Goal: Task Accomplishment & Management: Manage account settings

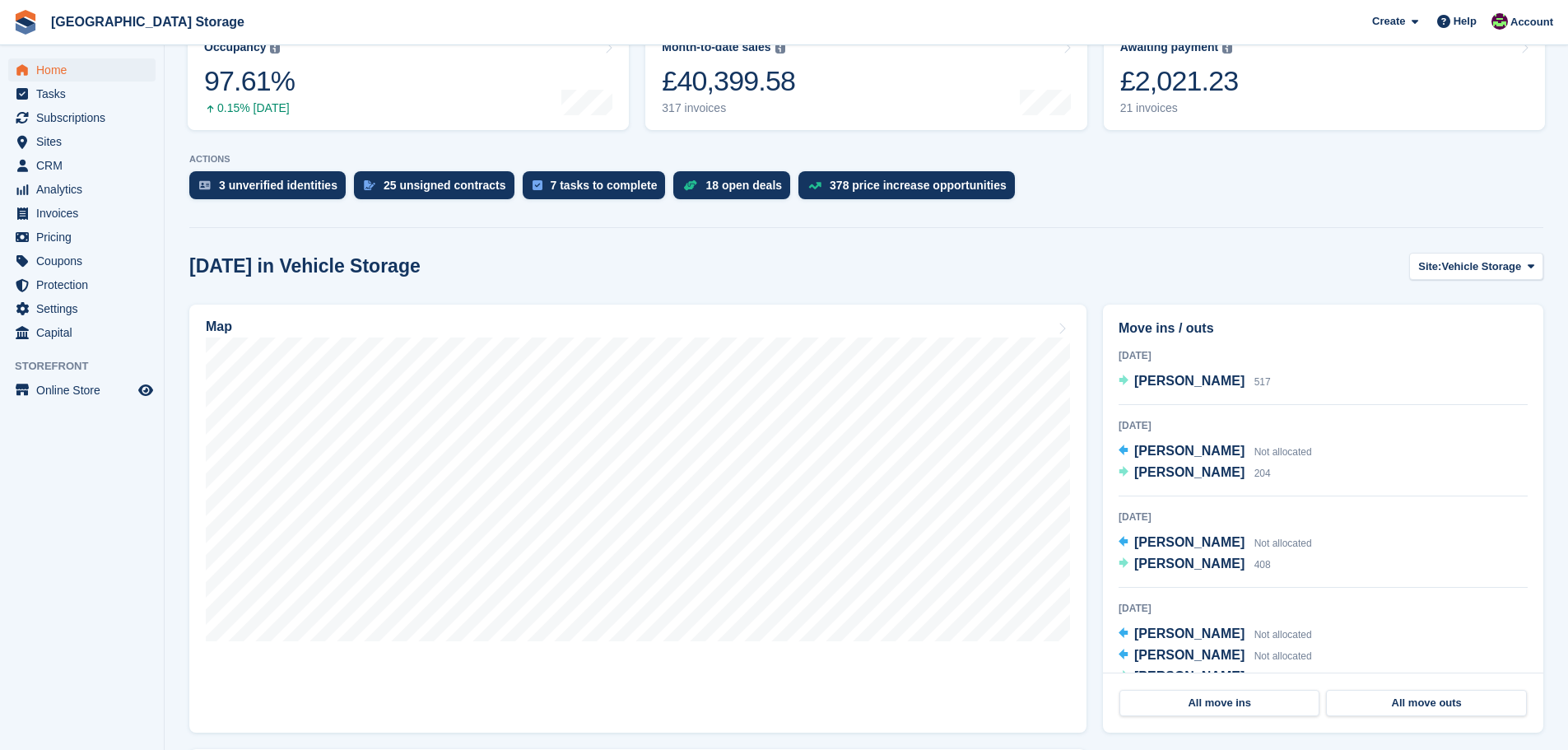
scroll to position [247, 0]
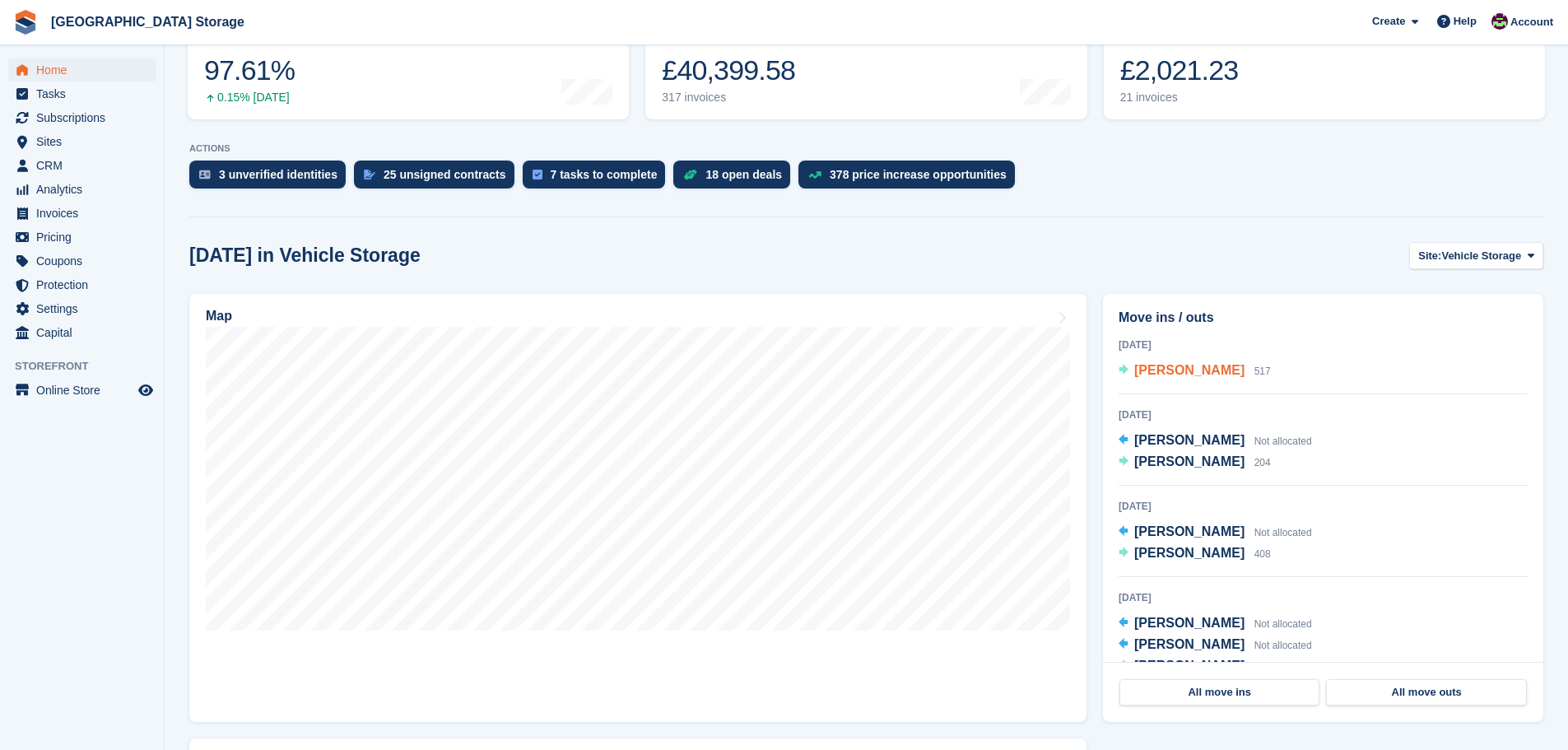
click at [1204, 373] on span "MS MARY CONNORS" at bounding box center [1190, 370] width 110 height 14
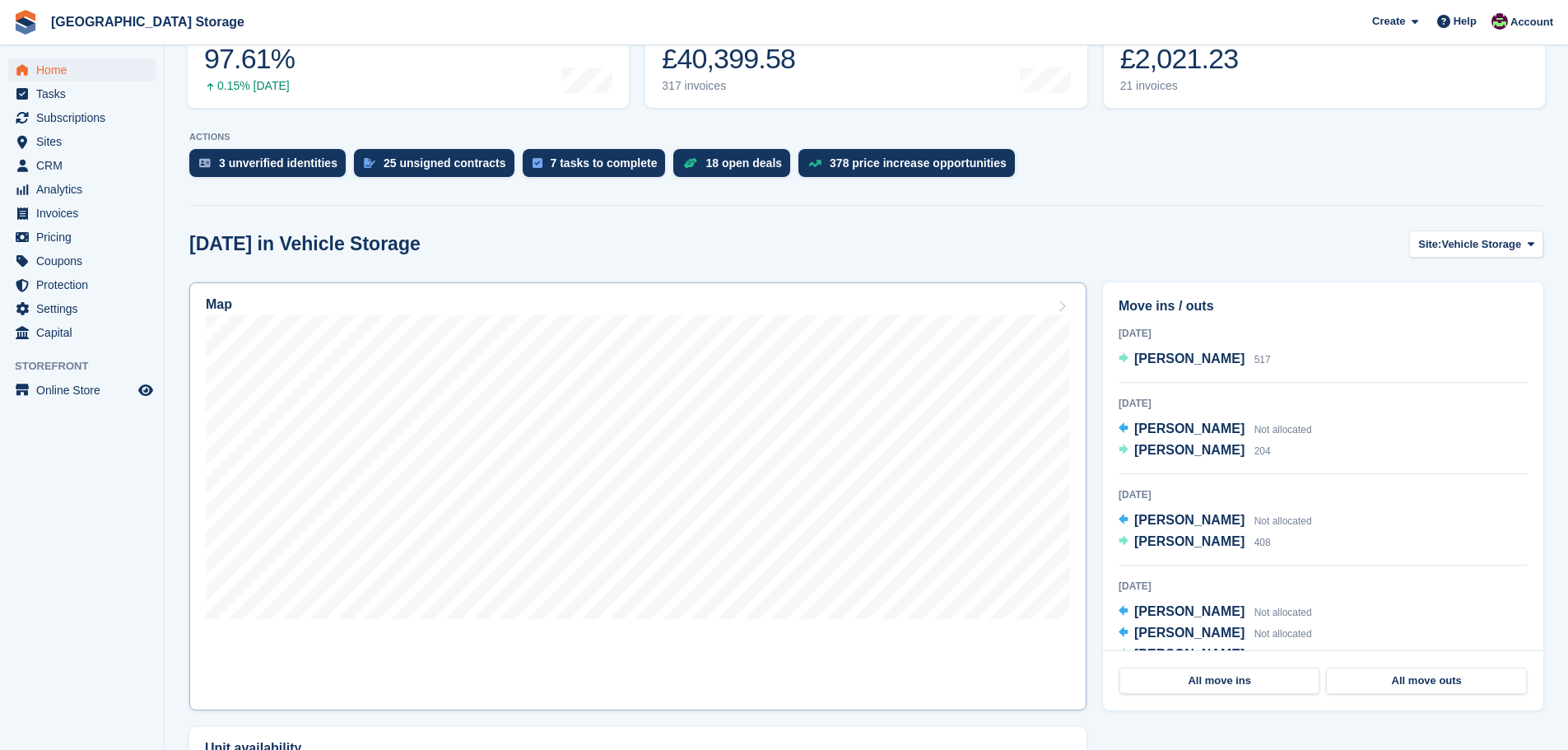
scroll to position [329, 0]
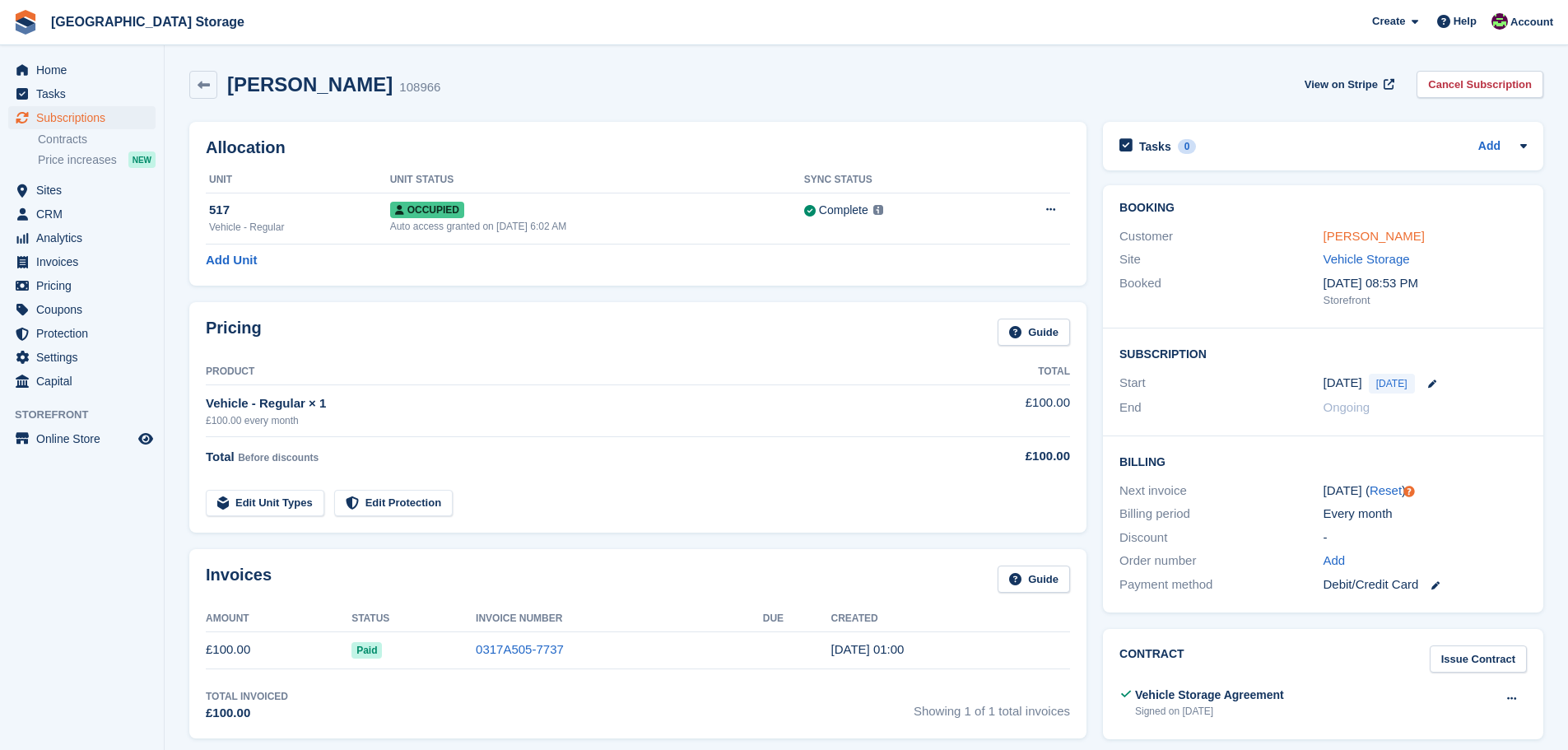
click at [1396, 235] on link "[PERSON_NAME]" at bounding box center [1374, 236] width 102 height 14
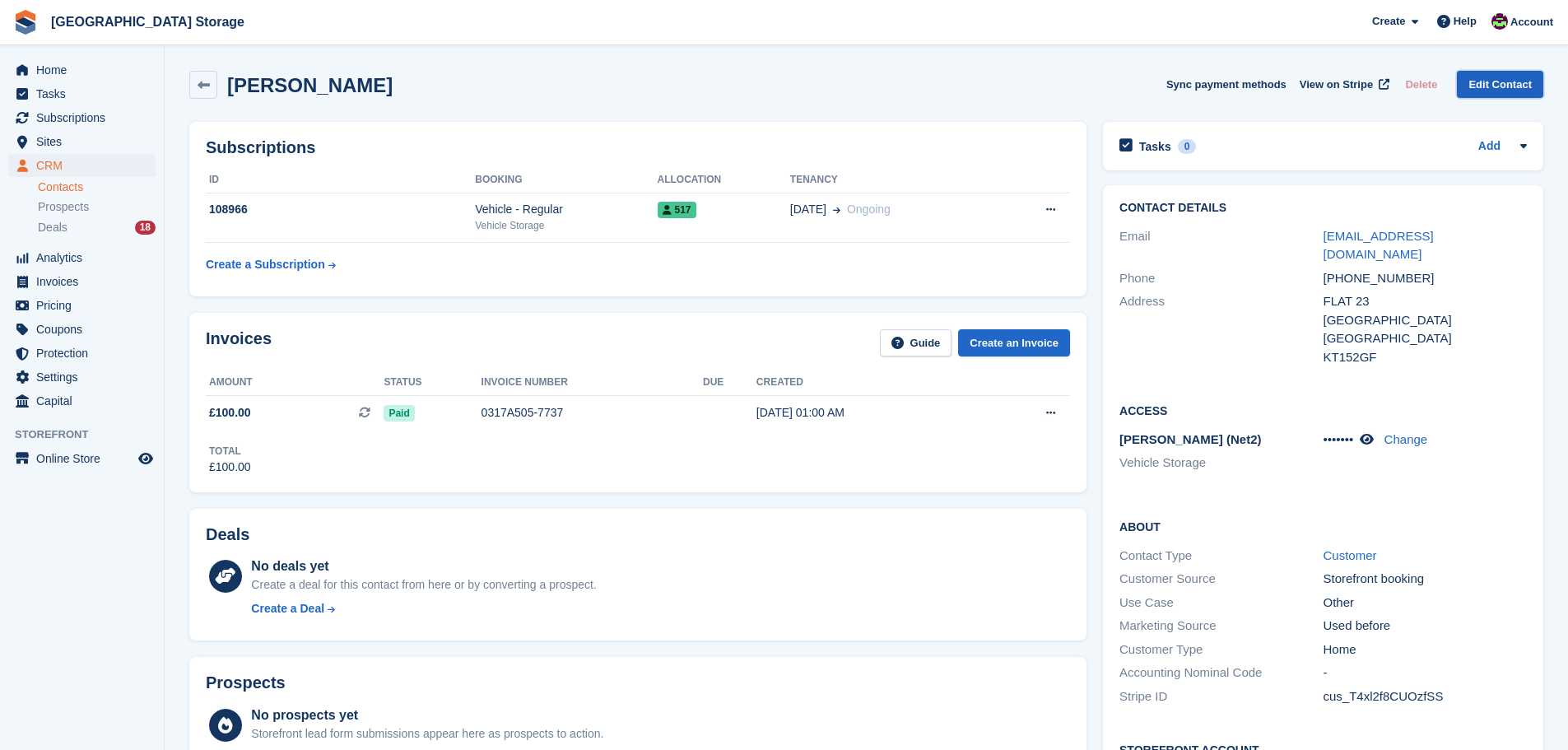
click at [1486, 82] on link "Edit Contact" at bounding box center [1501, 85] width 87 height 28
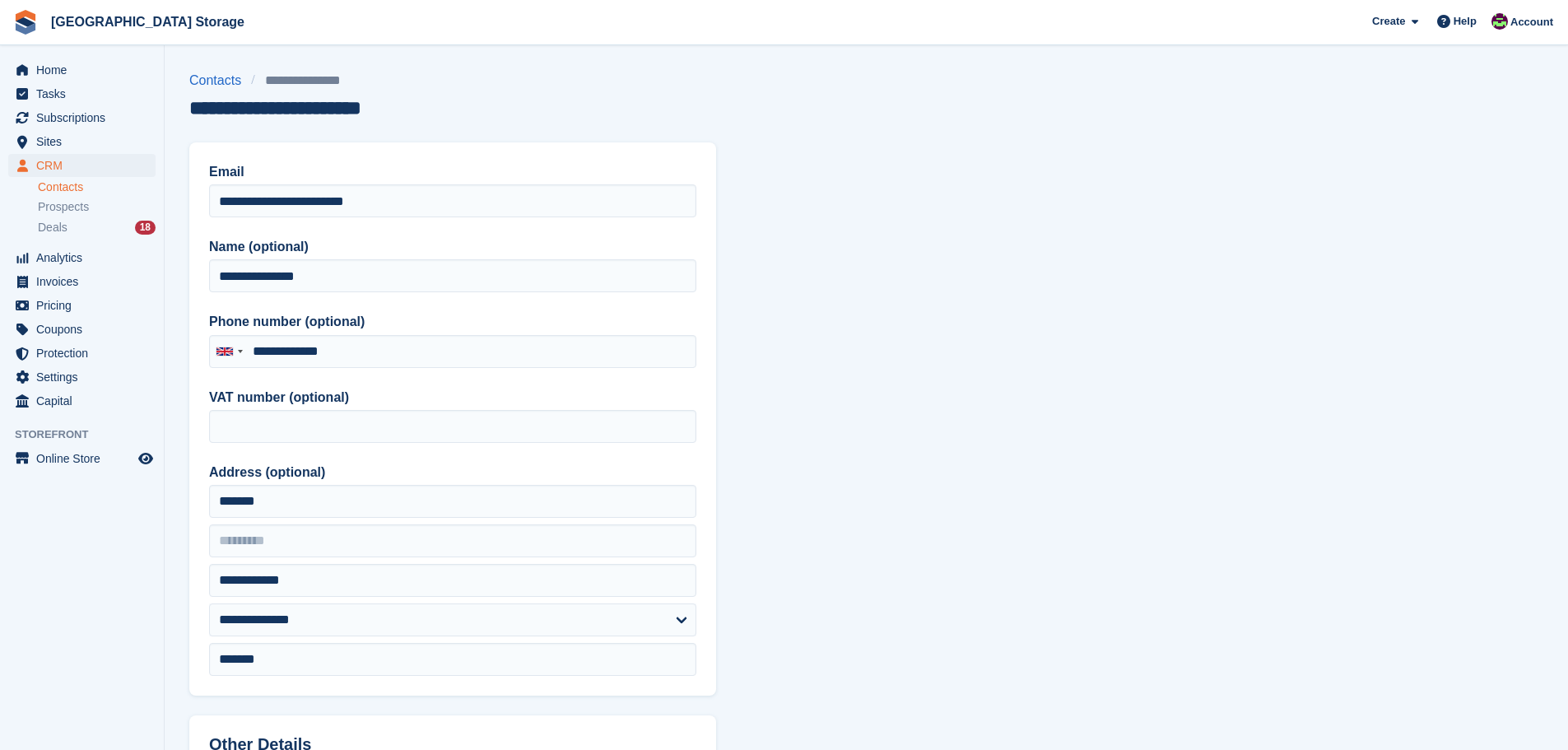
type input "**********"
click at [240, 275] on input "**********" at bounding box center [452, 275] width 488 height 33
drag, startPoint x: 276, startPoint y: 275, endPoint x: 254, endPoint y: 268, distance: 23.1
click at [254, 268] on input "**********" at bounding box center [452, 275] width 488 height 33
drag, startPoint x: 333, startPoint y: 274, endPoint x: 284, endPoint y: 268, distance: 49.4
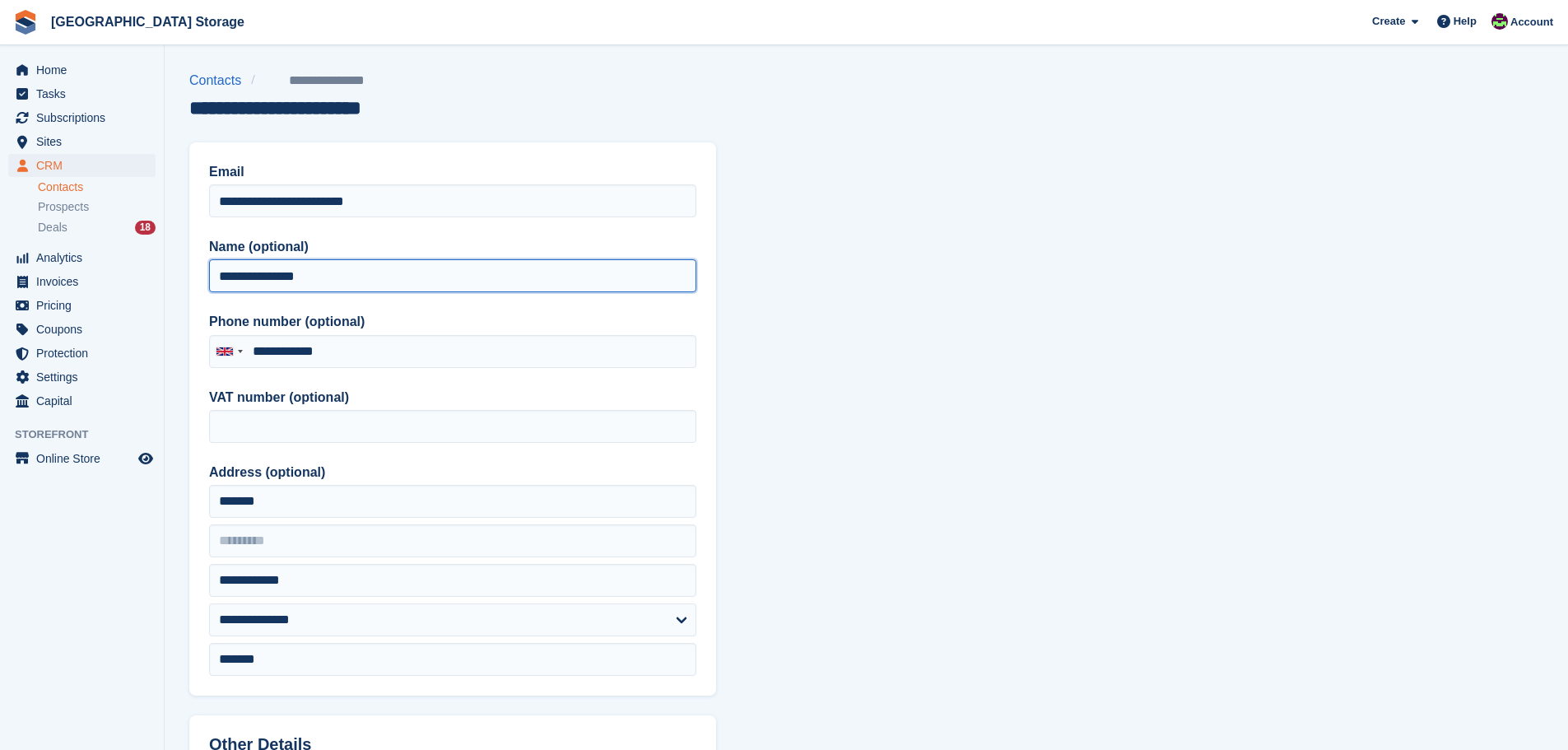
click at [284, 268] on input "**********" at bounding box center [452, 275] width 488 height 33
type input "**********"
click at [763, 280] on section "**********" at bounding box center [866, 701] width 1403 height 1402
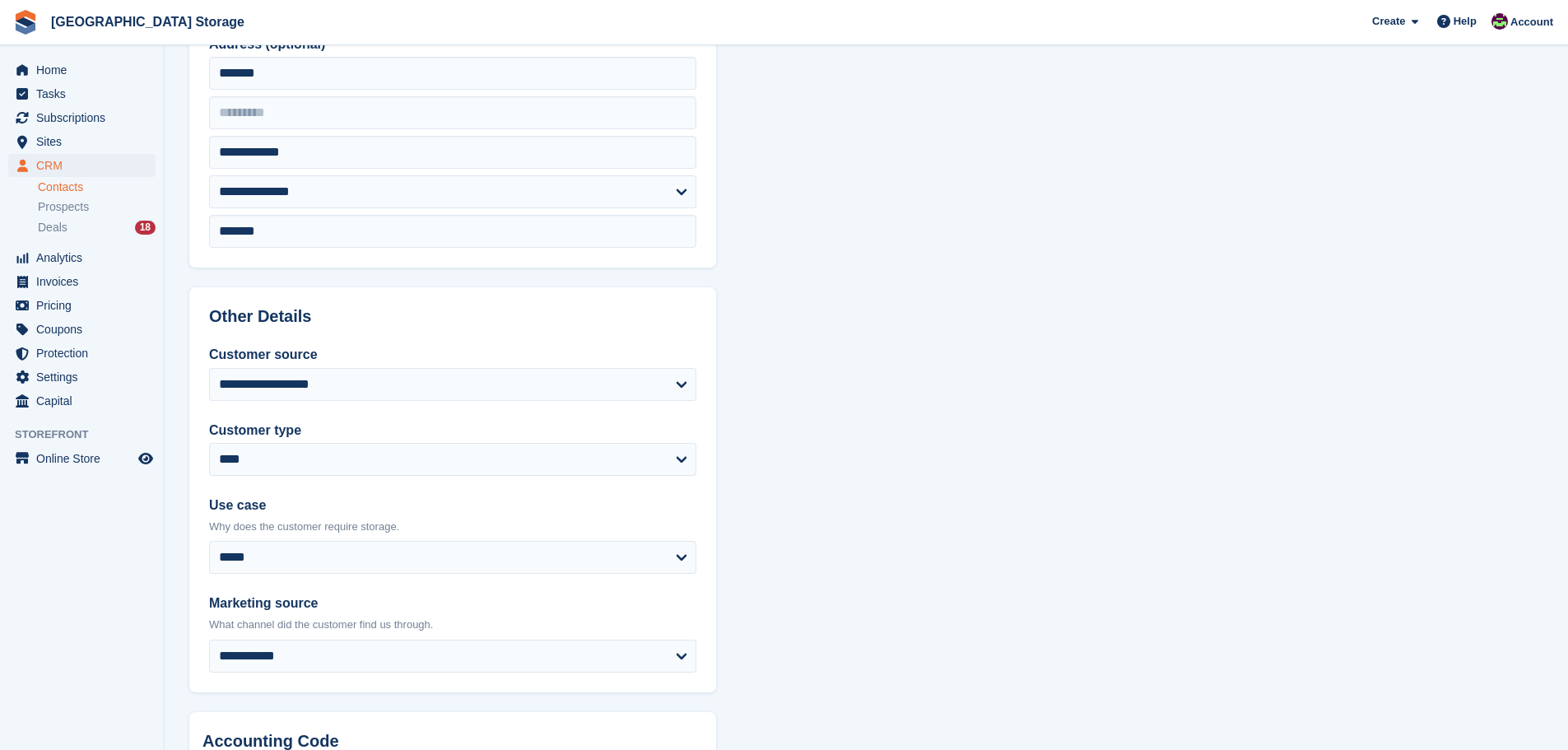
scroll to position [652, 0]
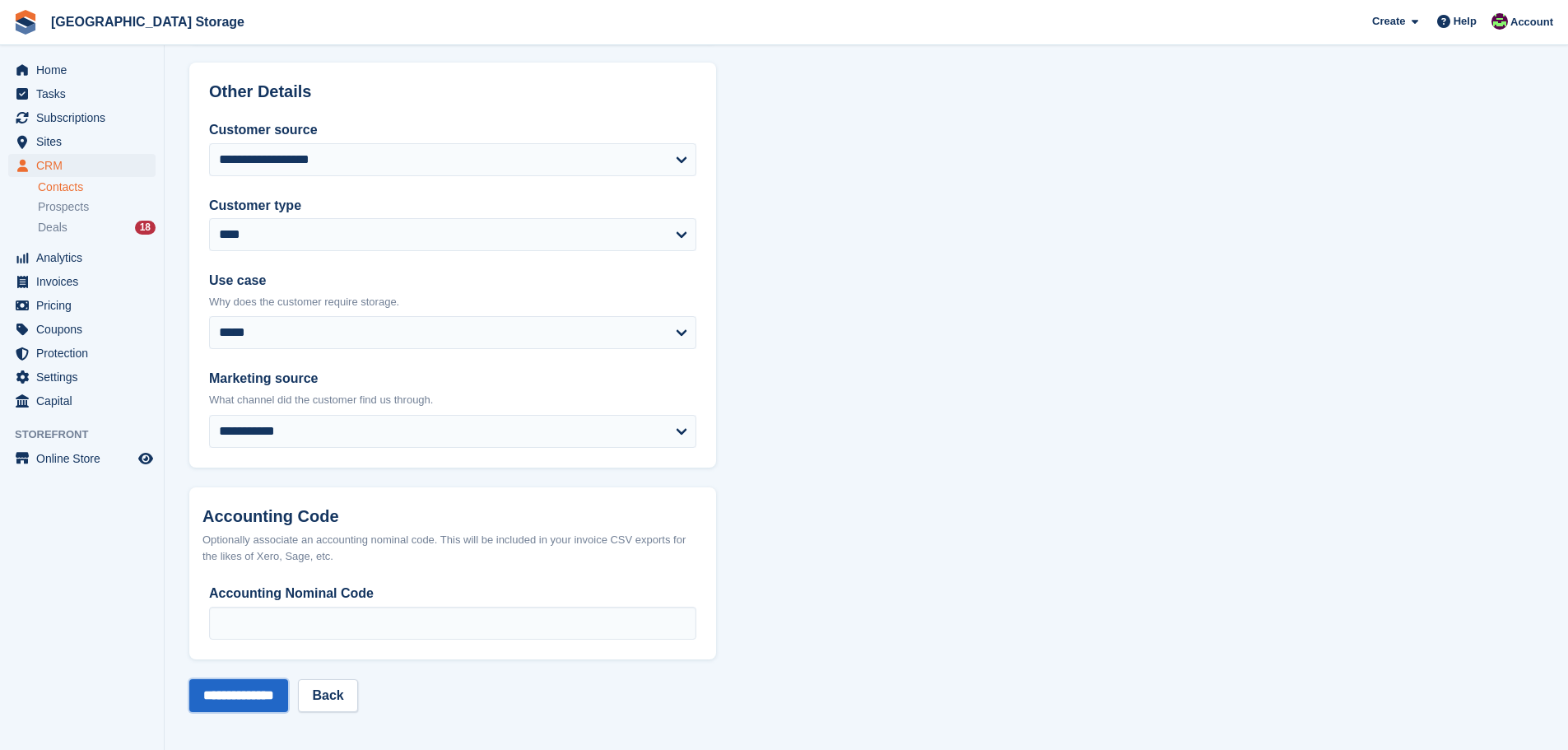
drag, startPoint x: 271, startPoint y: 698, endPoint x: 298, endPoint y: 675, distance: 35.5
click at [271, 698] on input "**********" at bounding box center [239, 695] width 99 height 33
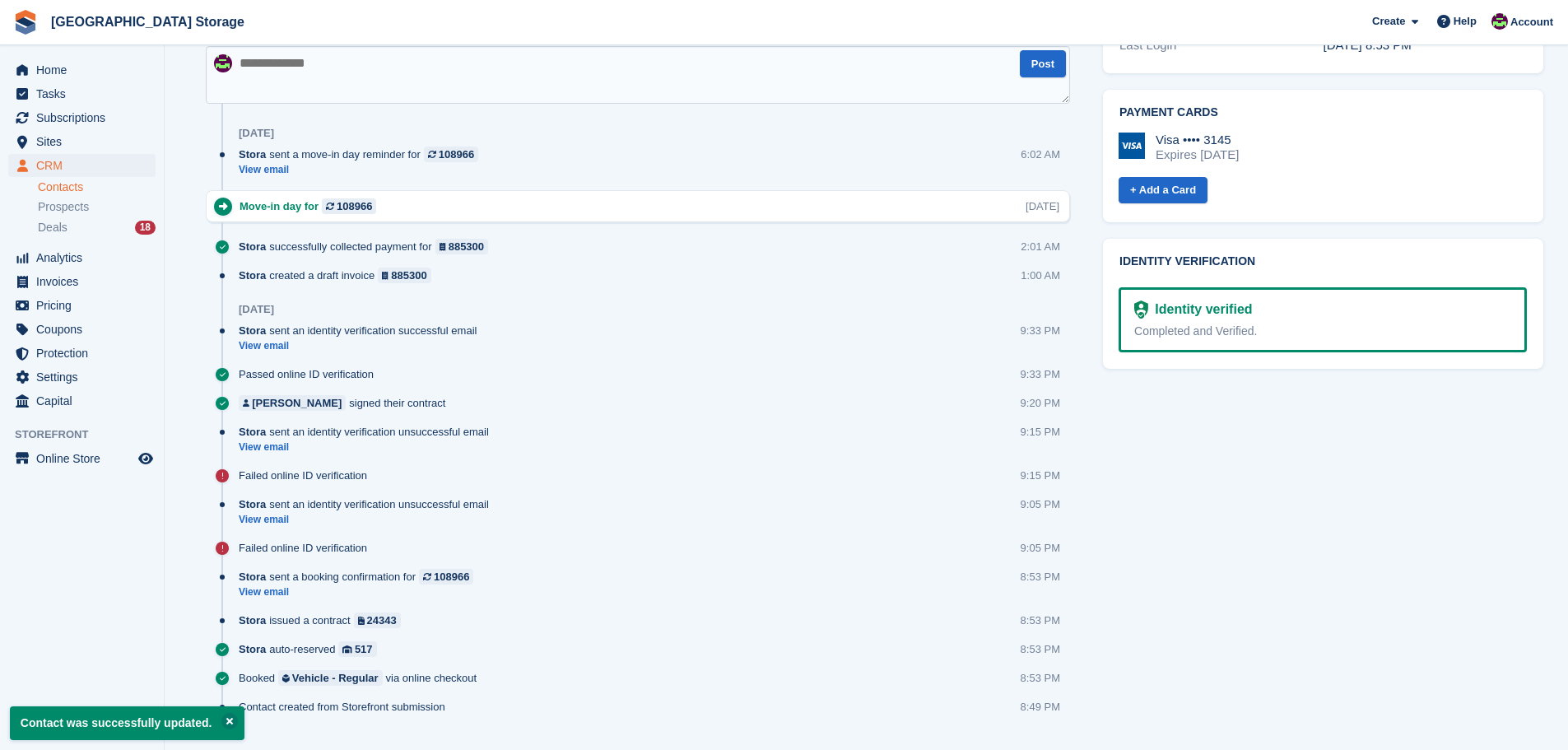
scroll to position [823, 0]
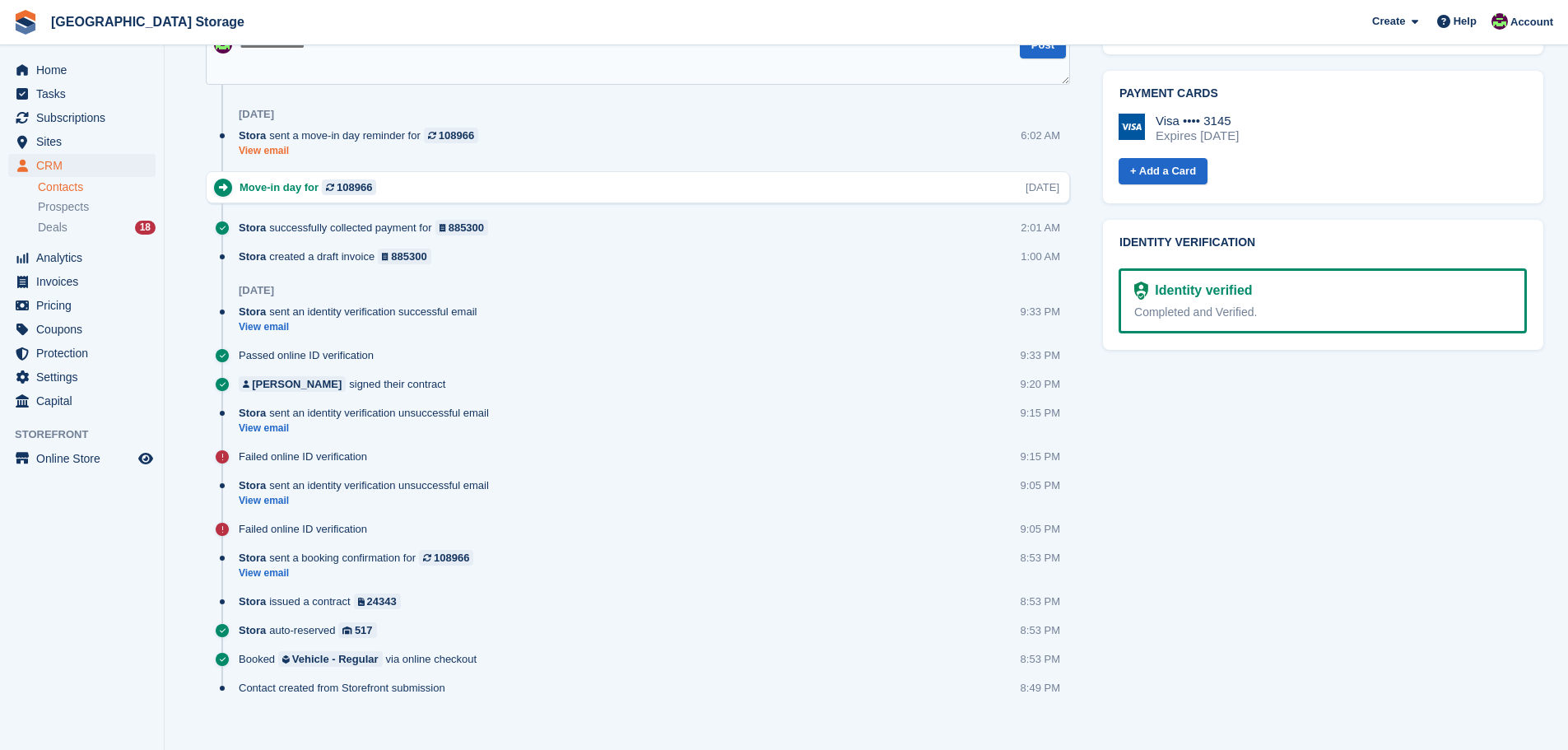
click at [264, 152] on link "View email" at bounding box center [362, 151] width 247 height 14
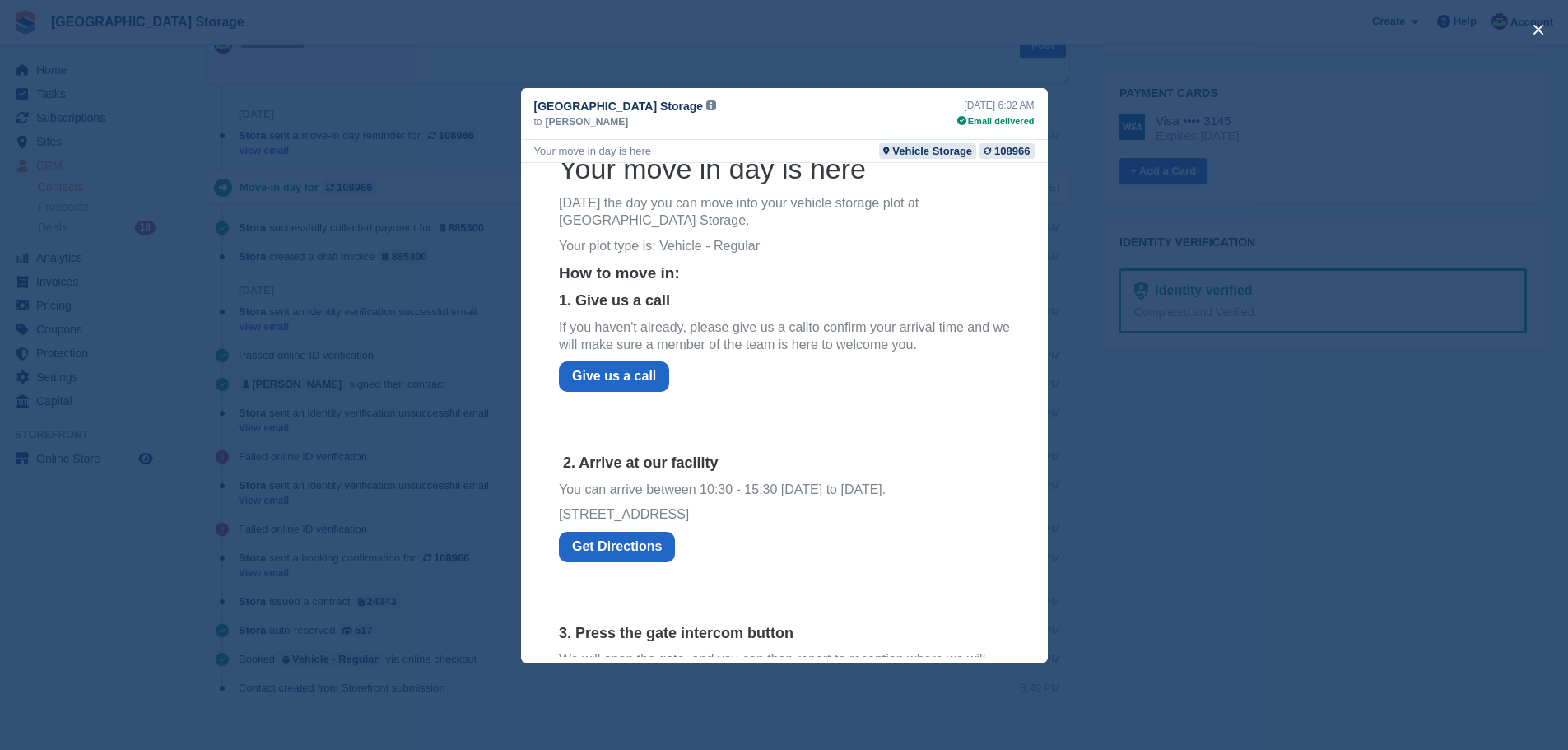
scroll to position [83, 0]
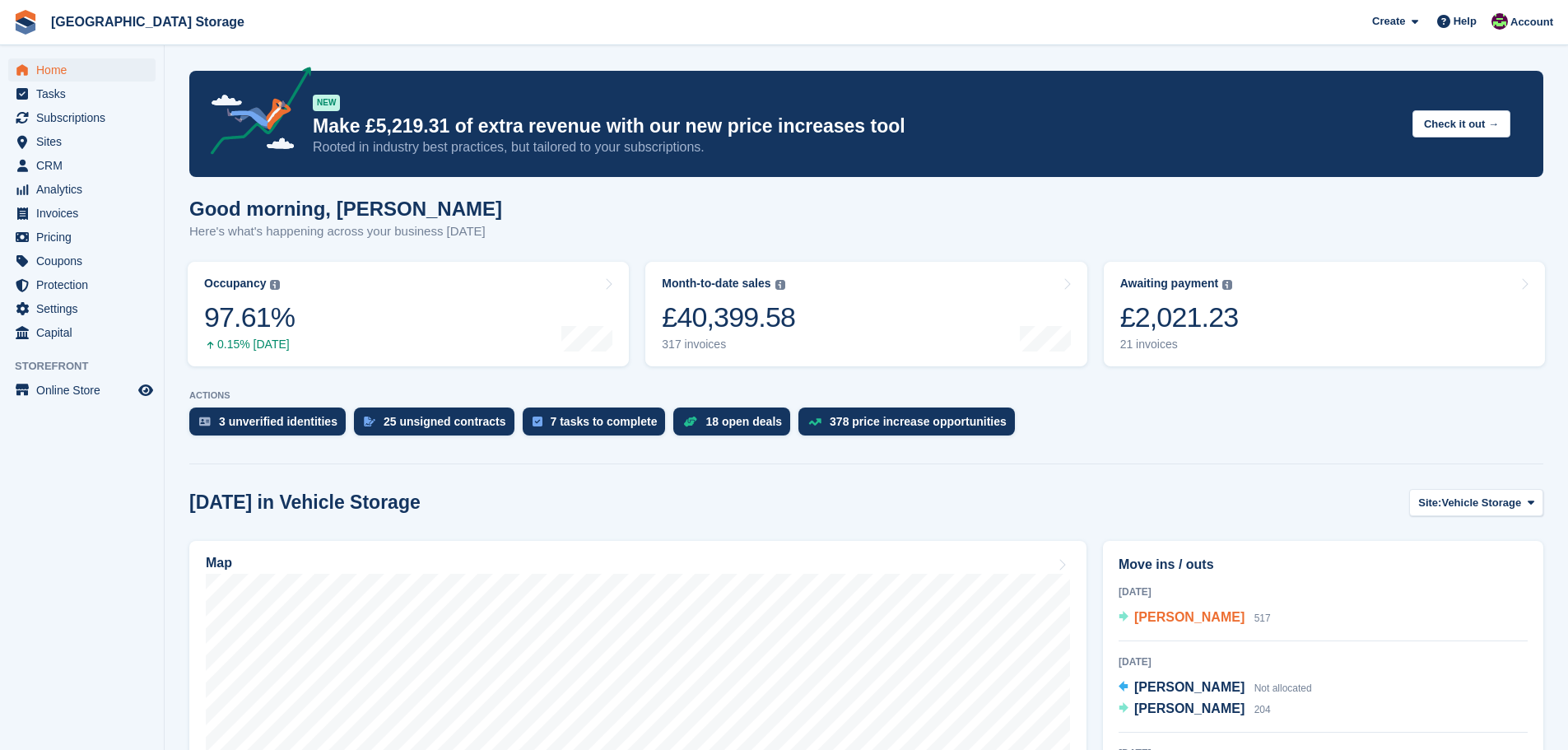
click at [1188, 616] on span "[PERSON_NAME]" at bounding box center [1190, 617] width 110 height 14
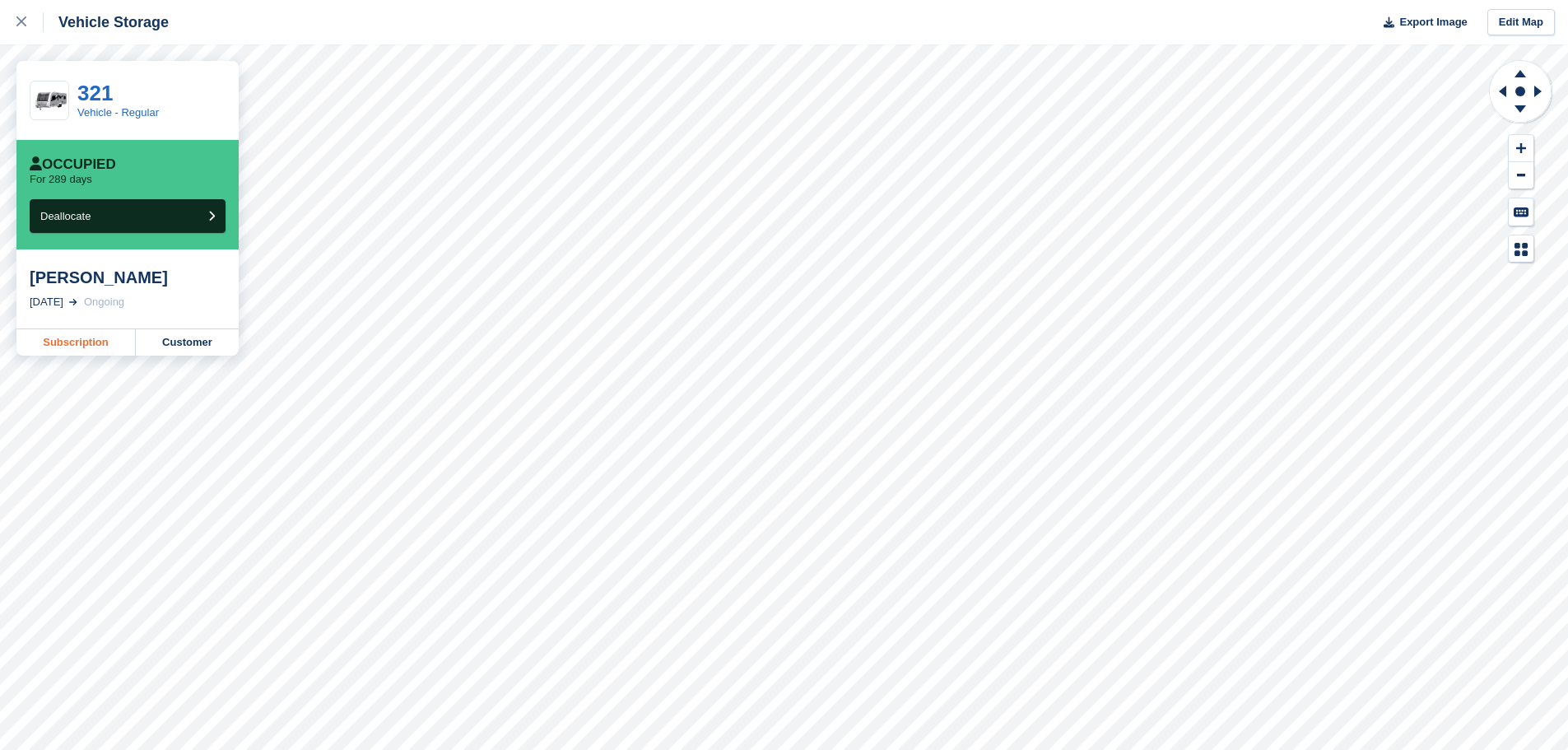
click at [90, 339] on link "Subscription" at bounding box center [76, 342] width 119 height 27
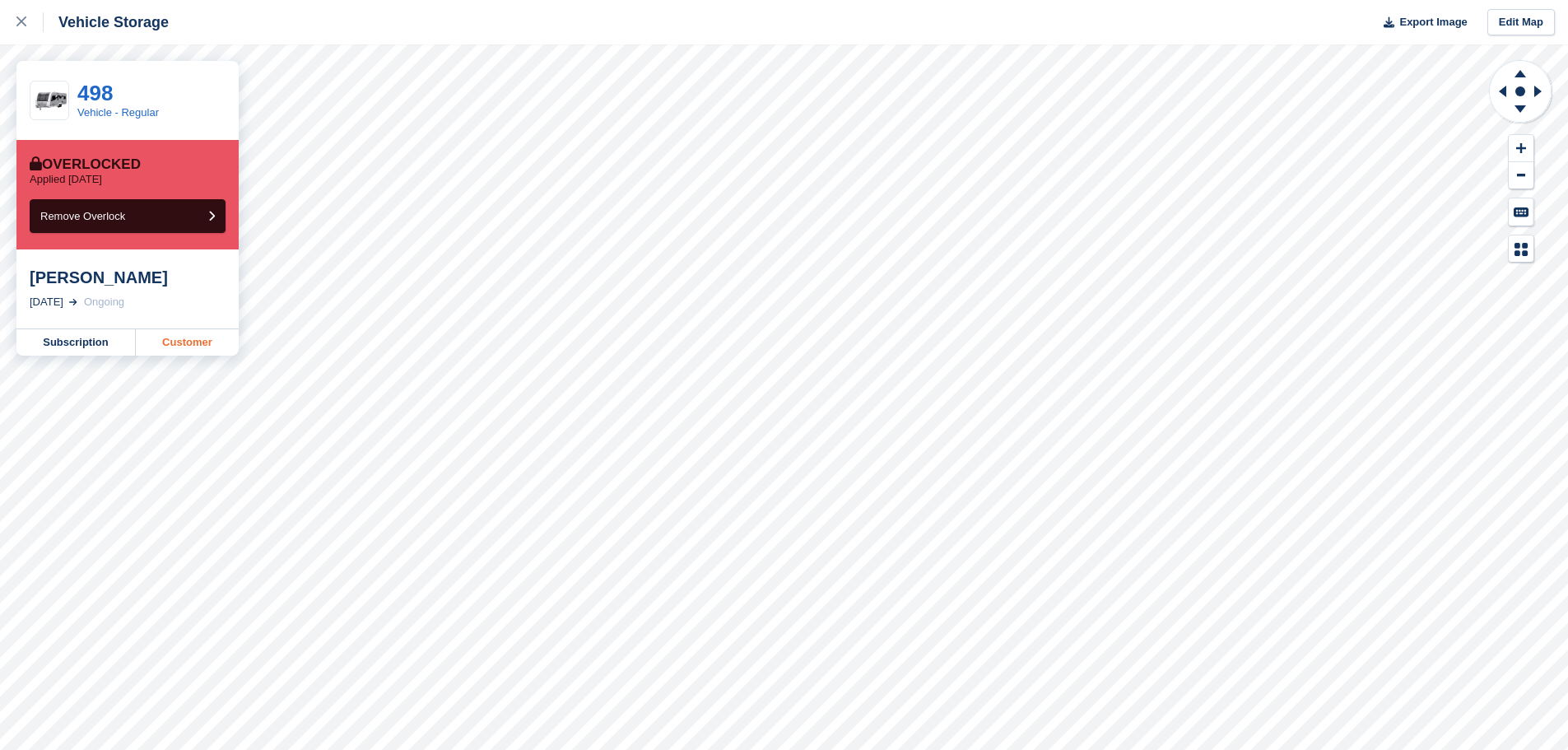
click at [200, 341] on link "Customer" at bounding box center [187, 342] width 102 height 27
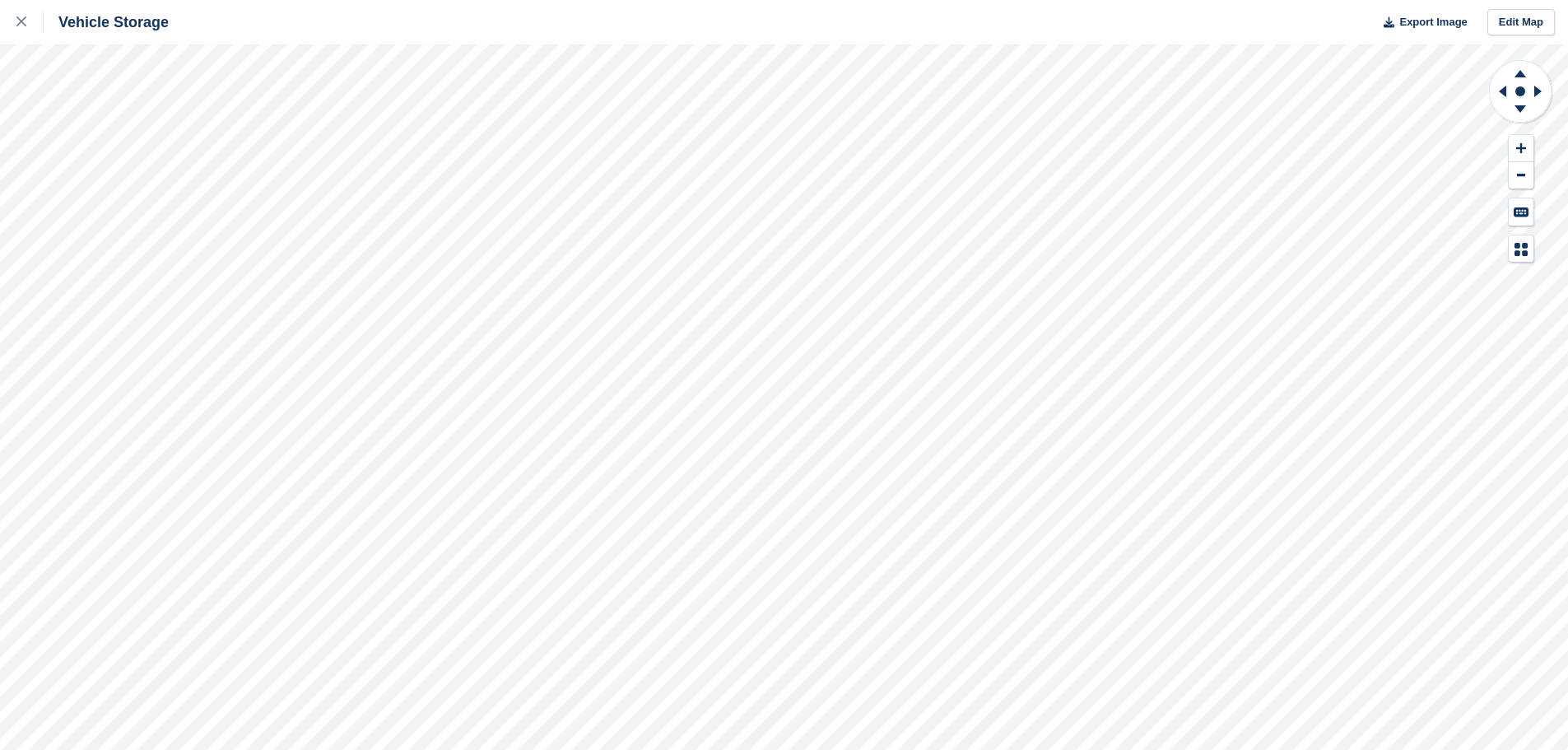
click at [504, 28] on div "Vehicle Storage Export Image Edit Map" at bounding box center [784, 375] width 1568 height 750
click at [652, 3] on div "Vehicle Storage Export Image Edit Map" at bounding box center [784, 375] width 1568 height 750
click at [855, 0] on html "Vehicle Storage Export Image Edit Map" at bounding box center [784, 375] width 1568 height 750
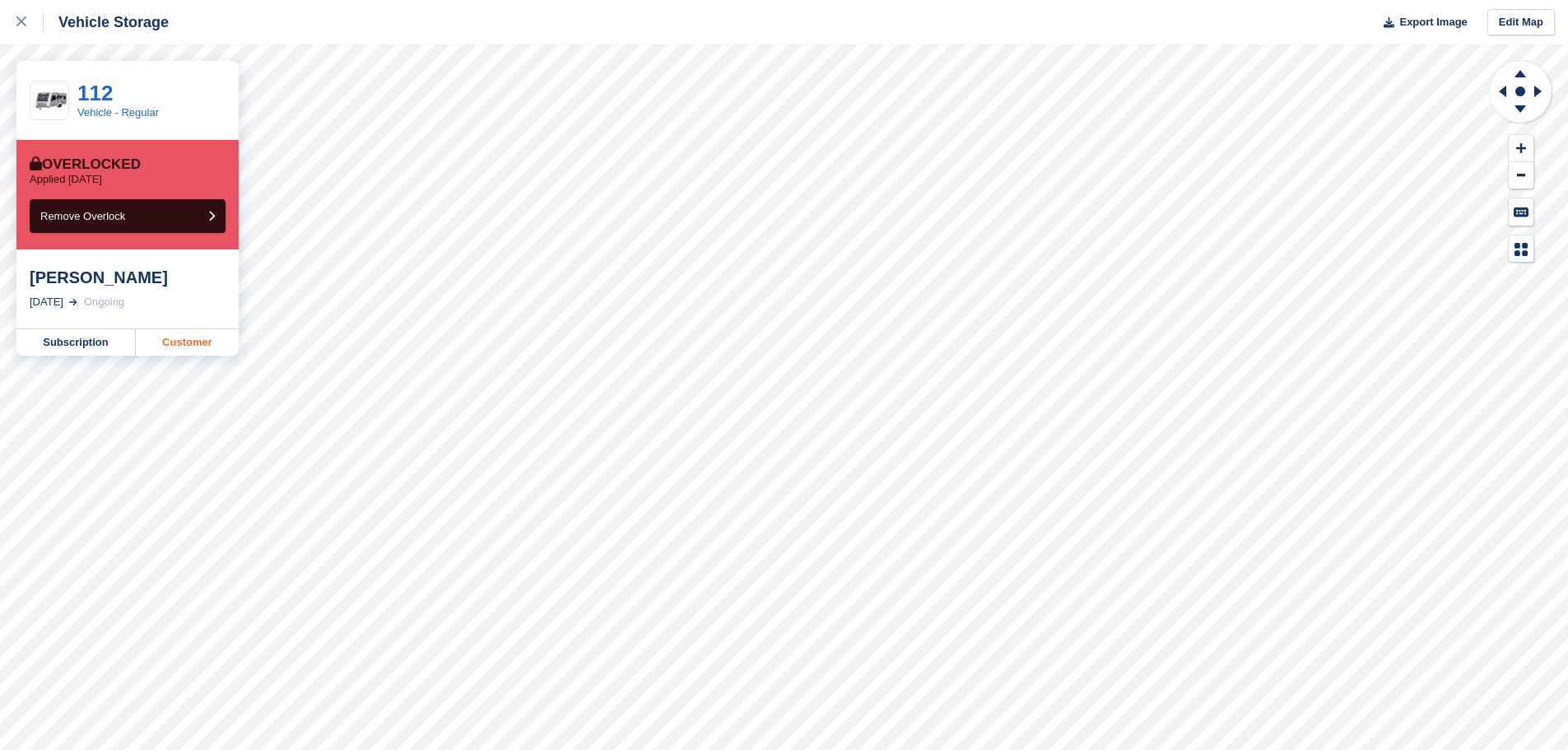
click at [188, 341] on link "Customer" at bounding box center [187, 342] width 102 height 27
click at [176, 338] on link "Customer" at bounding box center [187, 342] width 102 height 27
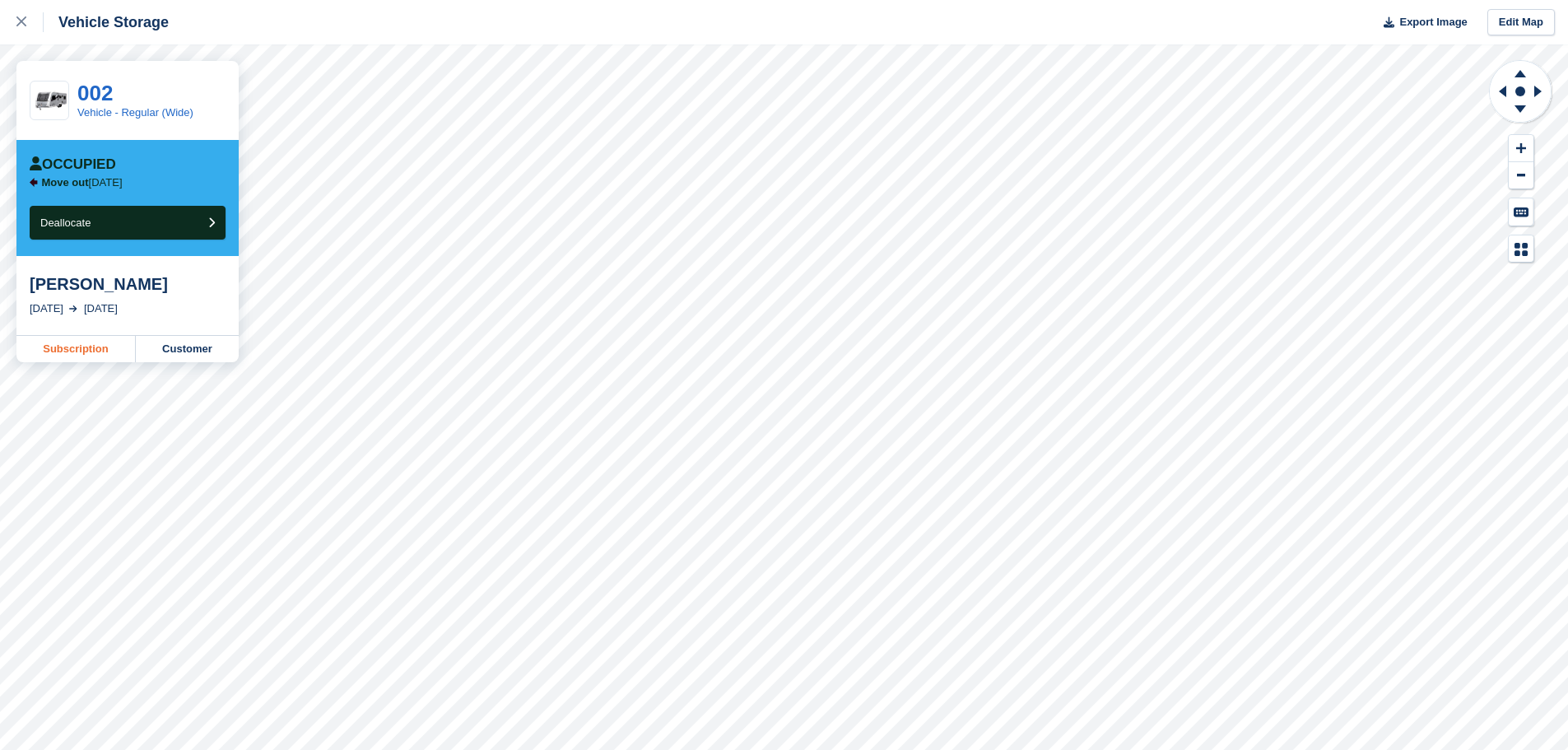
click at [98, 358] on link "Subscription" at bounding box center [76, 349] width 119 height 27
click at [198, 353] on link "Customer" at bounding box center [187, 349] width 102 height 27
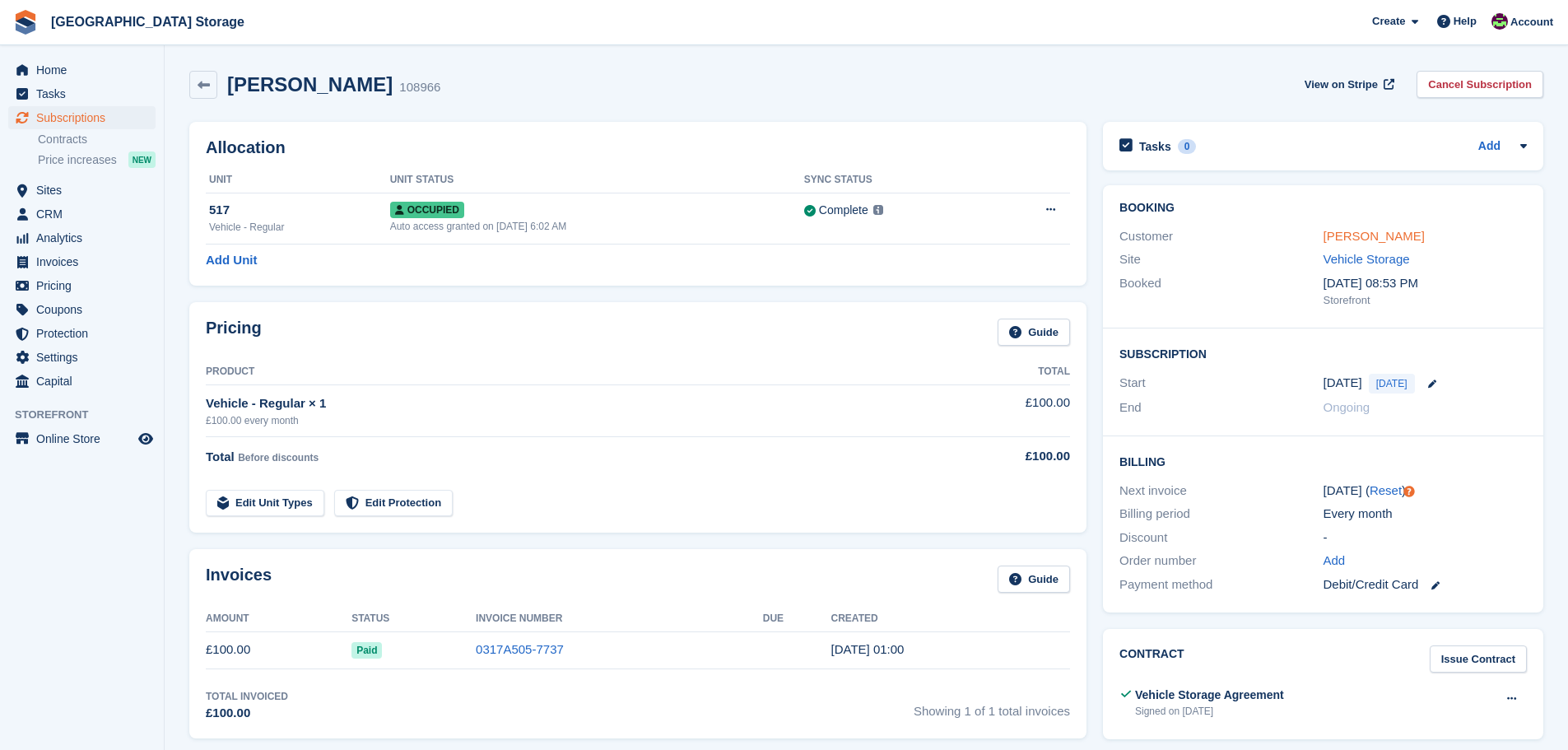
click at [1388, 237] on link "[PERSON_NAME]" at bounding box center [1374, 236] width 102 height 14
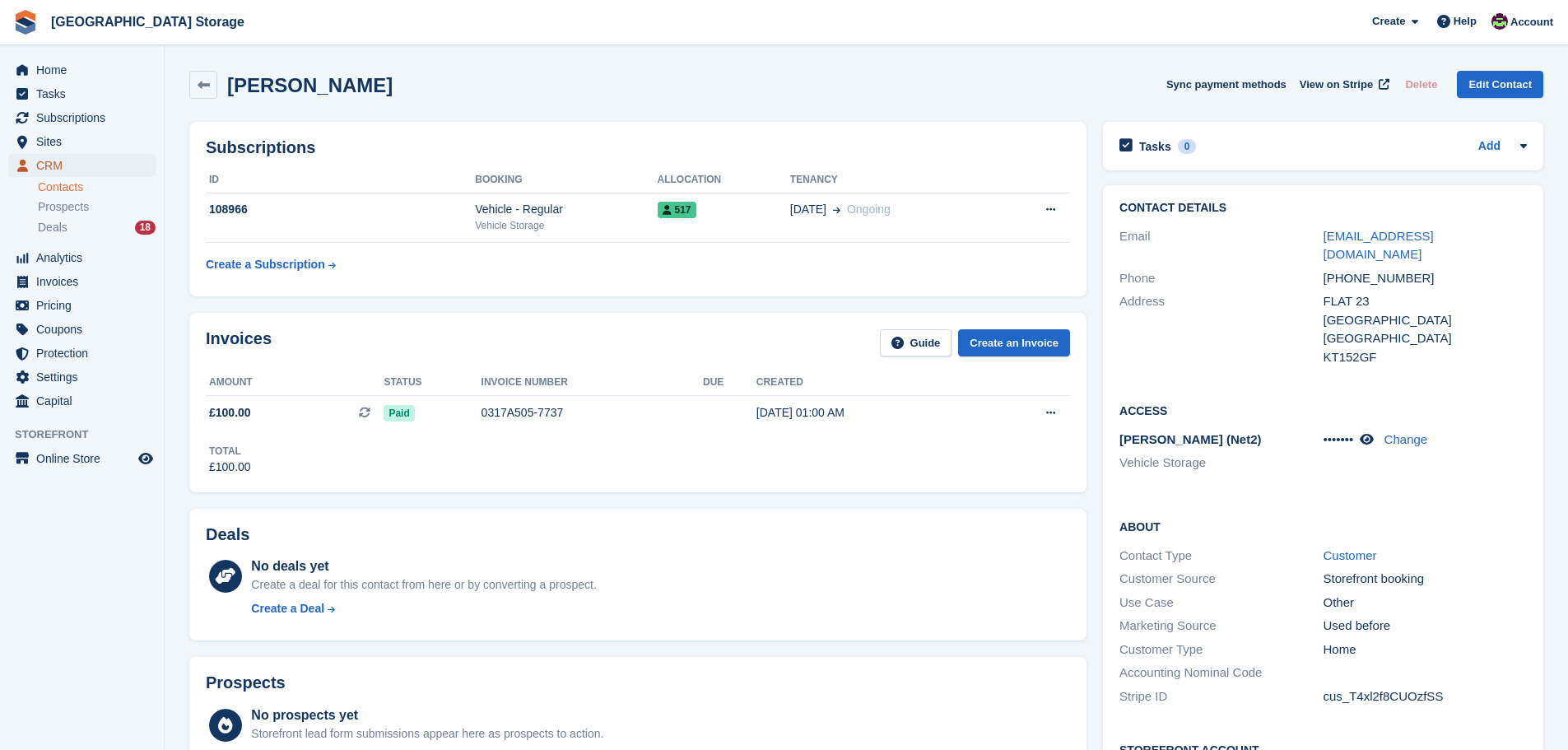
click at [49, 163] on span "CRM" at bounding box center [86, 165] width 99 height 23
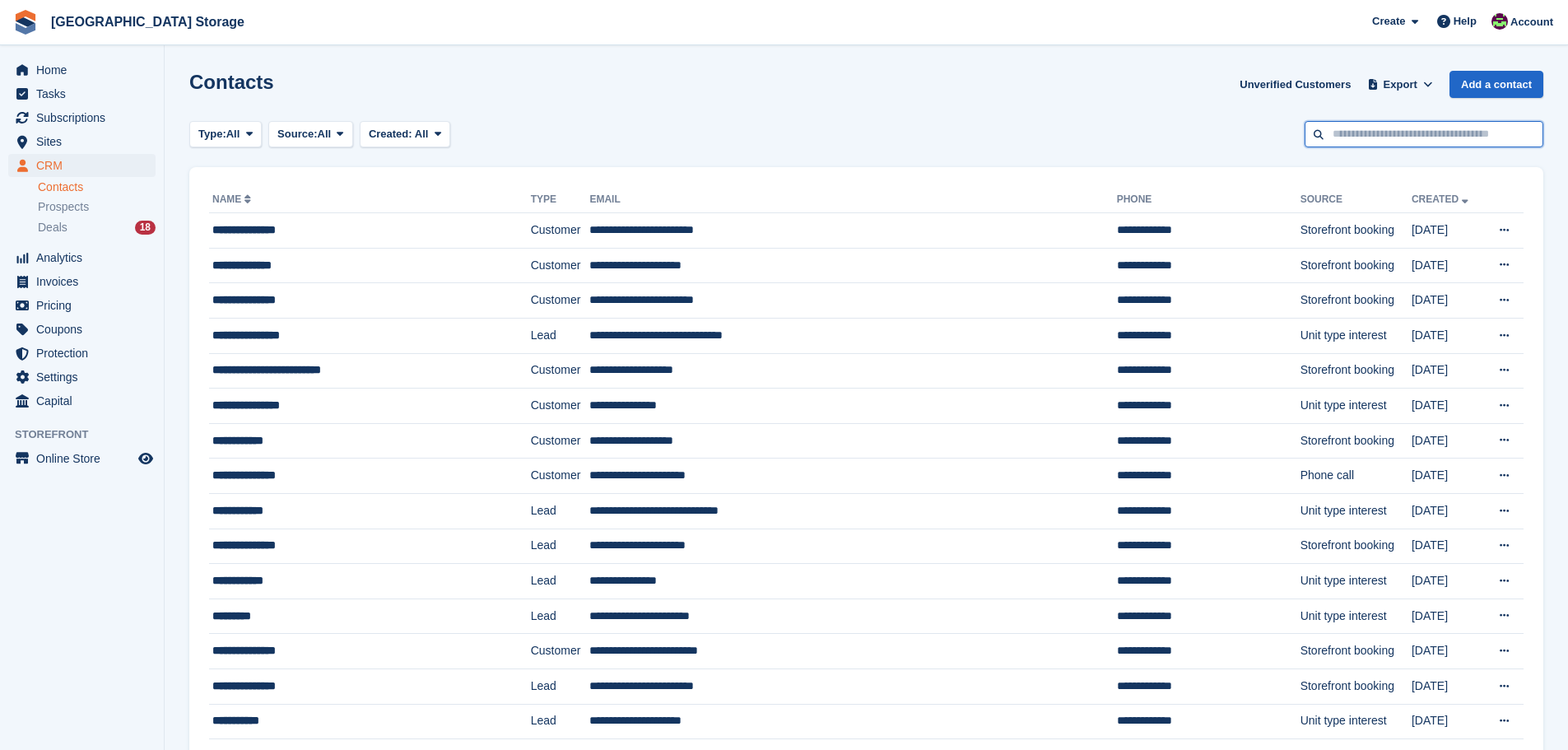
click at [1385, 137] on input "text" at bounding box center [1424, 135] width 239 height 28
type input "***"
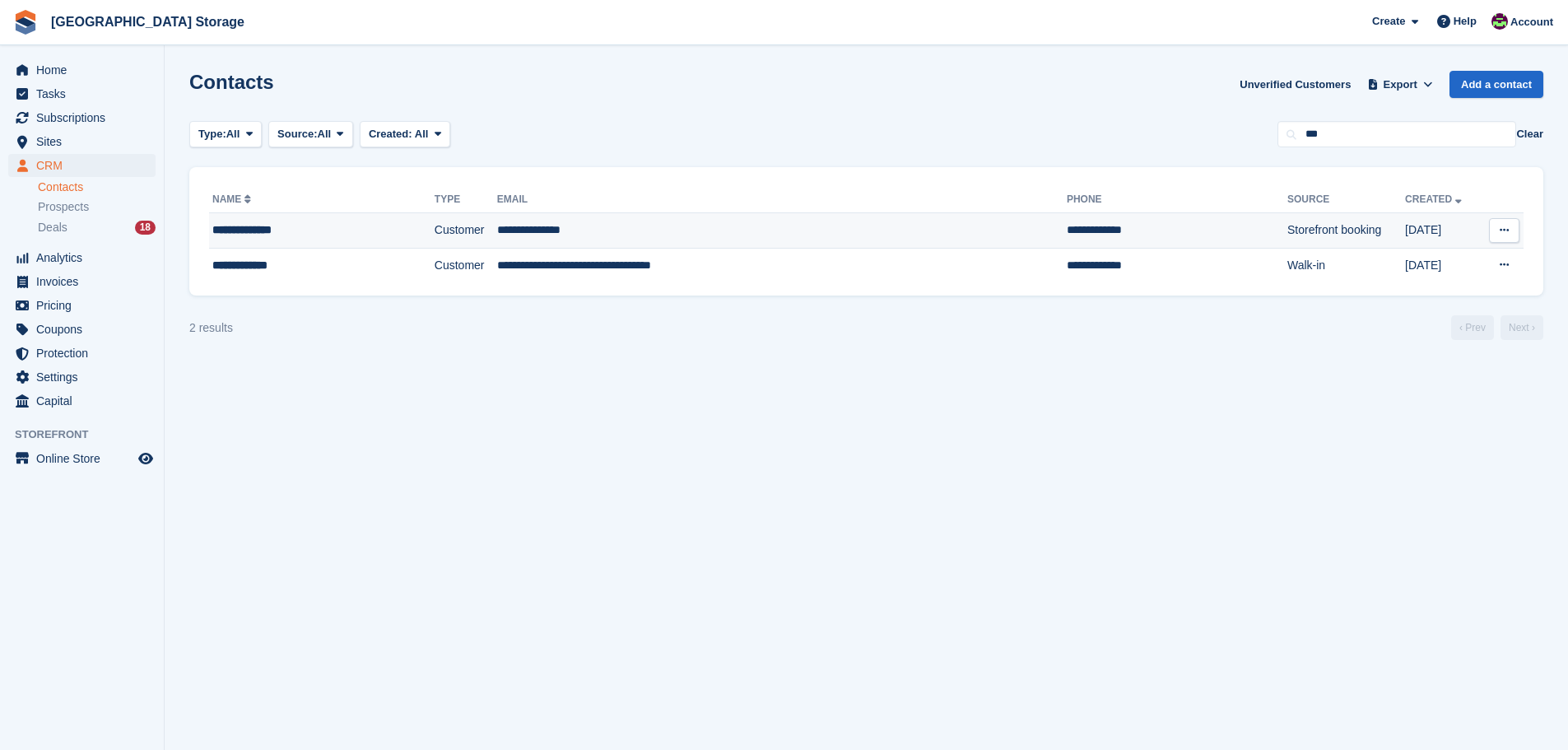
click at [527, 236] on td "**********" at bounding box center [783, 231] width 570 height 35
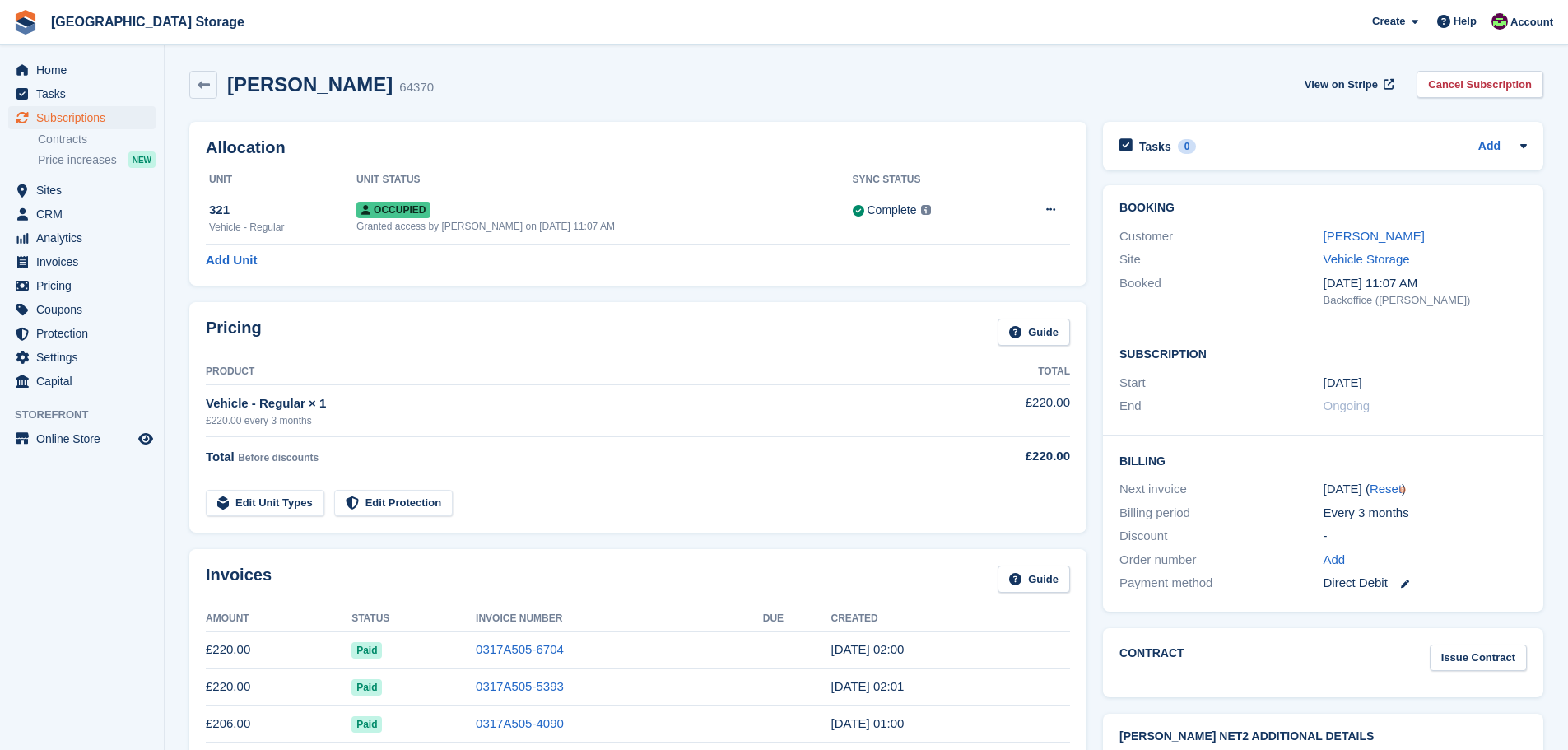
scroll to position [516, 0]
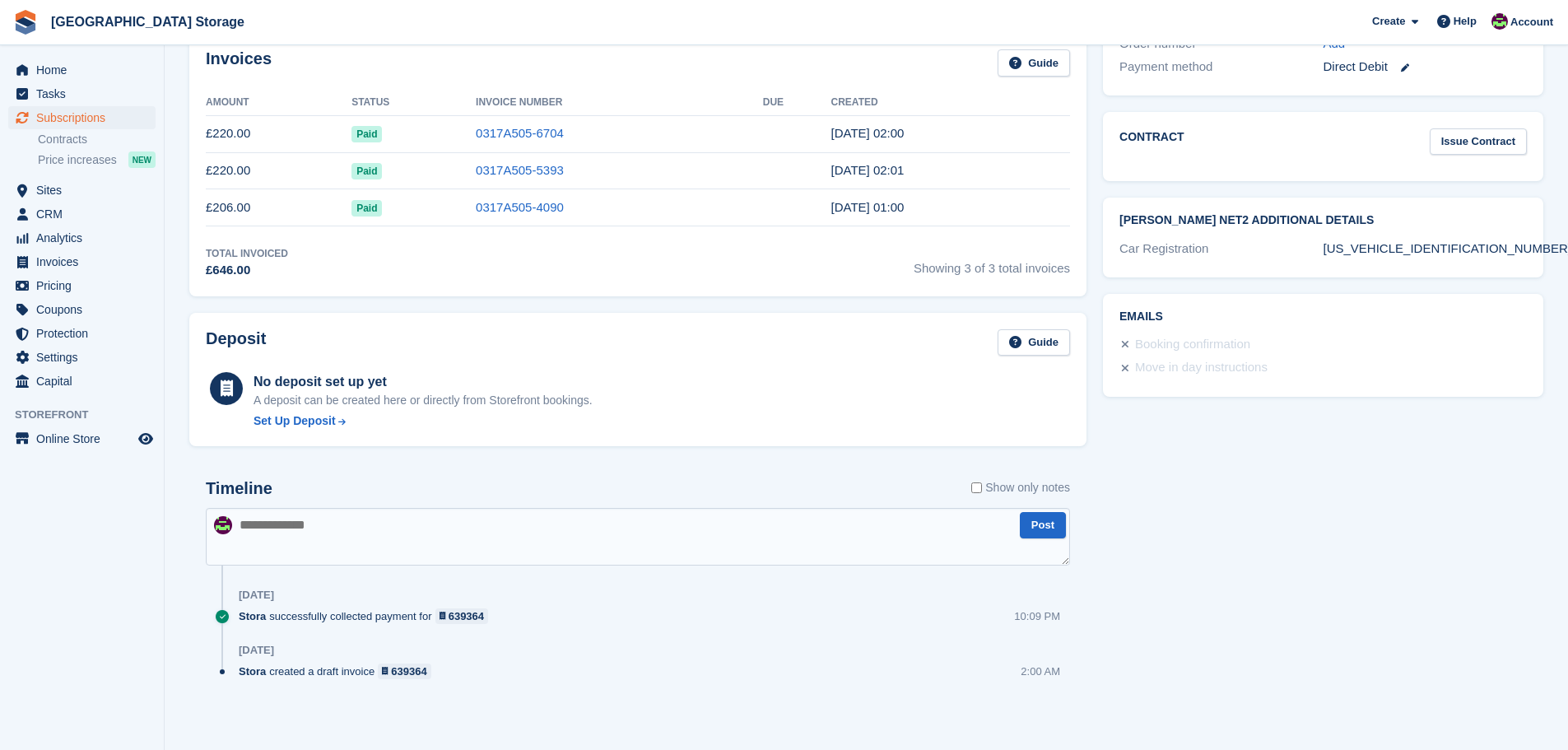
click at [454, 532] on textarea at bounding box center [638, 536] width 864 height 57
type textarea "**********"
click at [1047, 528] on button "Post" at bounding box center [1043, 526] width 46 height 28
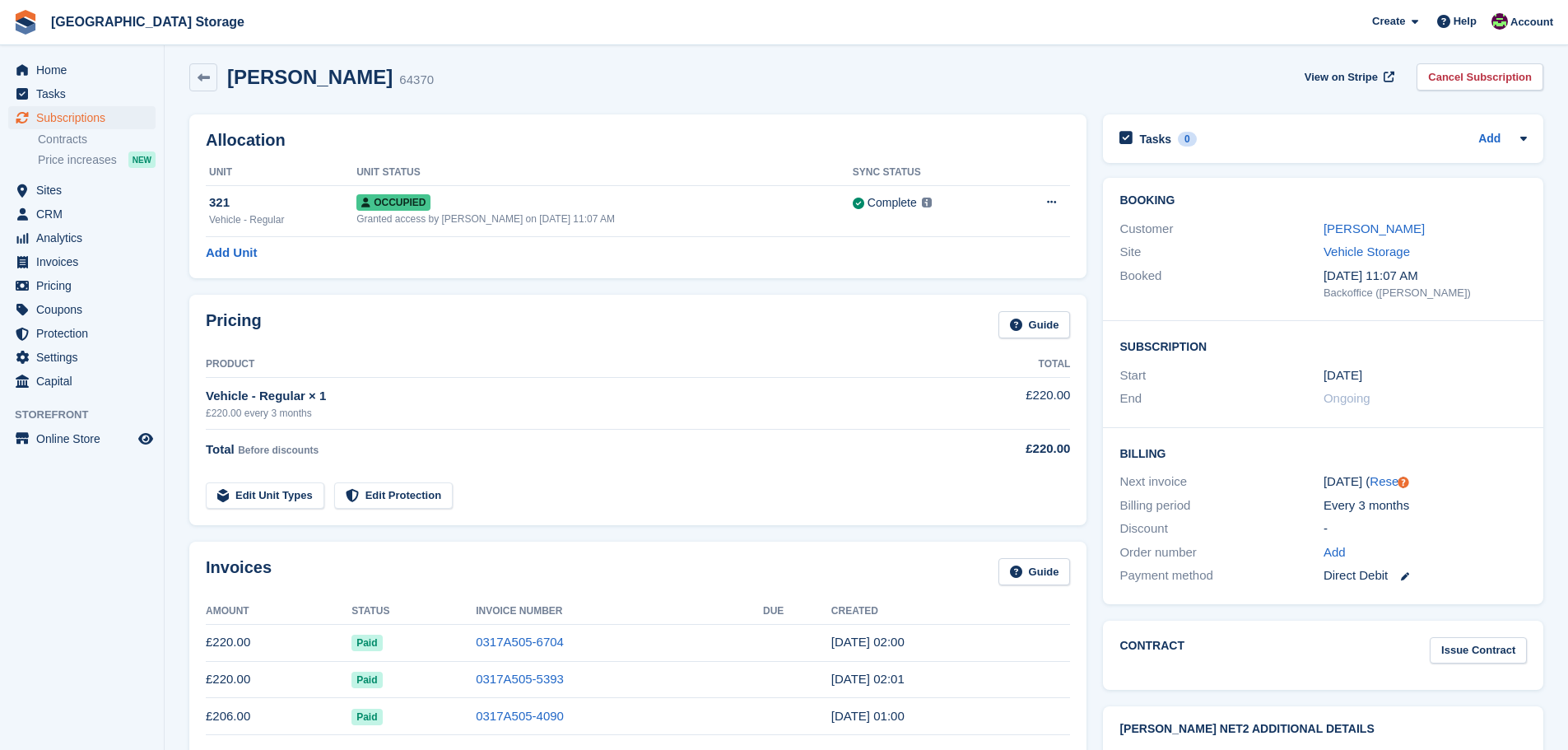
scroll to position [0, 0]
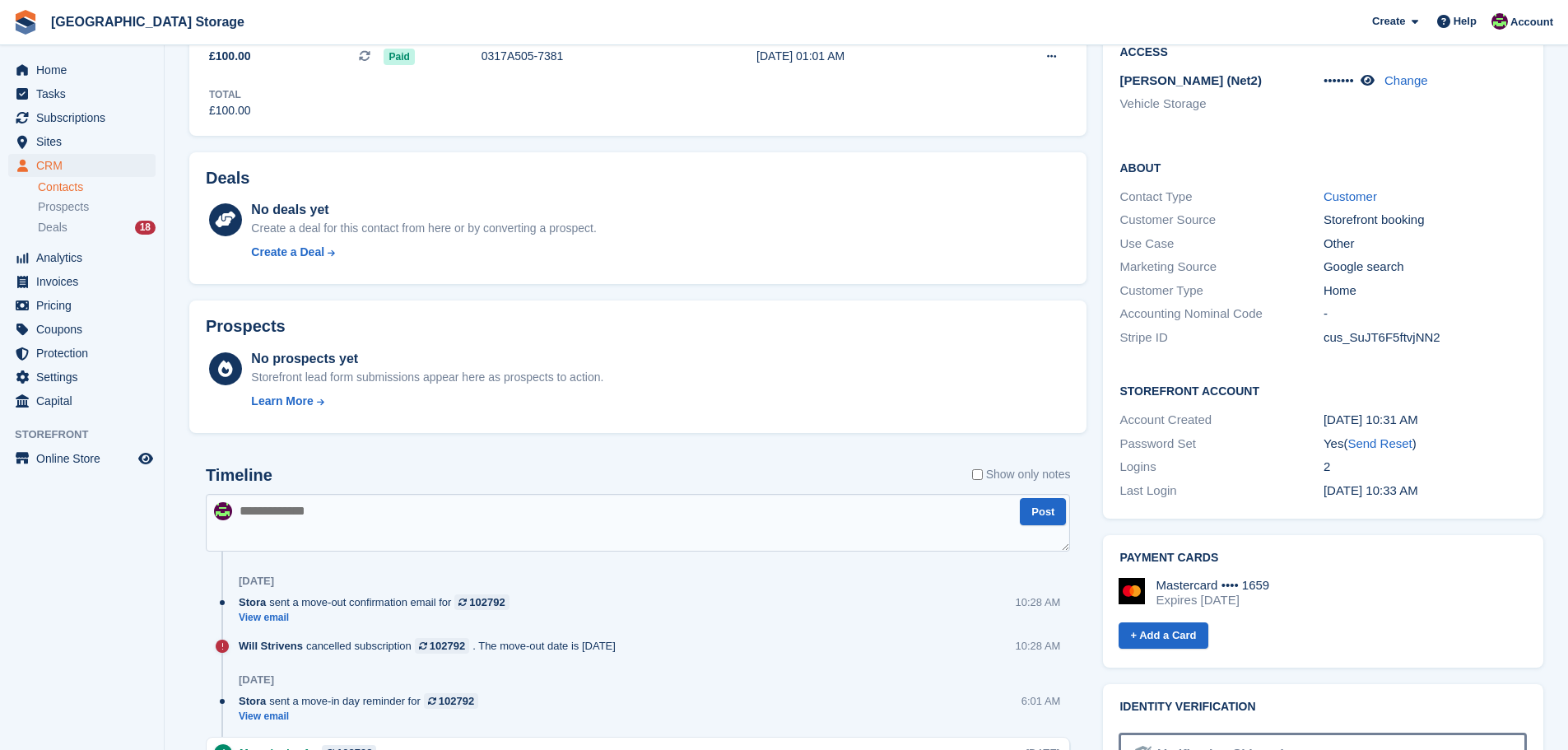
scroll to position [83, 0]
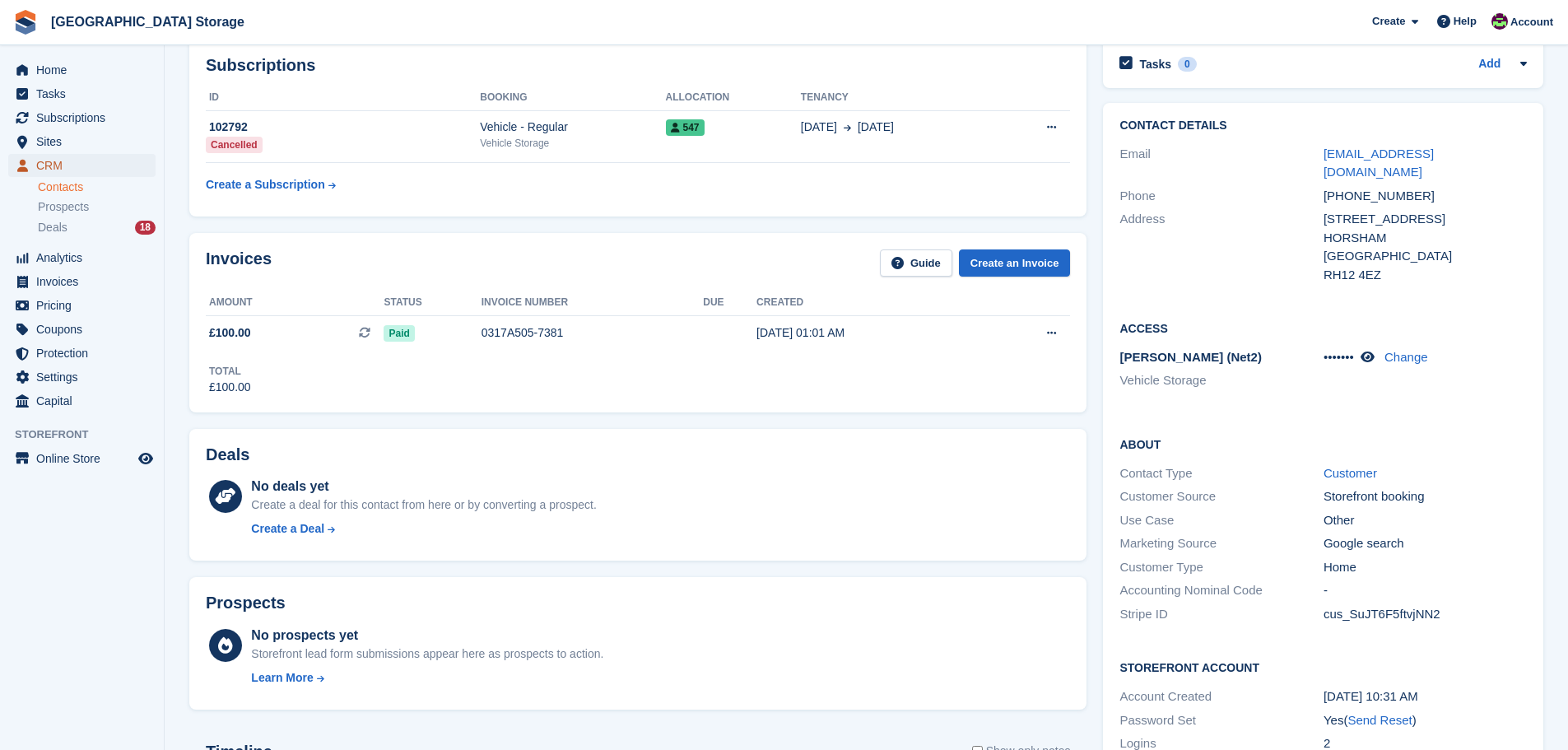
click at [53, 163] on span "CRM" at bounding box center [86, 165] width 99 height 23
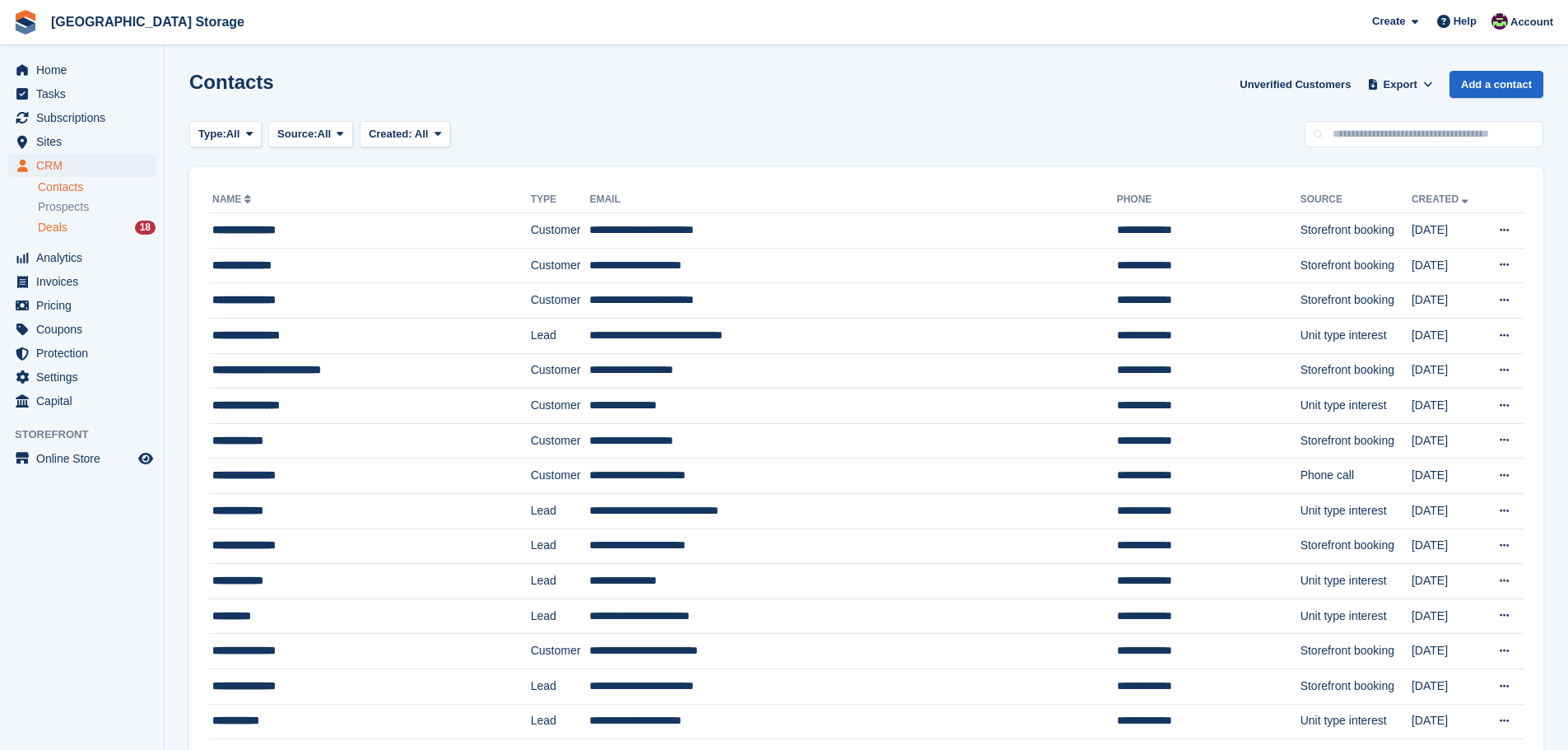
click at [65, 227] on span "Deals" at bounding box center [52, 228] width 30 height 16
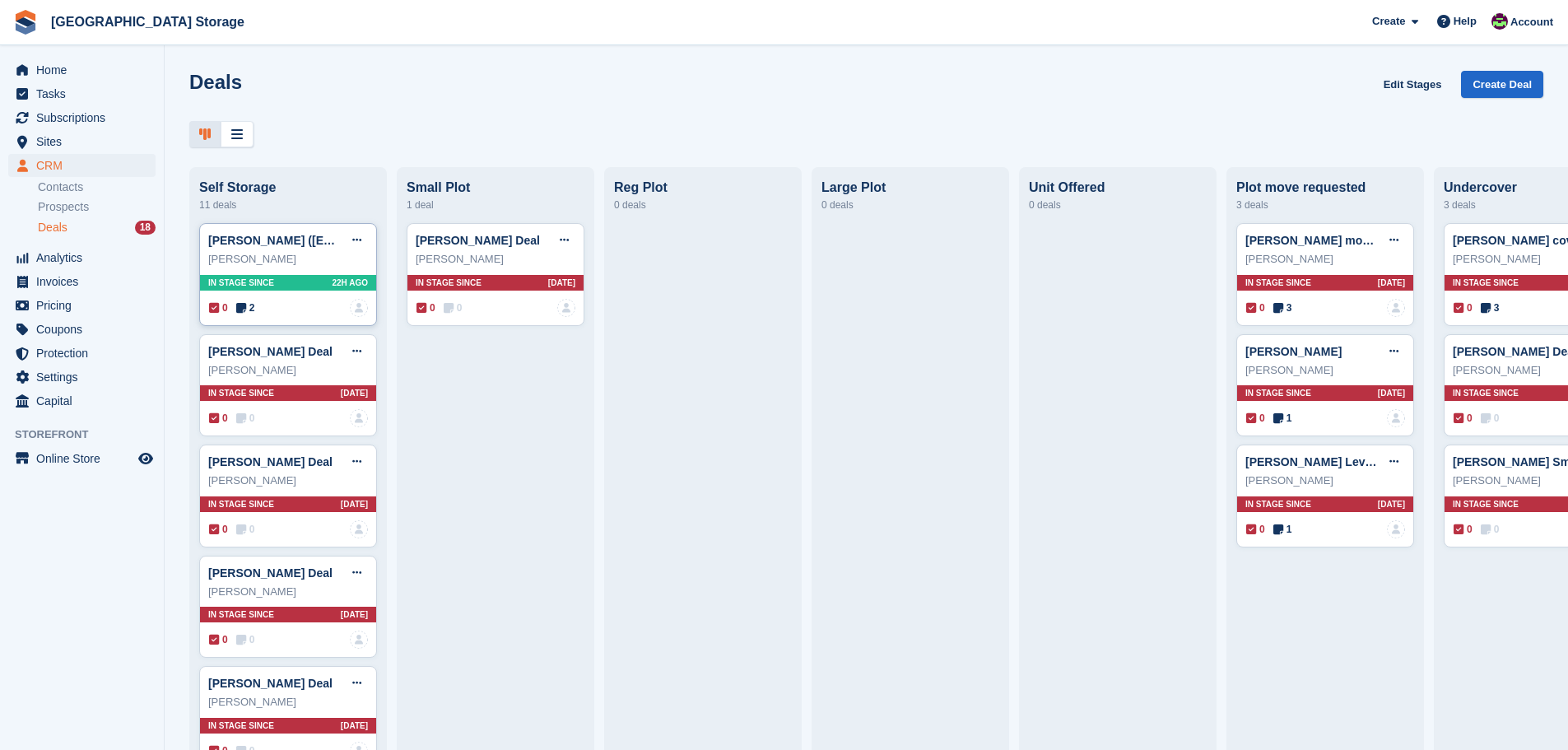
click at [279, 307] on div "0 2 No one is assigned to this deal" at bounding box center [288, 307] width 159 height 18
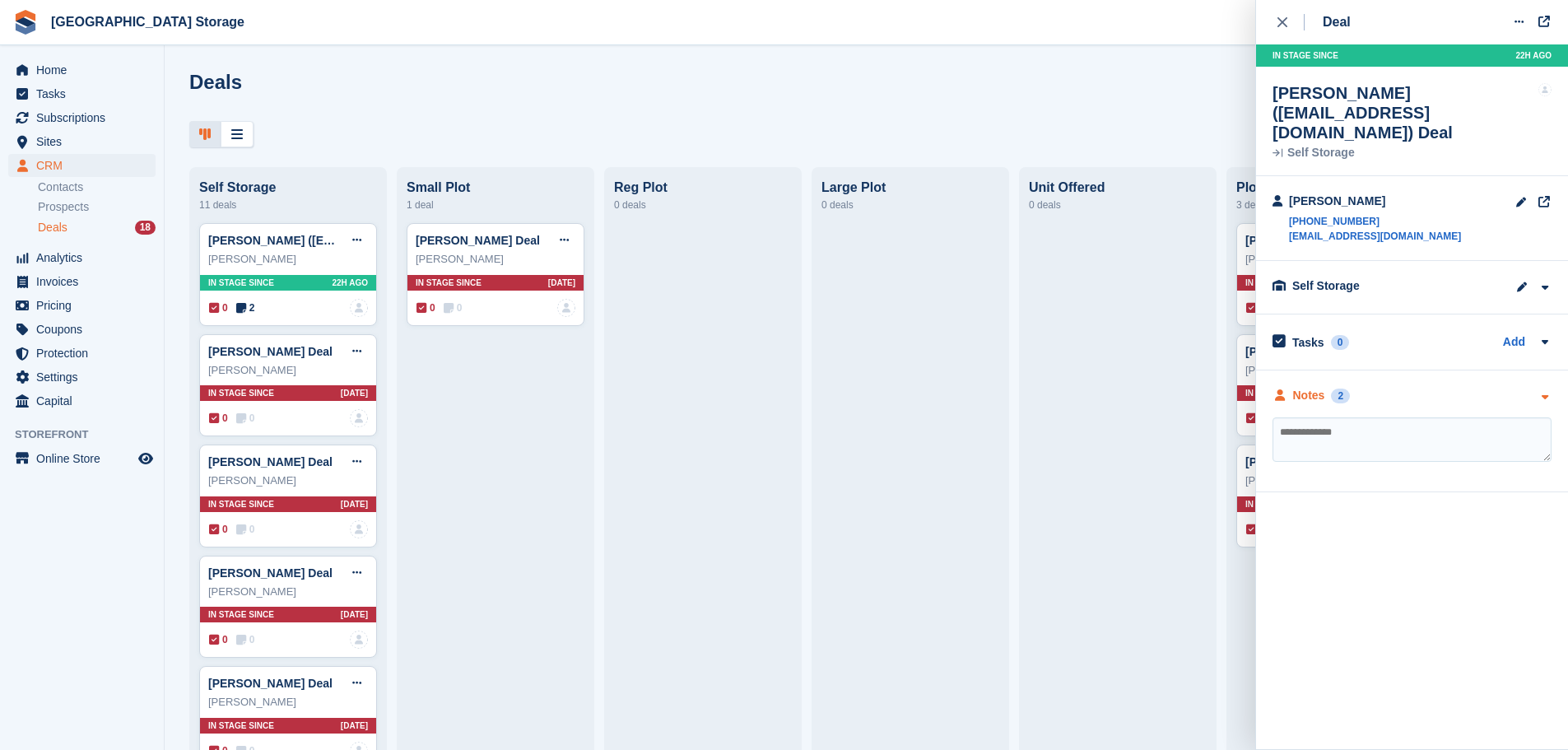
click at [1393, 387] on div "Notes 2" at bounding box center [1411, 396] width 279 height 18
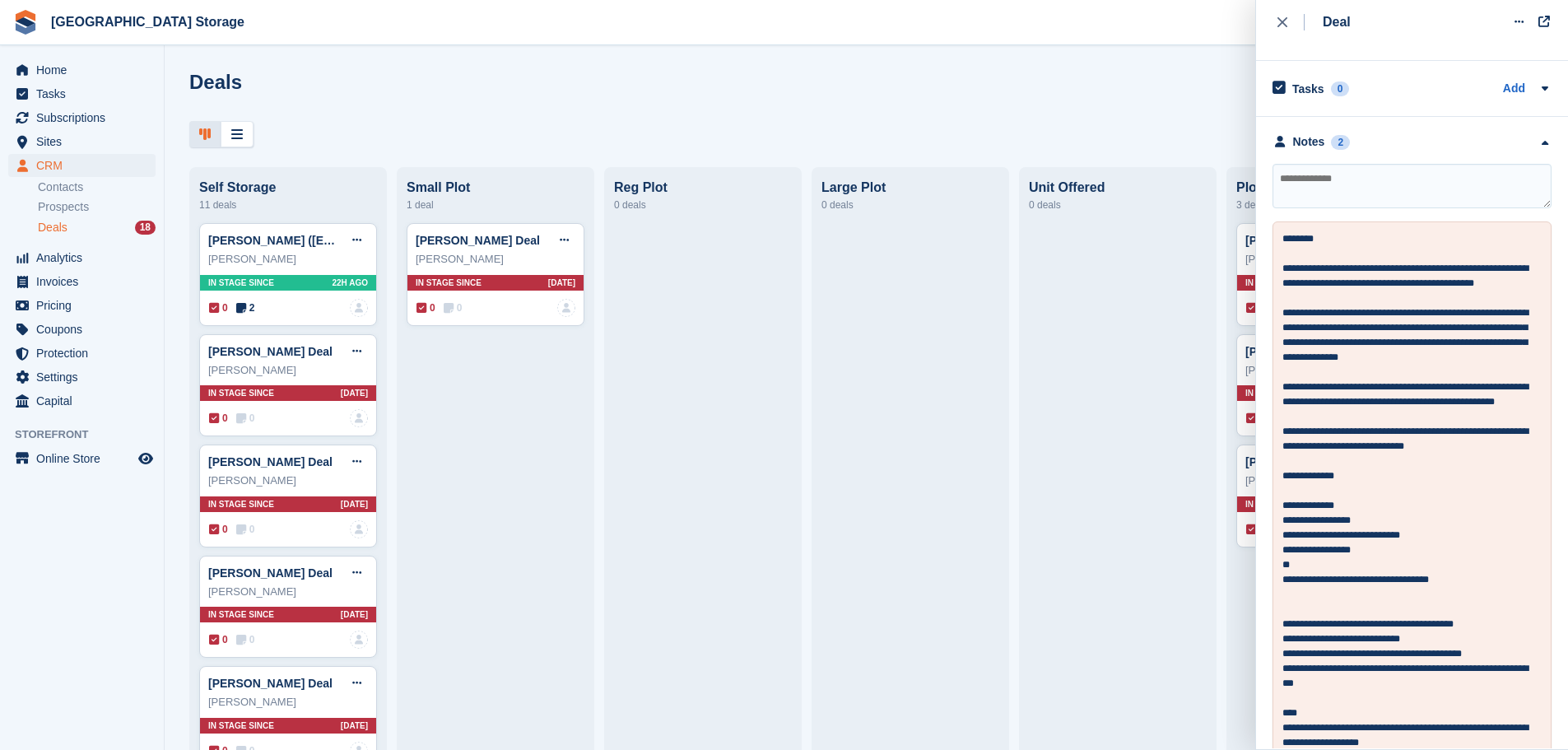
scroll to position [247, 0]
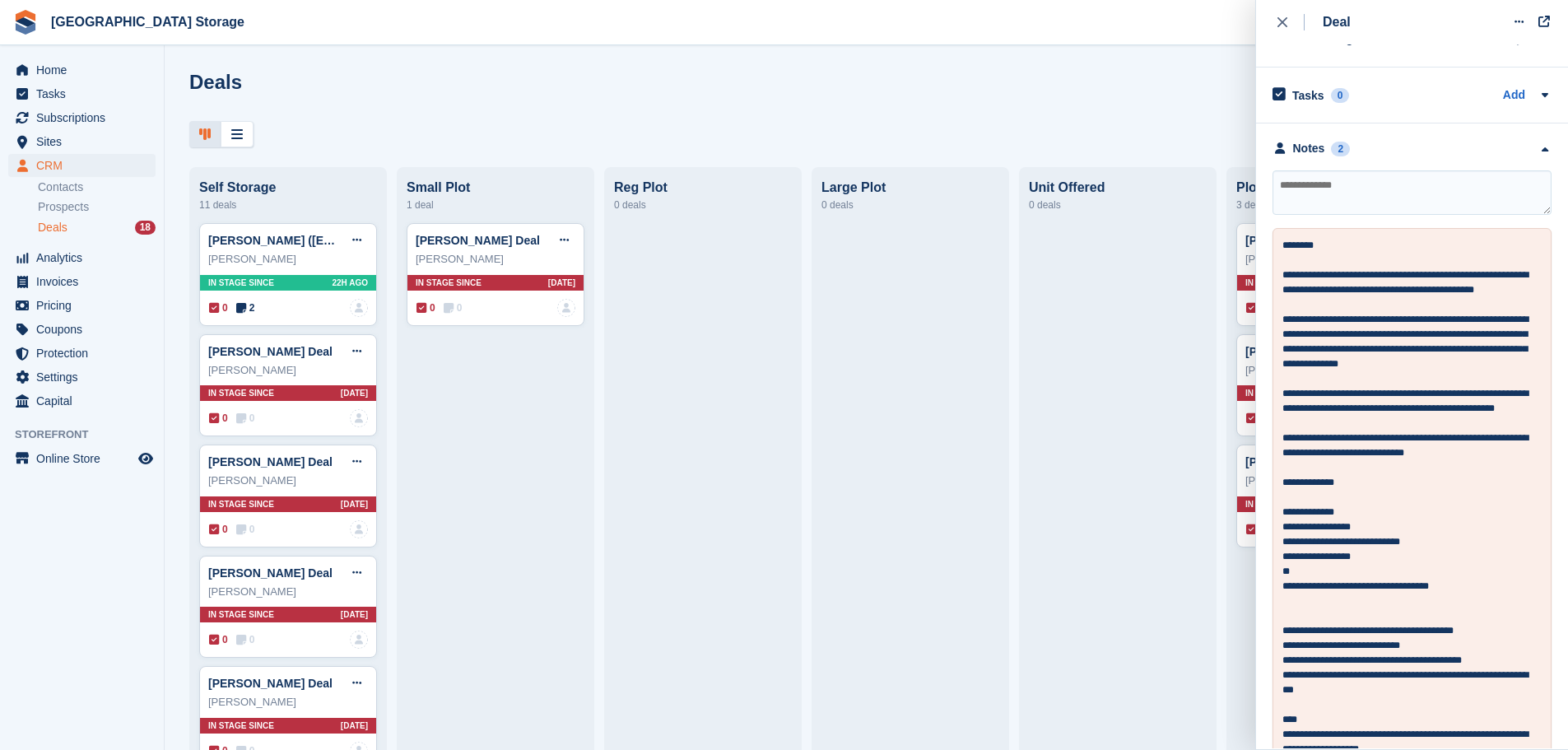
click at [1283, 26] on icon "close" at bounding box center [1282, 23] width 10 height 10
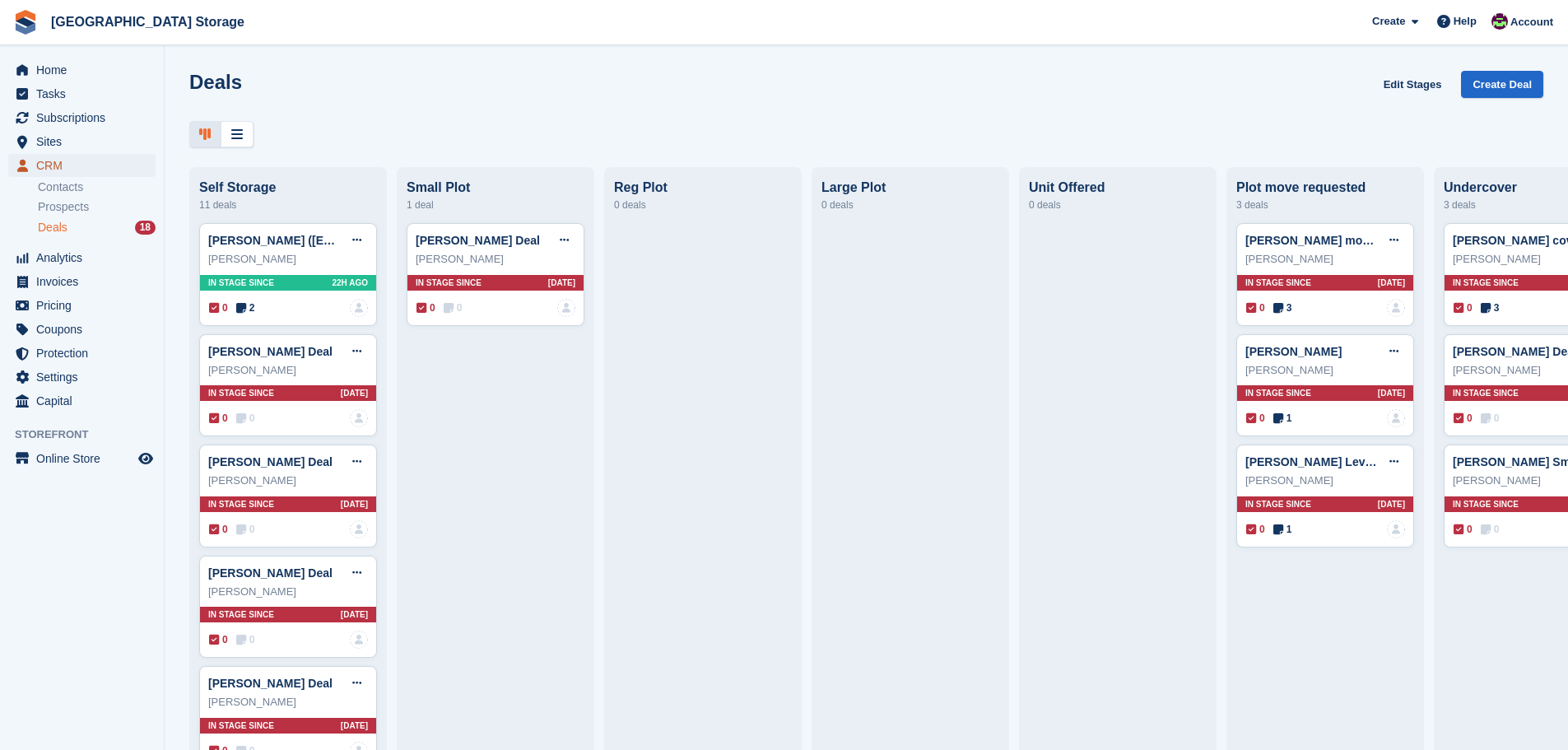
click at [65, 170] on span "CRM" at bounding box center [86, 165] width 99 height 23
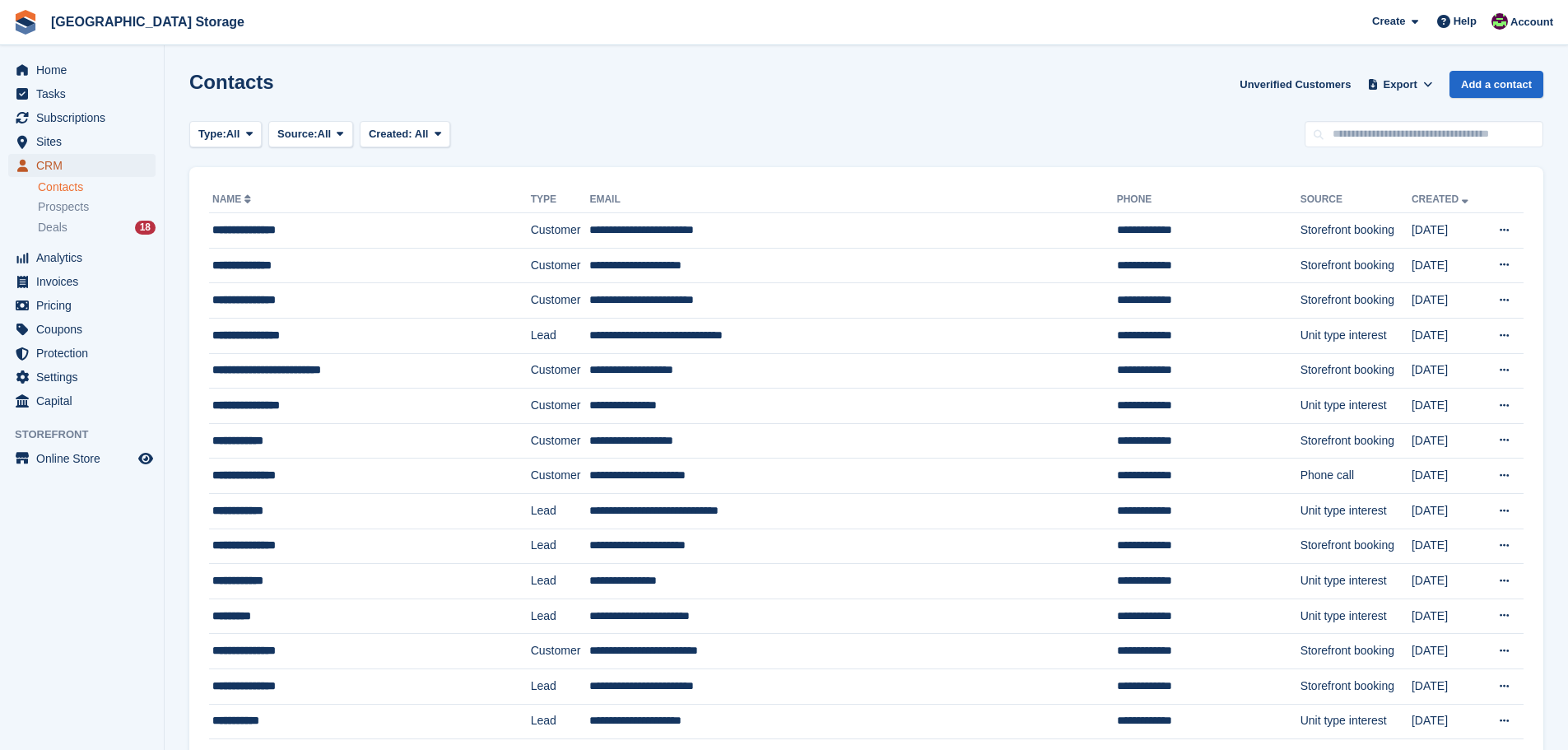
click at [58, 160] on span "CRM" at bounding box center [86, 165] width 99 height 23
click at [1380, 130] on input "text" at bounding box center [1424, 135] width 239 height 28
type input "********"
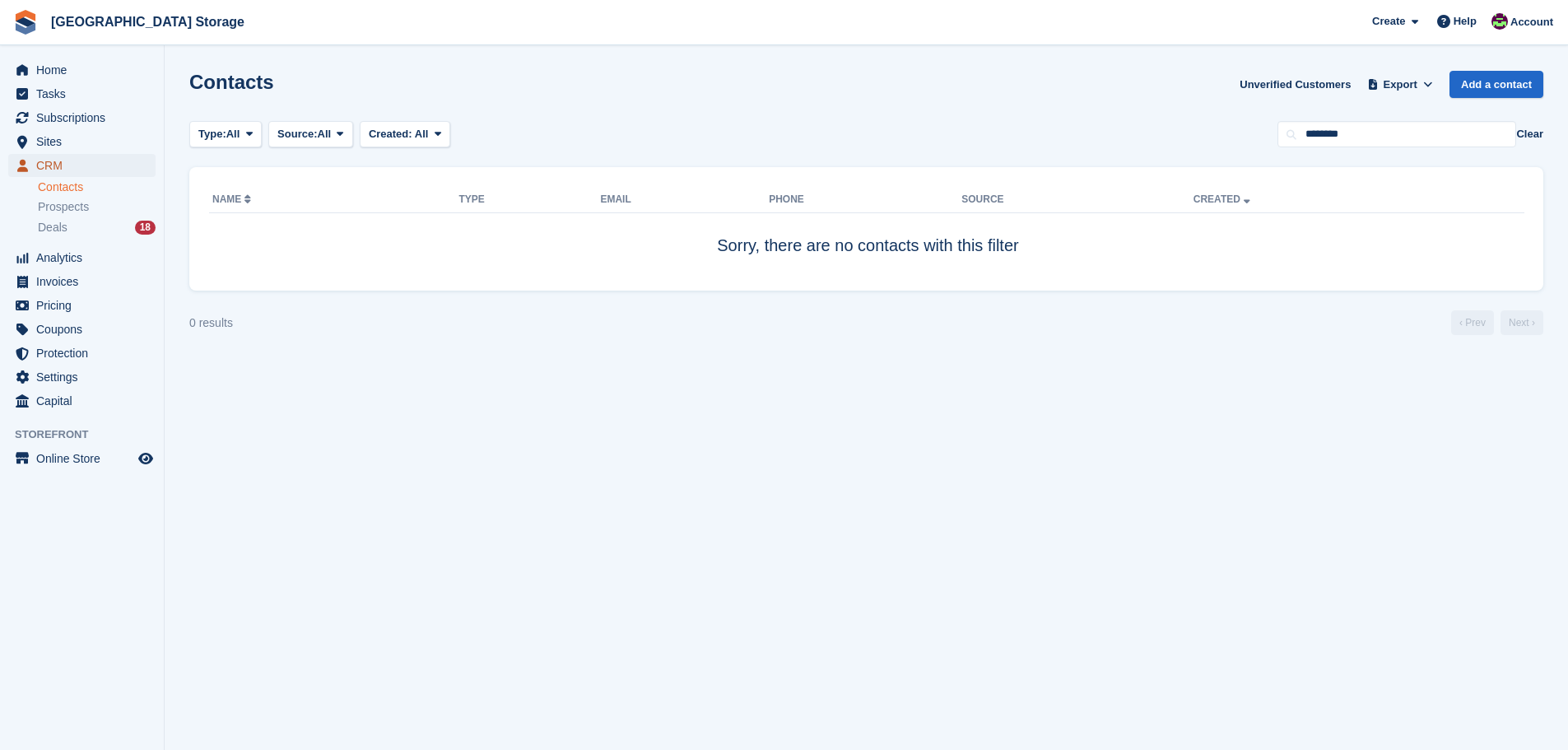
click at [68, 168] on span "CRM" at bounding box center [86, 165] width 99 height 23
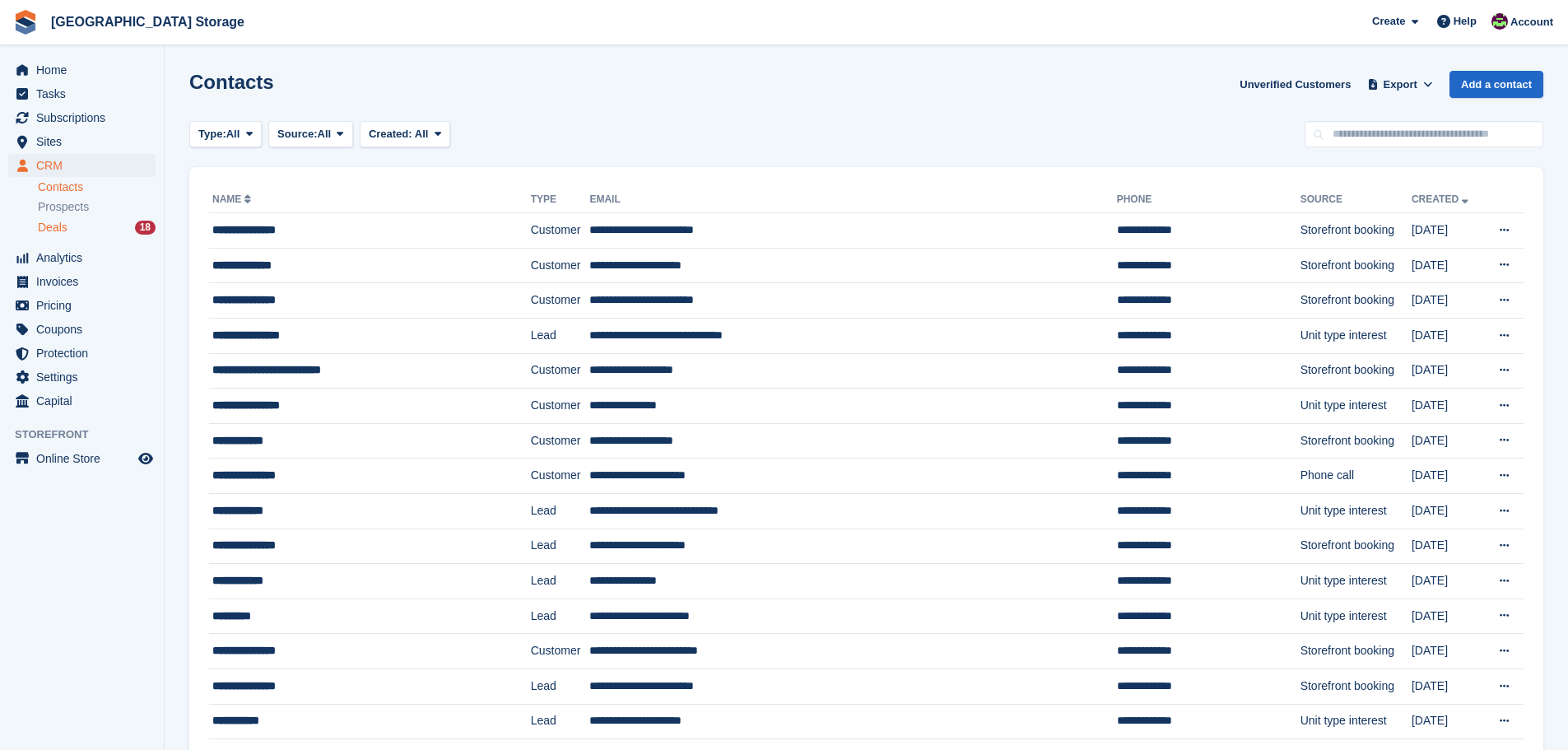
click at [82, 228] on div "Deals 18" at bounding box center [96, 228] width 117 height 16
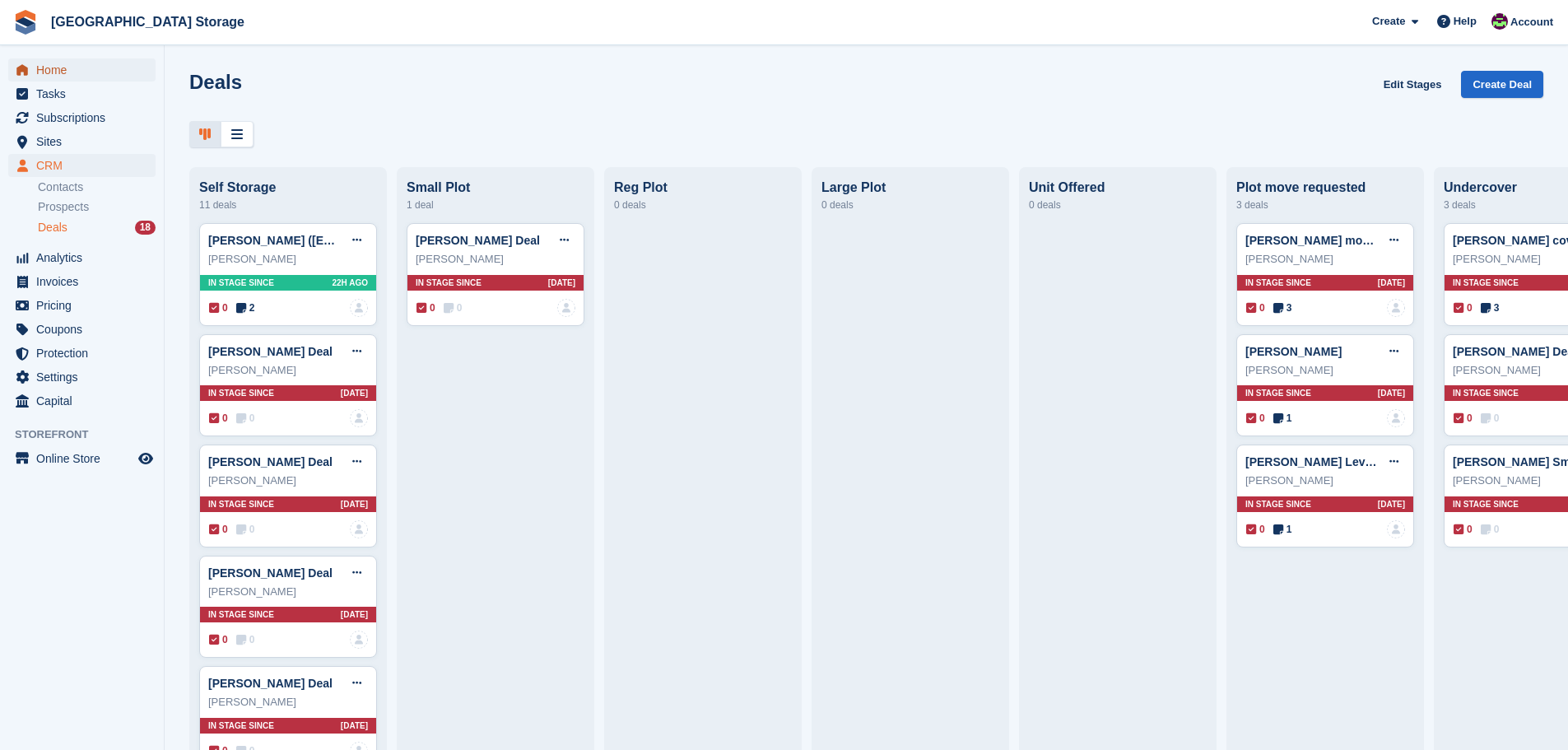
click at [52, 73] on span "Home" at bounding box center [86, 69] width 99 height 23
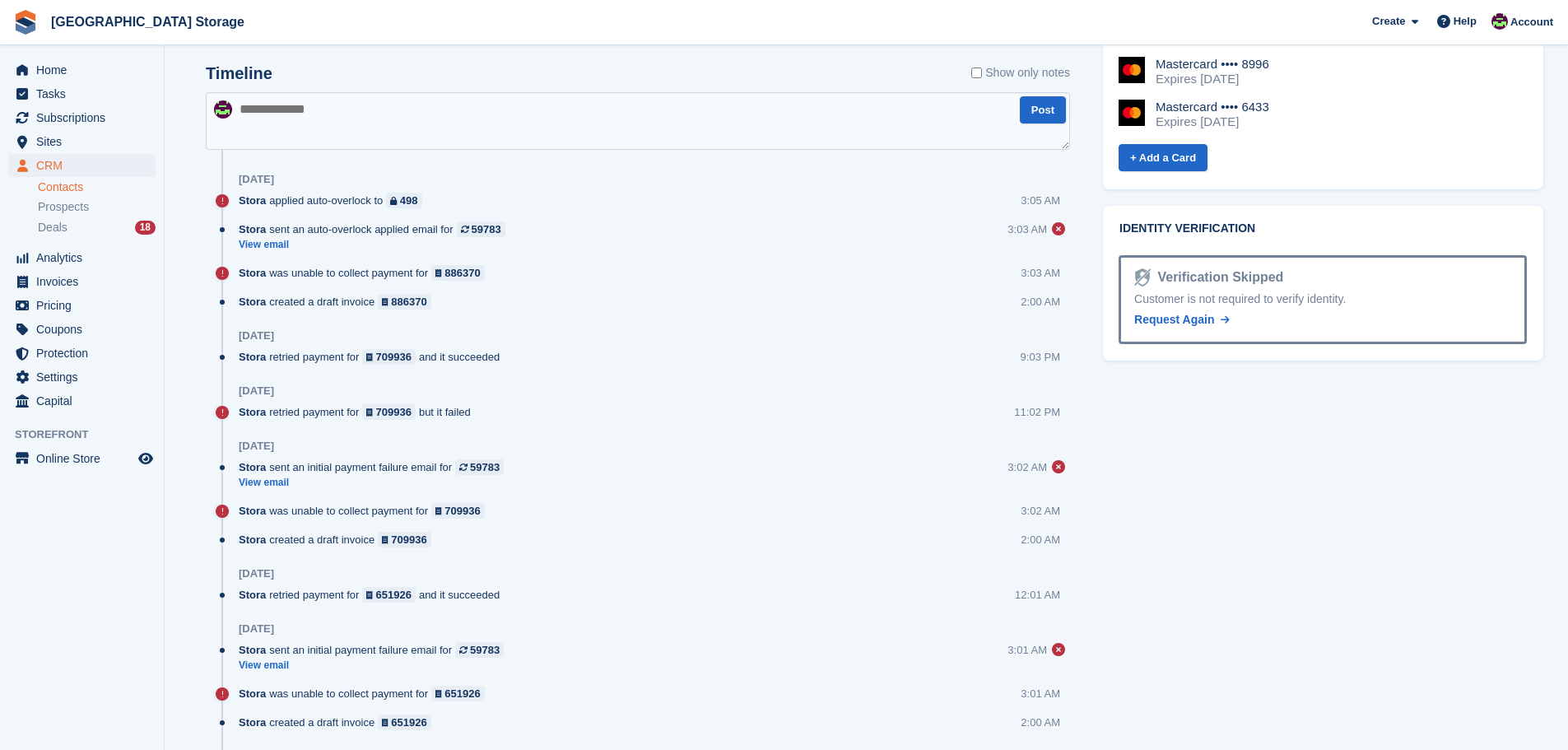
scroll to position [906, 0]
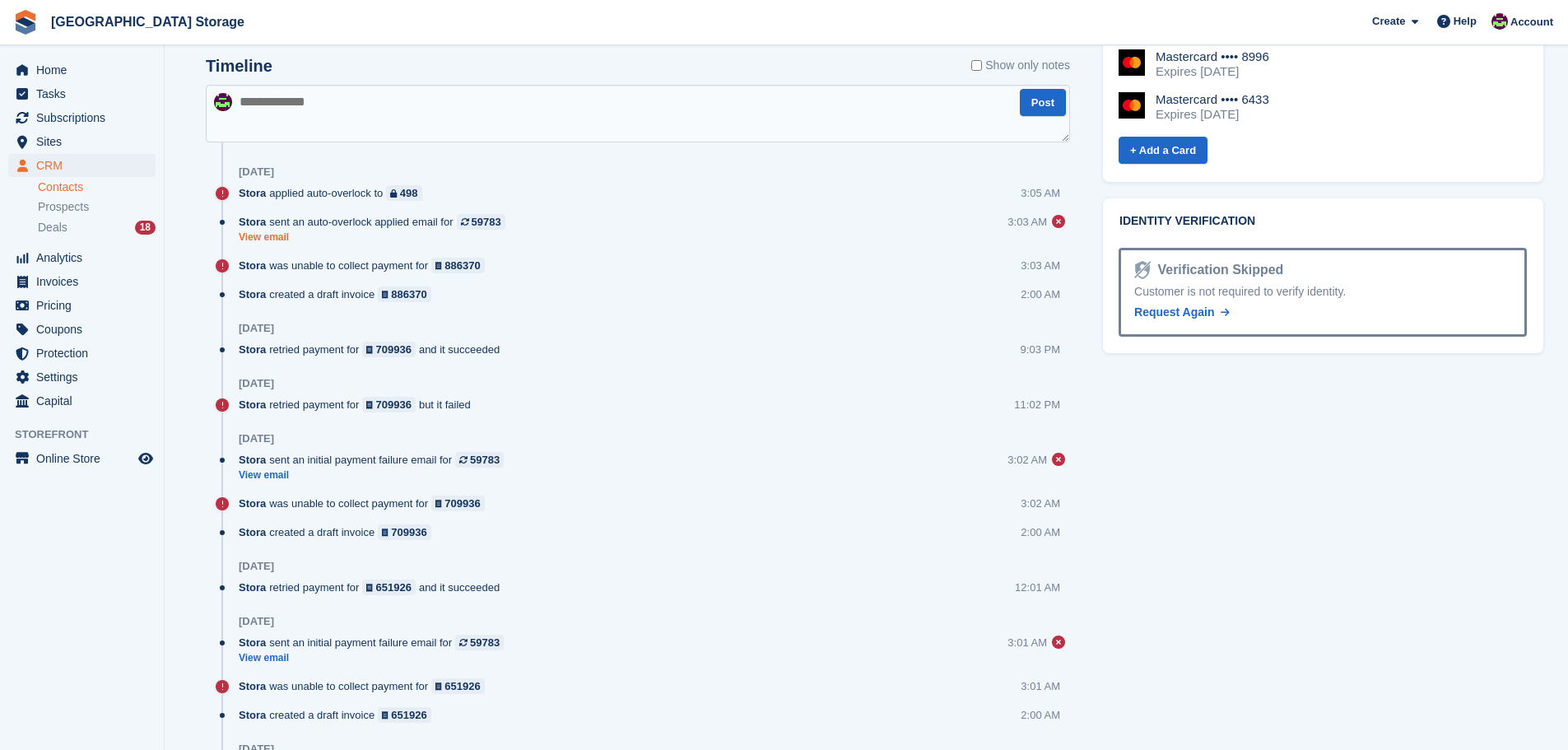
click at [279, 233] on link "View email" at bounding box center [375, 238] width 275 height 14
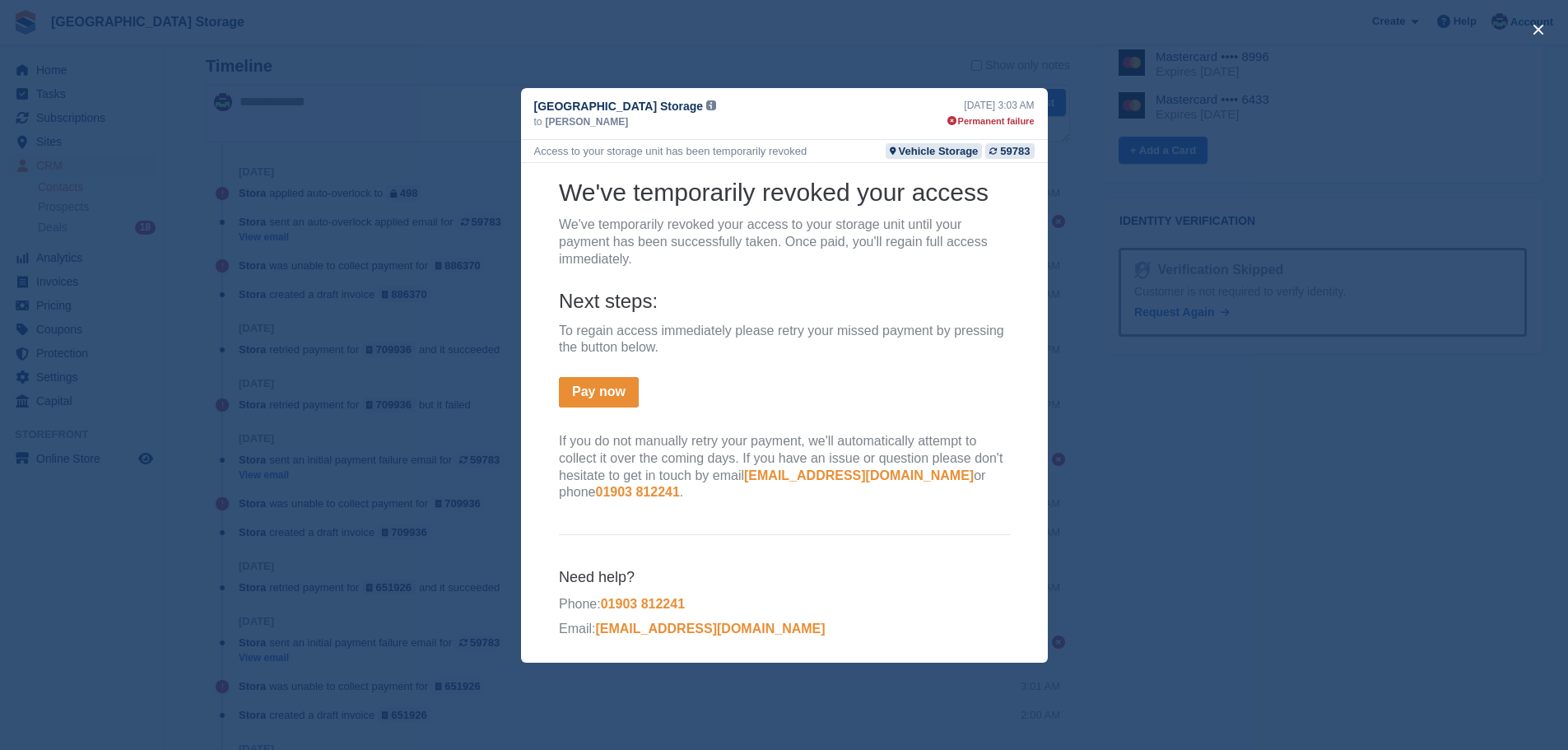
scroll to position [118, 0]
click at [1538, 29] on button "close" at bounding box center [1538, 30] width 27 height 27
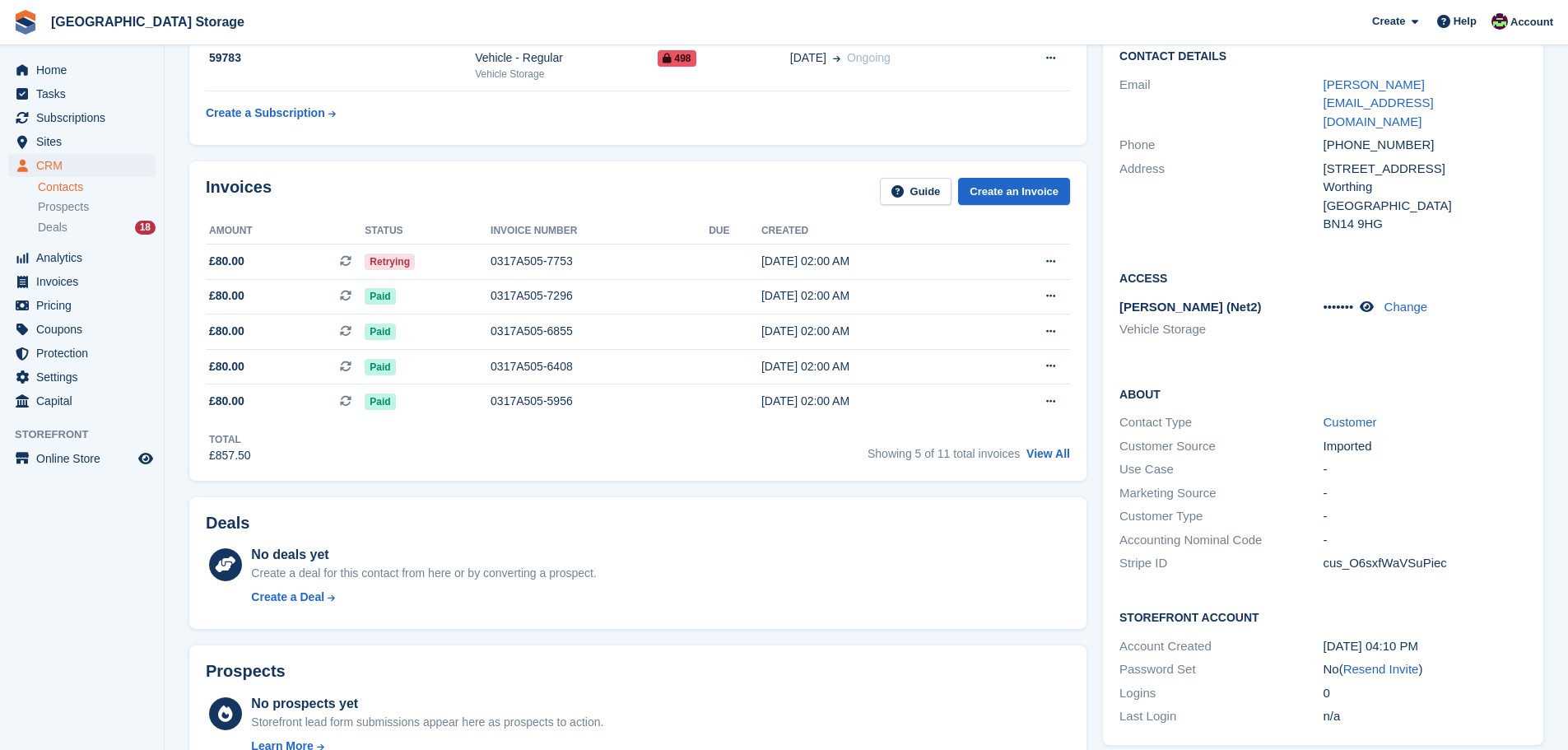
scroll to position [0, 0]
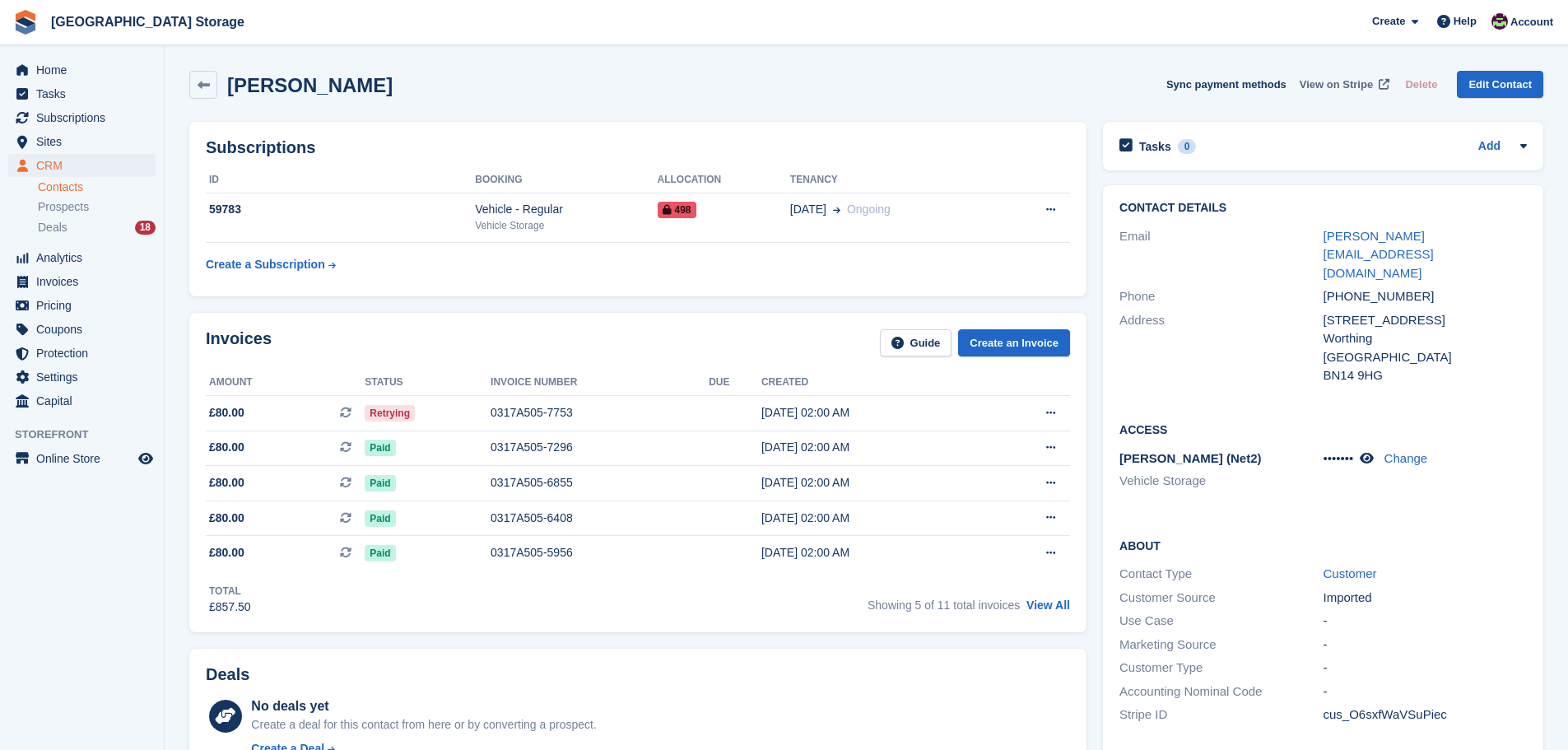
click at [1357, 84] on span "View on Stripe" at bounding box center [1336, 85] width 73 height 17
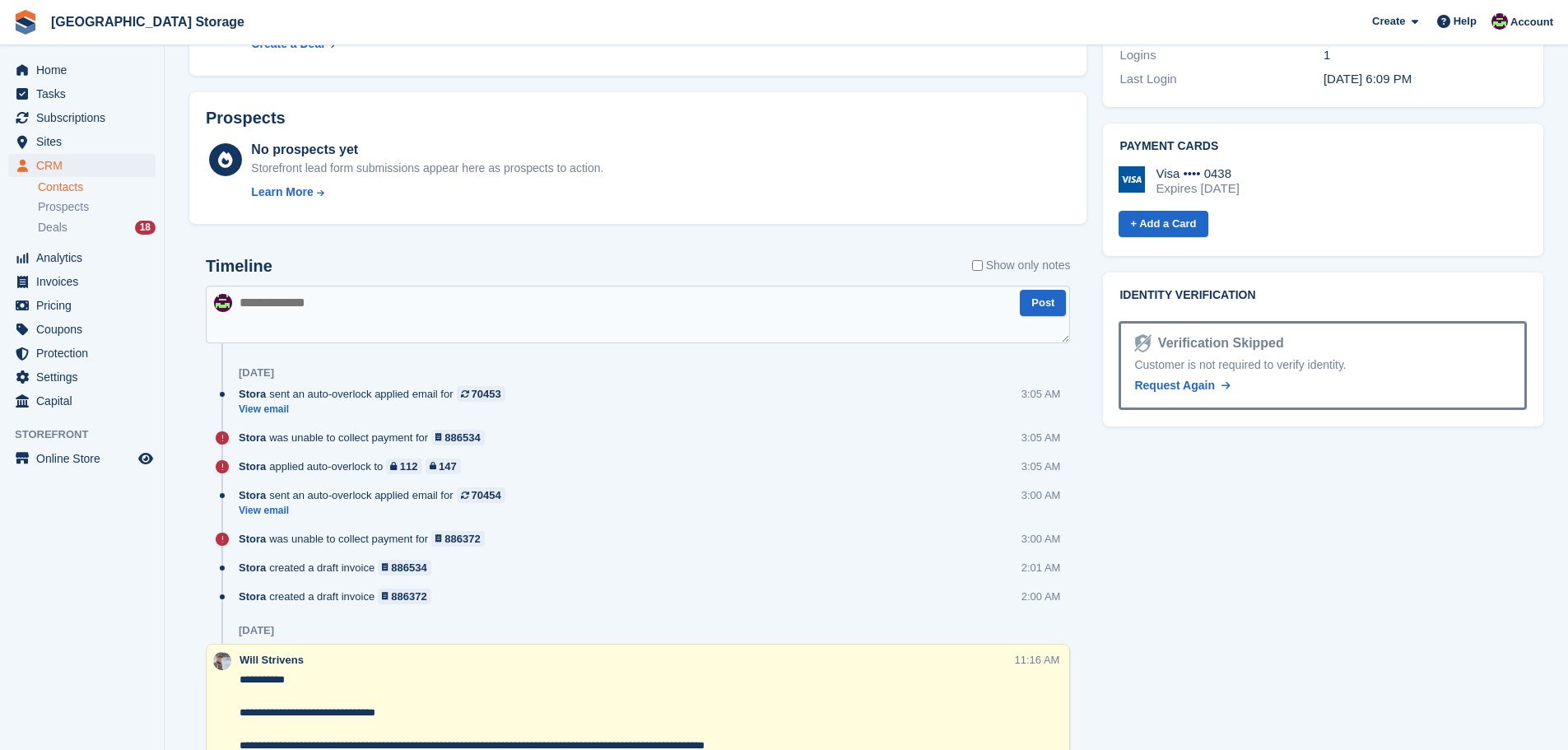
scroll to position [741, 0]
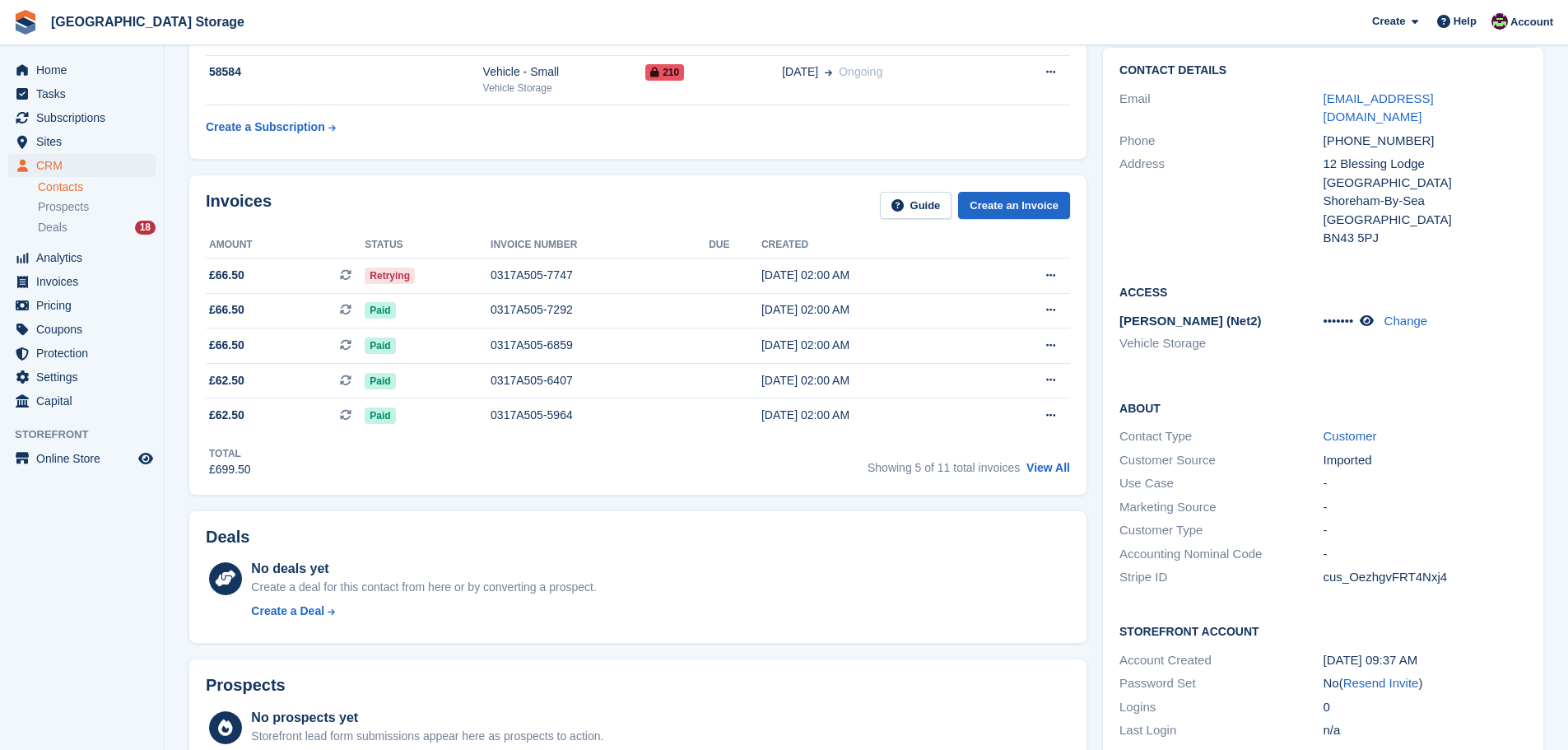
scroll to position [658, 0]
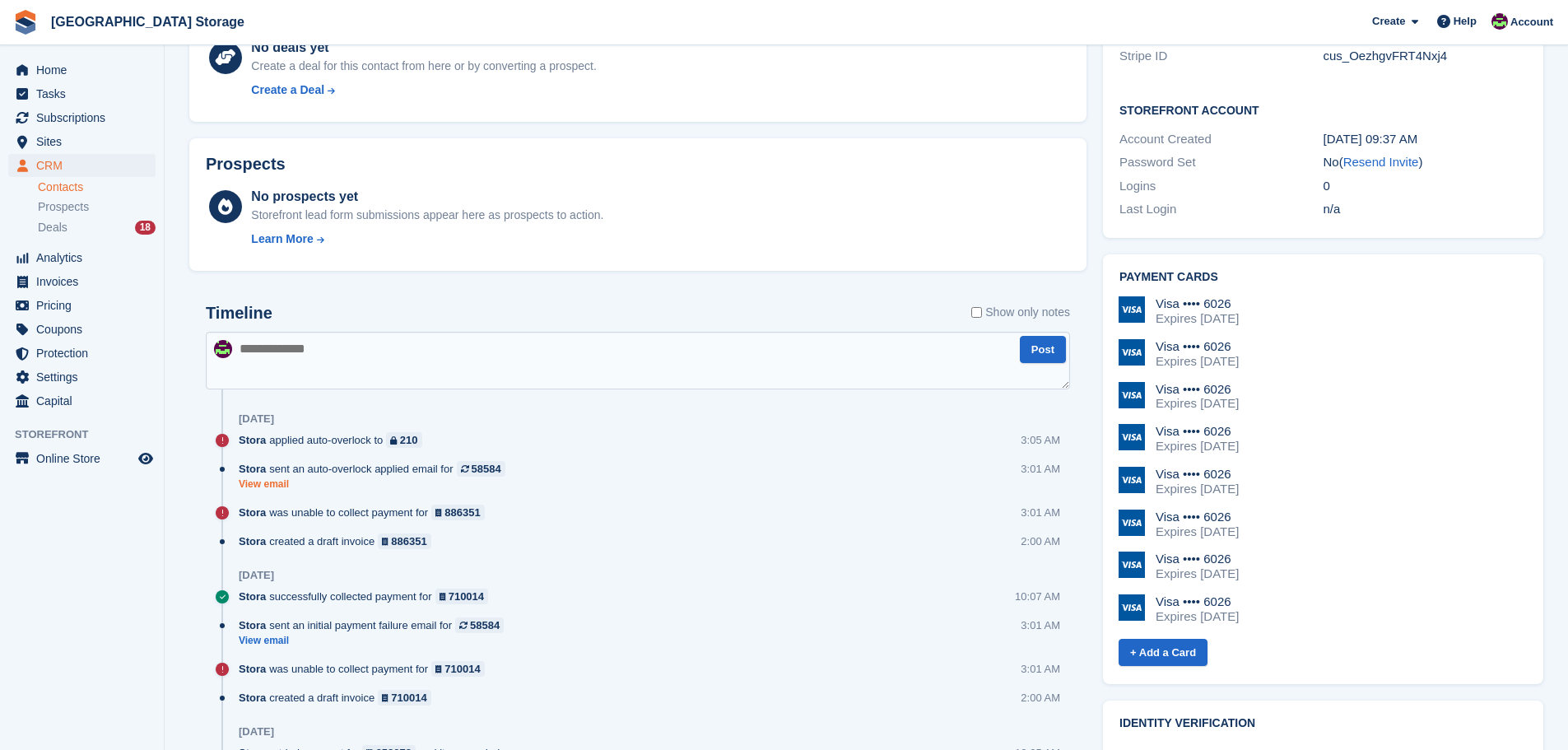
click at [265, 487] on link "View email" at bounding box center [375, 485] width 275 height 14
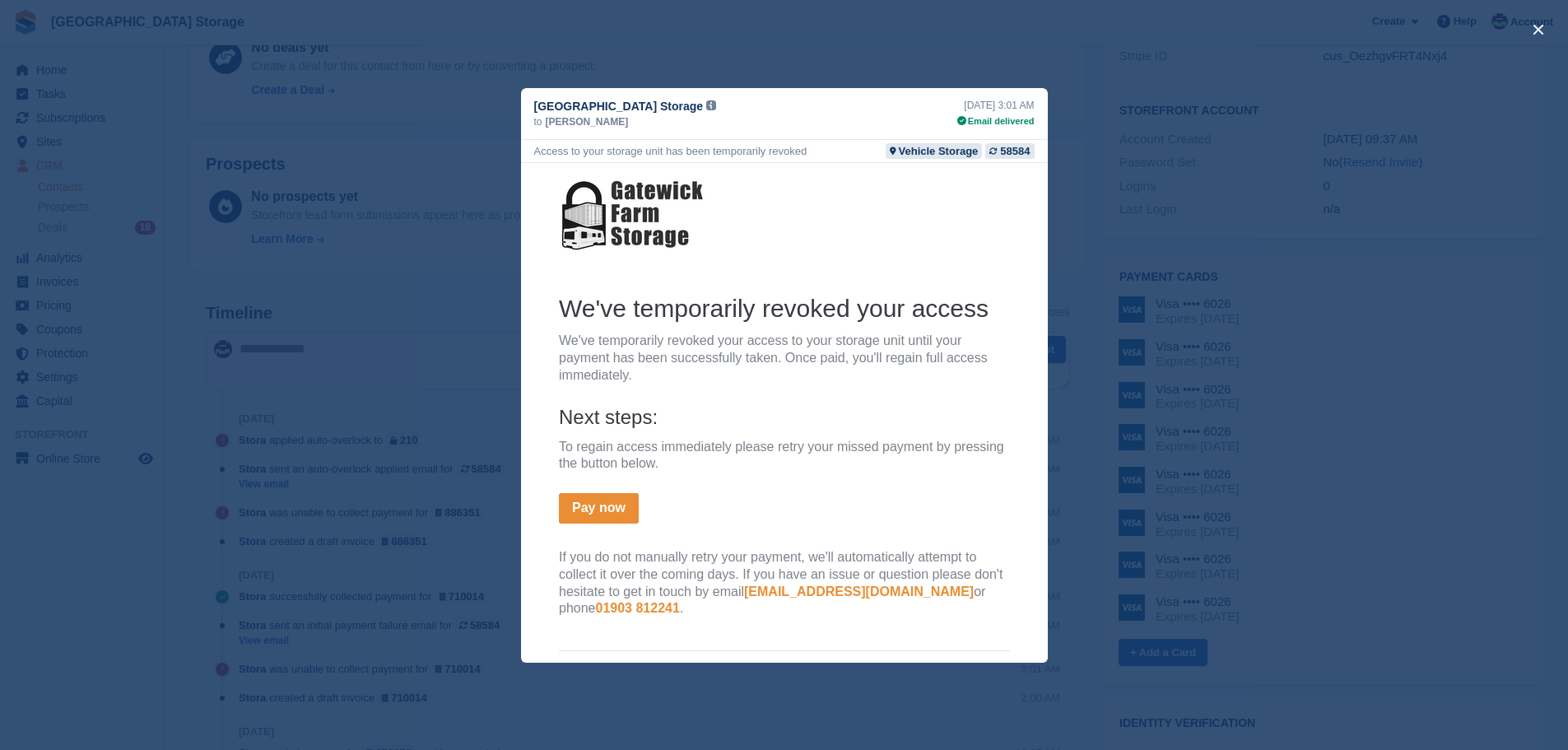
scroll to position [0, 0]
click at [1539, 29] on button "close" at bounding box center [1538, 30] width 27 height 27
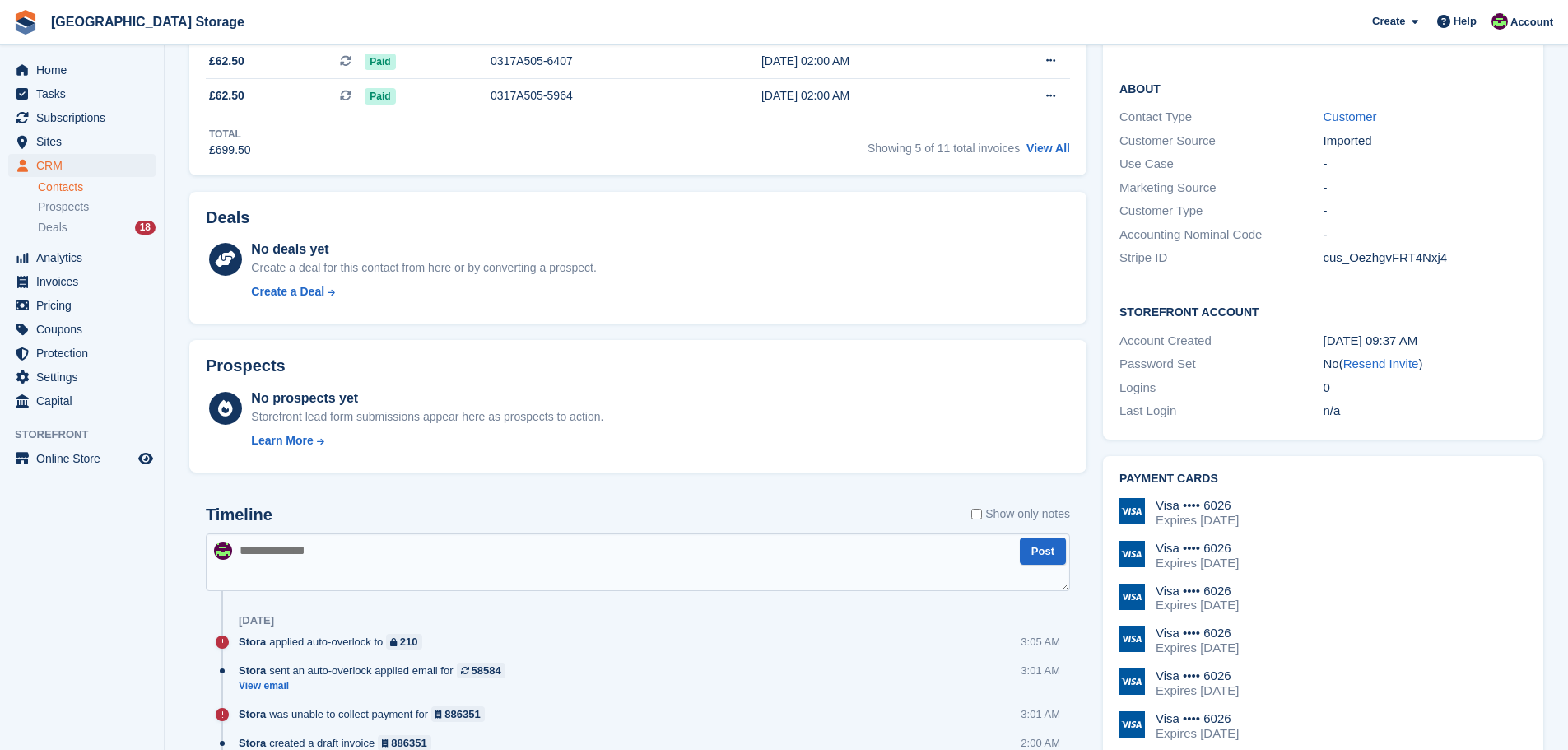
scroll to position [247, 0]
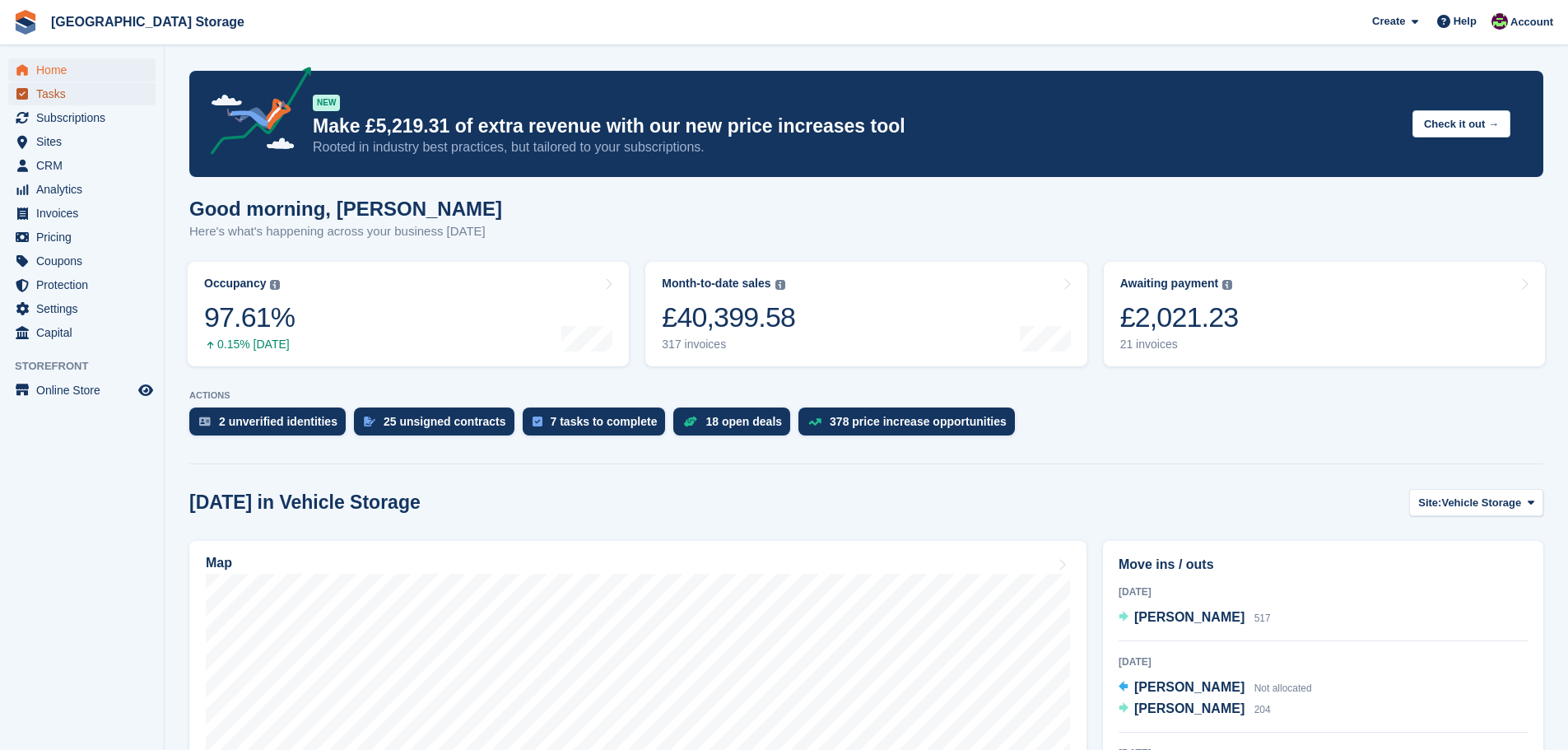
click at [52, 92] on span "Tasks" at bounding box center [86, 94] width 99 height 23
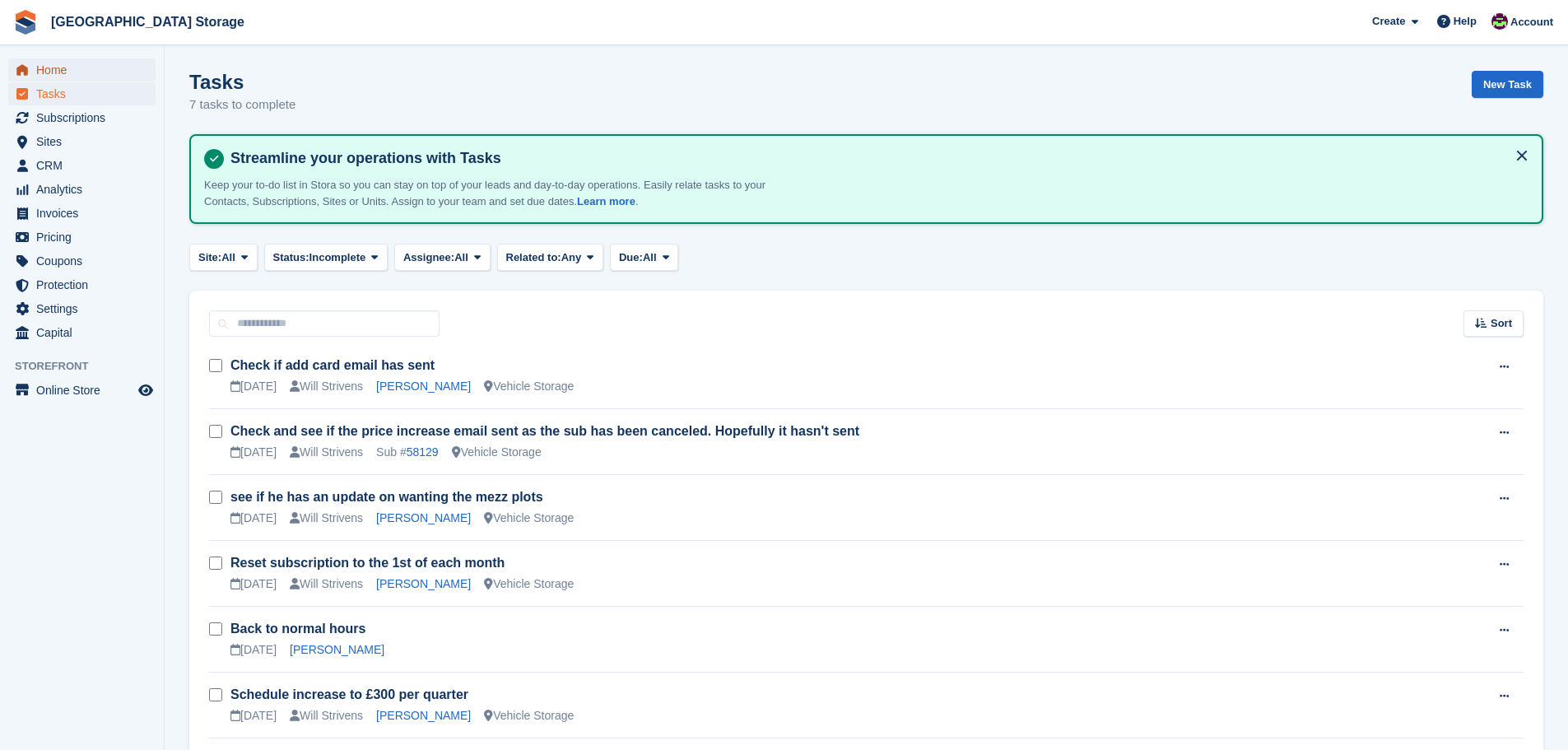
click at [42, 67] on span "Home" at bounding box center [86, 69] width 99 height 23
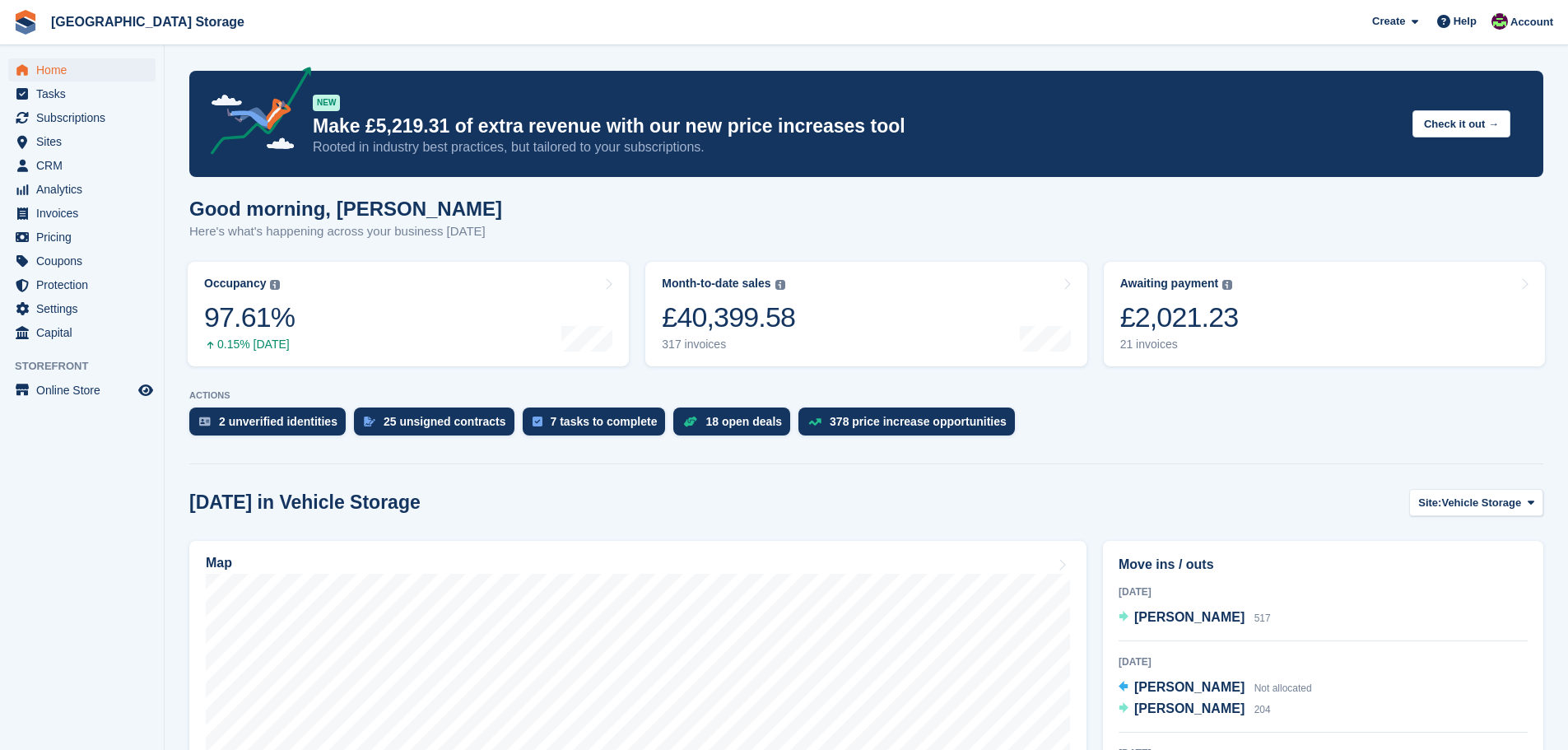
click at [104, 498] on aside "Home Tasks Subscriptions Subscriptions Subscriptions Contracts Price increases …" at bounding box center [82, 378] width 164 height 667
click at [95, 167] on span "CRM" at bounding box center [86, 165] width 99 height 23
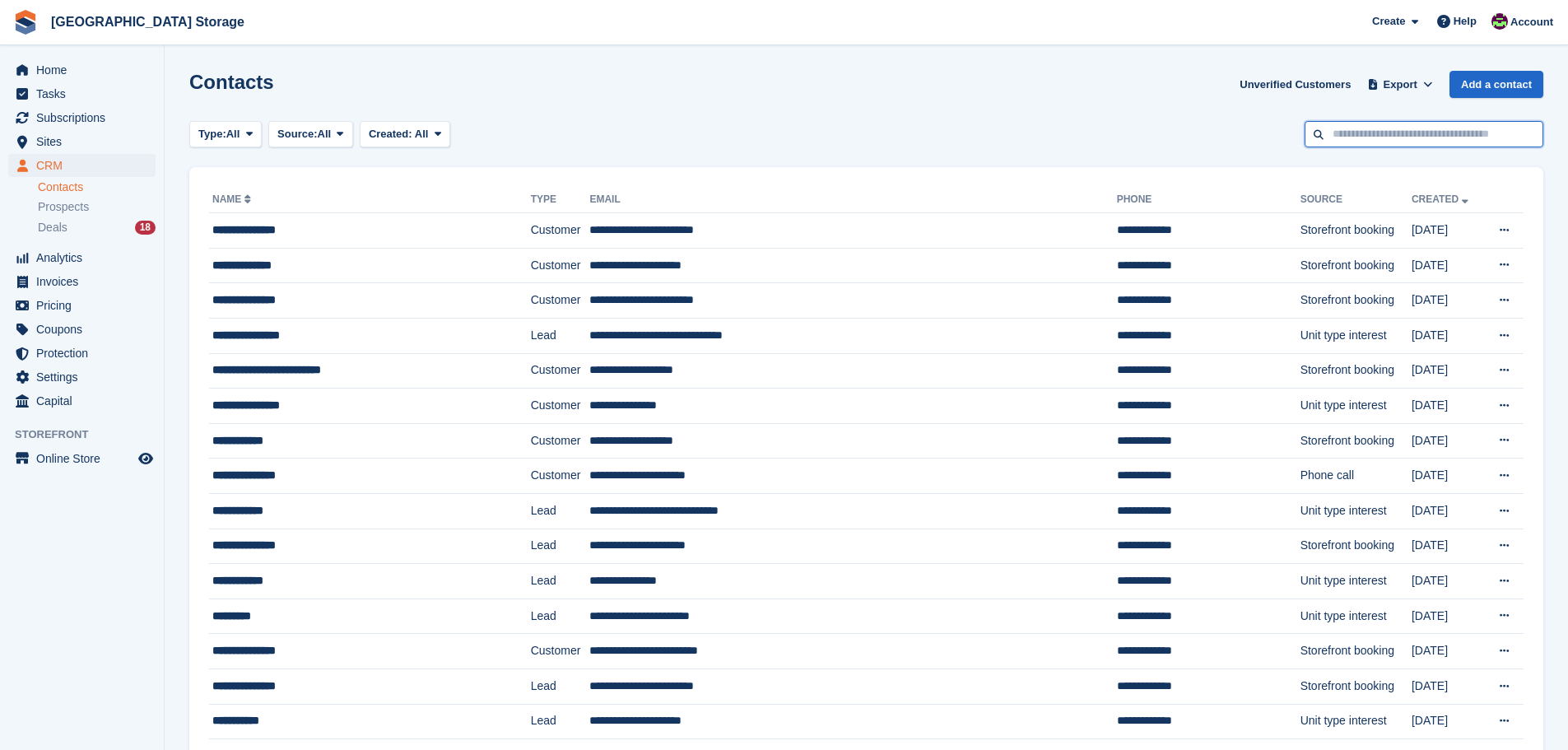
click at [1417, 138] on input "text" at bounding box center [1424, 135] width 239 height 28
type input "*****"
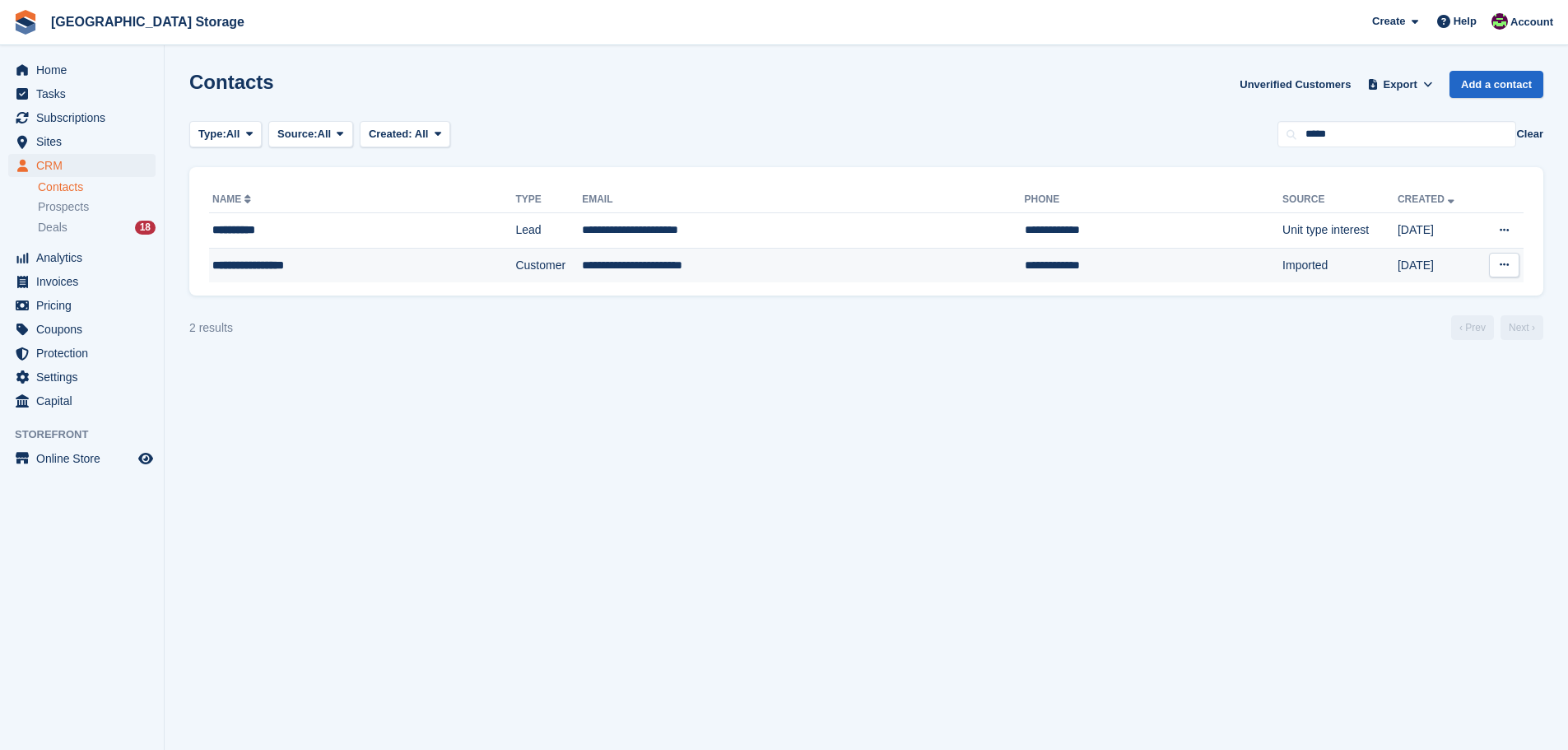
click at [597, 272] on td "**********" at bounding box center [803, 264] width 443 height 34
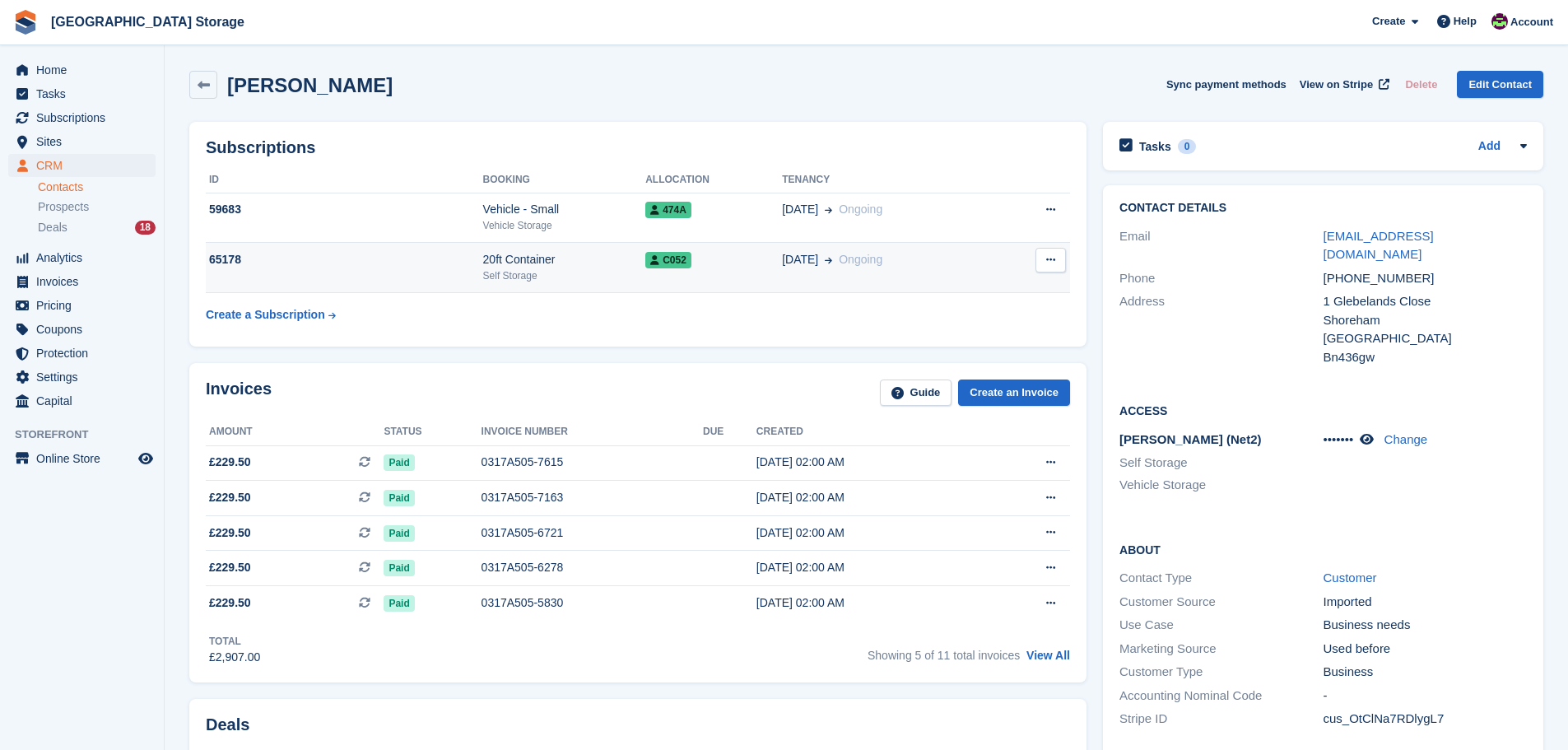
click at [718, 268] on div "C052" at bounding box center [714, 260] width 137 height 18
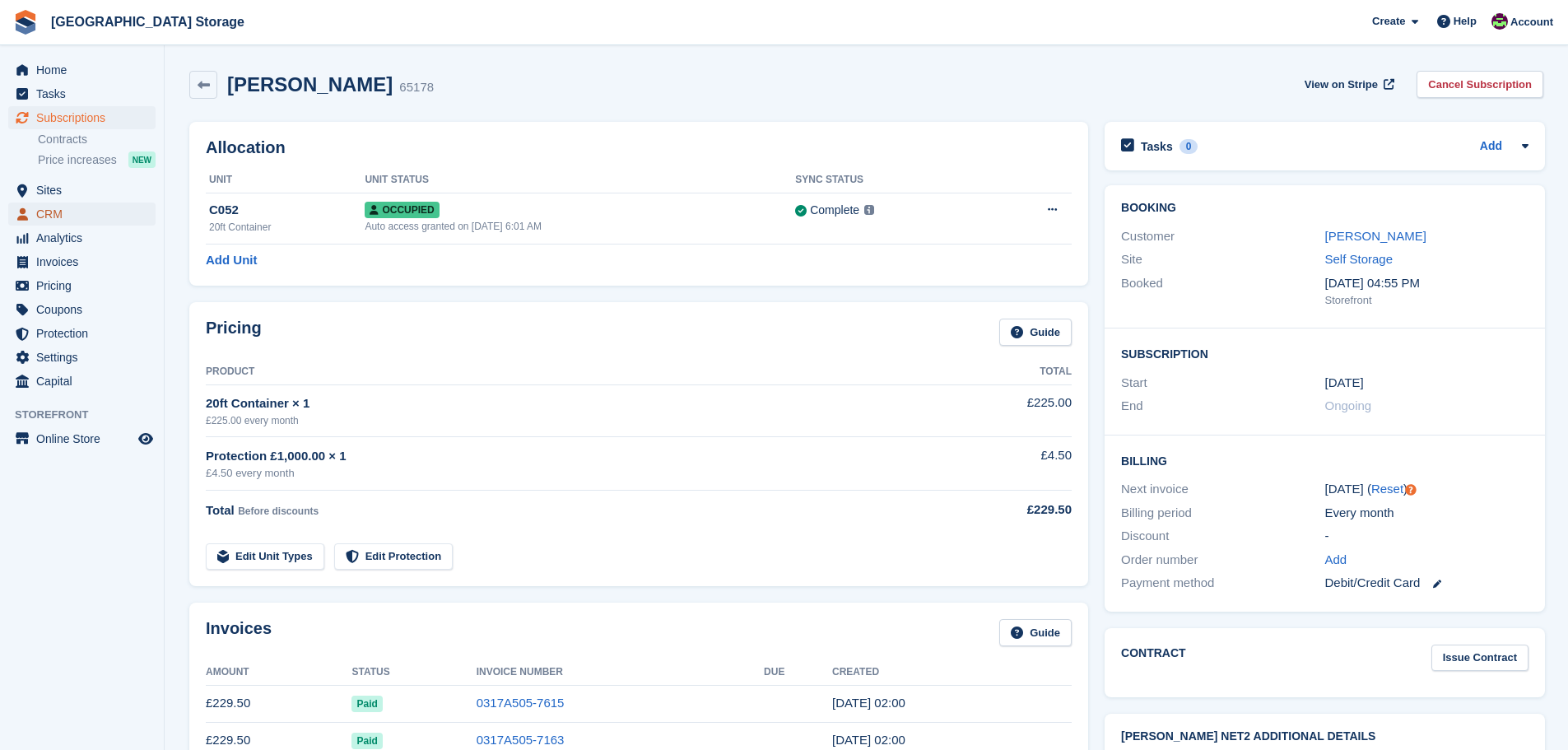
click at [52, 208] on span "CRM" at bounding box center [86, 213] width 99 height 23
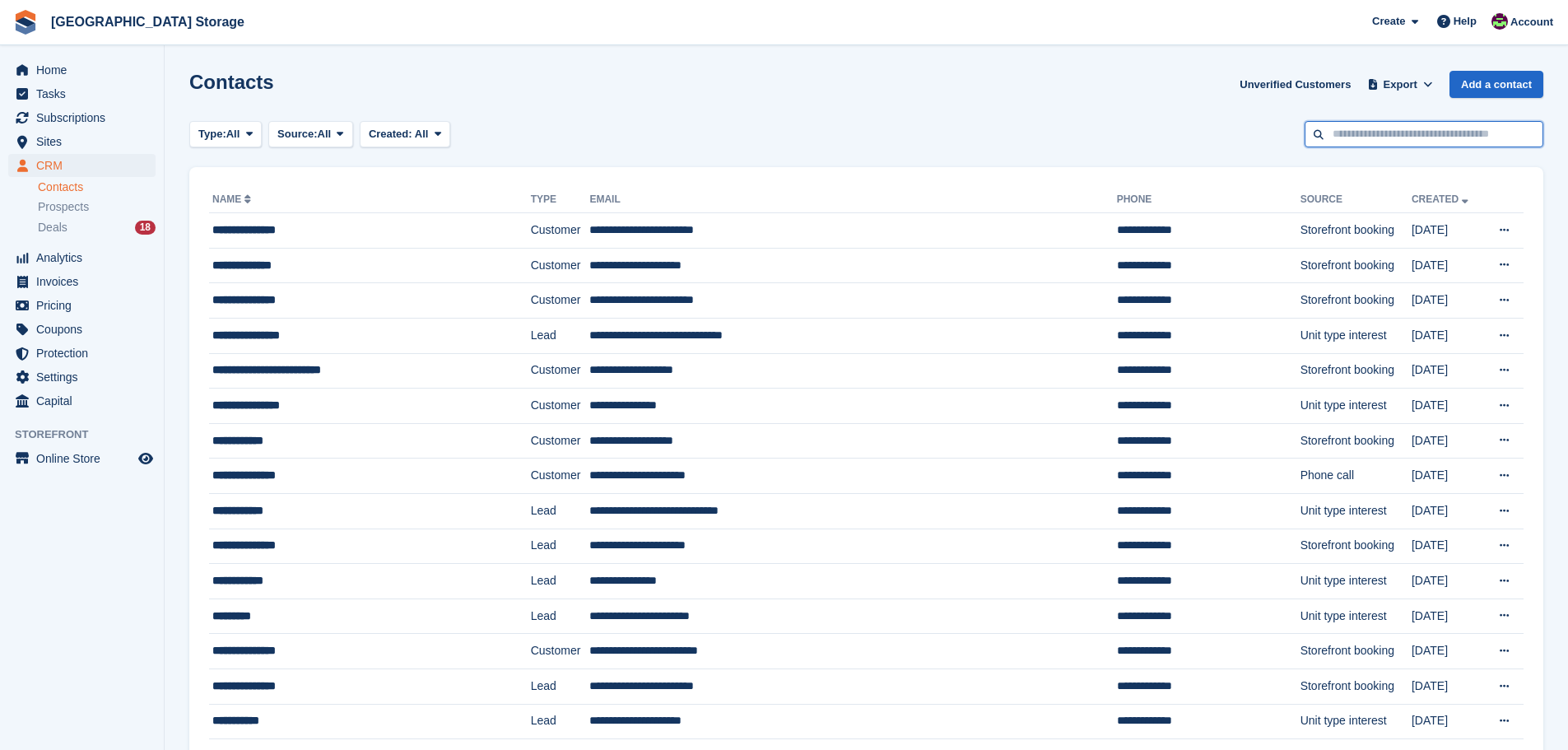
click at [1503, 138] on input "text" at bounding box center [1424, 135] width 239 height 28
type input "***"
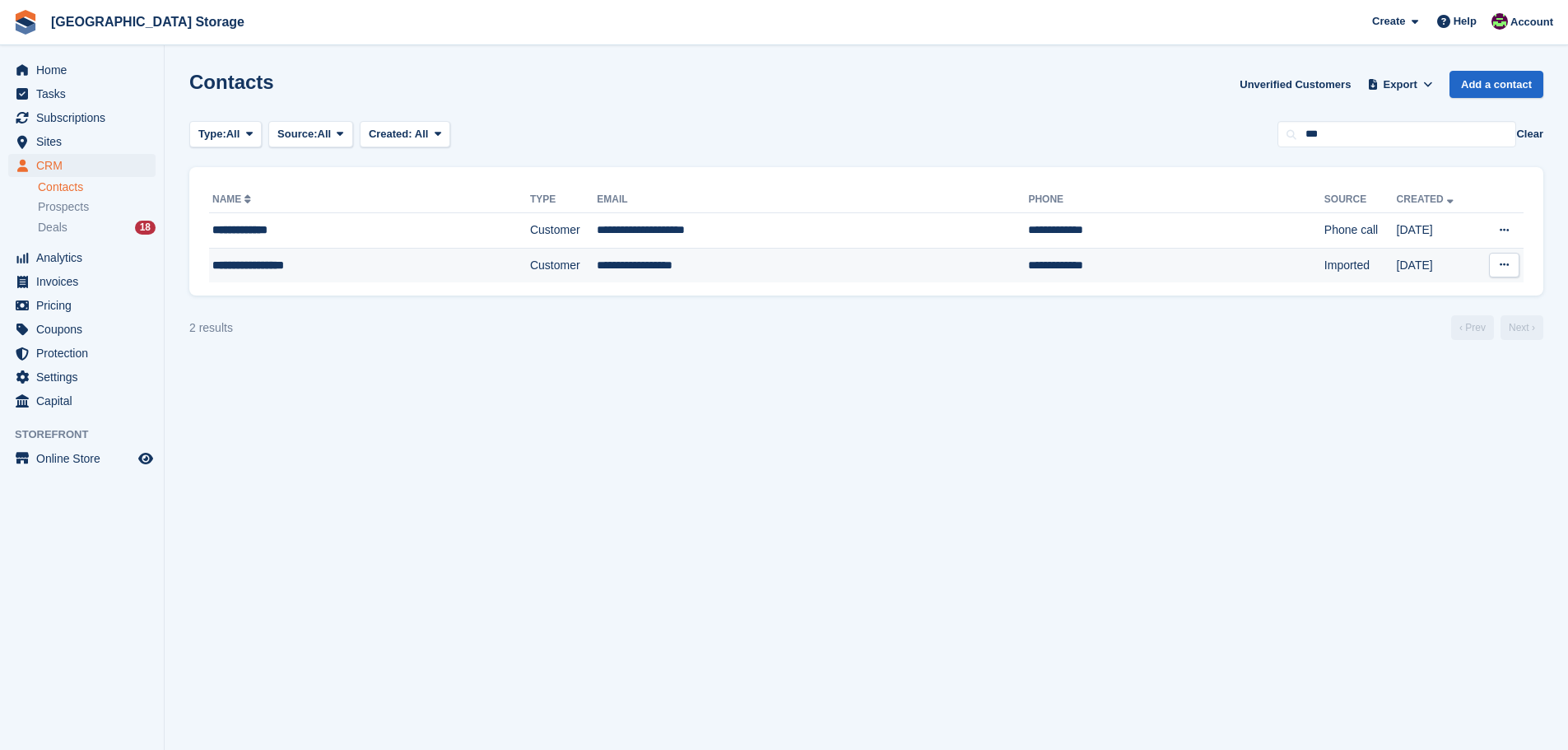
click at [697, 263] on td "**********" at bounding box center [813, 264] width 432 height 34
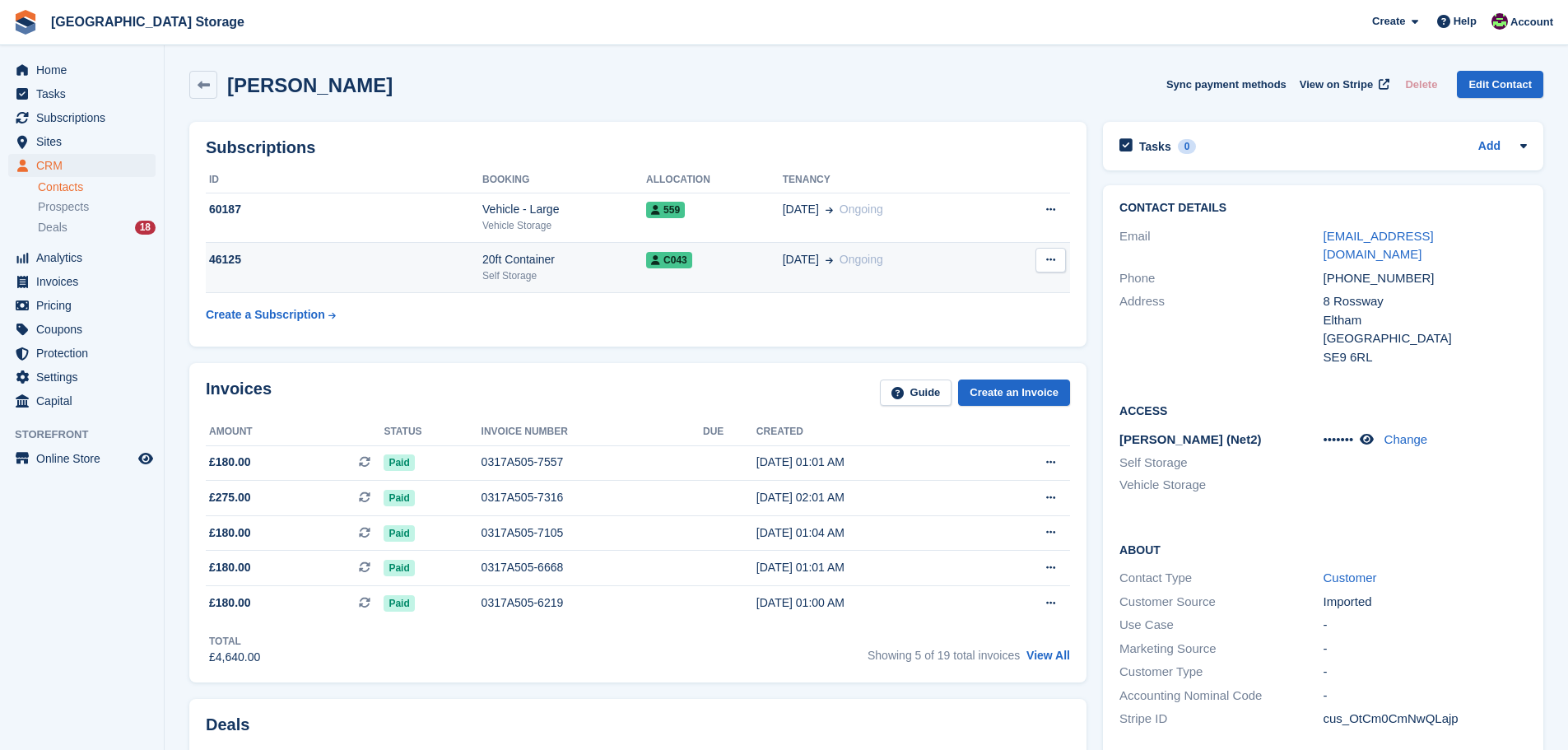
click at [710, 267] on div "C043" at bounding box center [715, 260] width 137 height 18
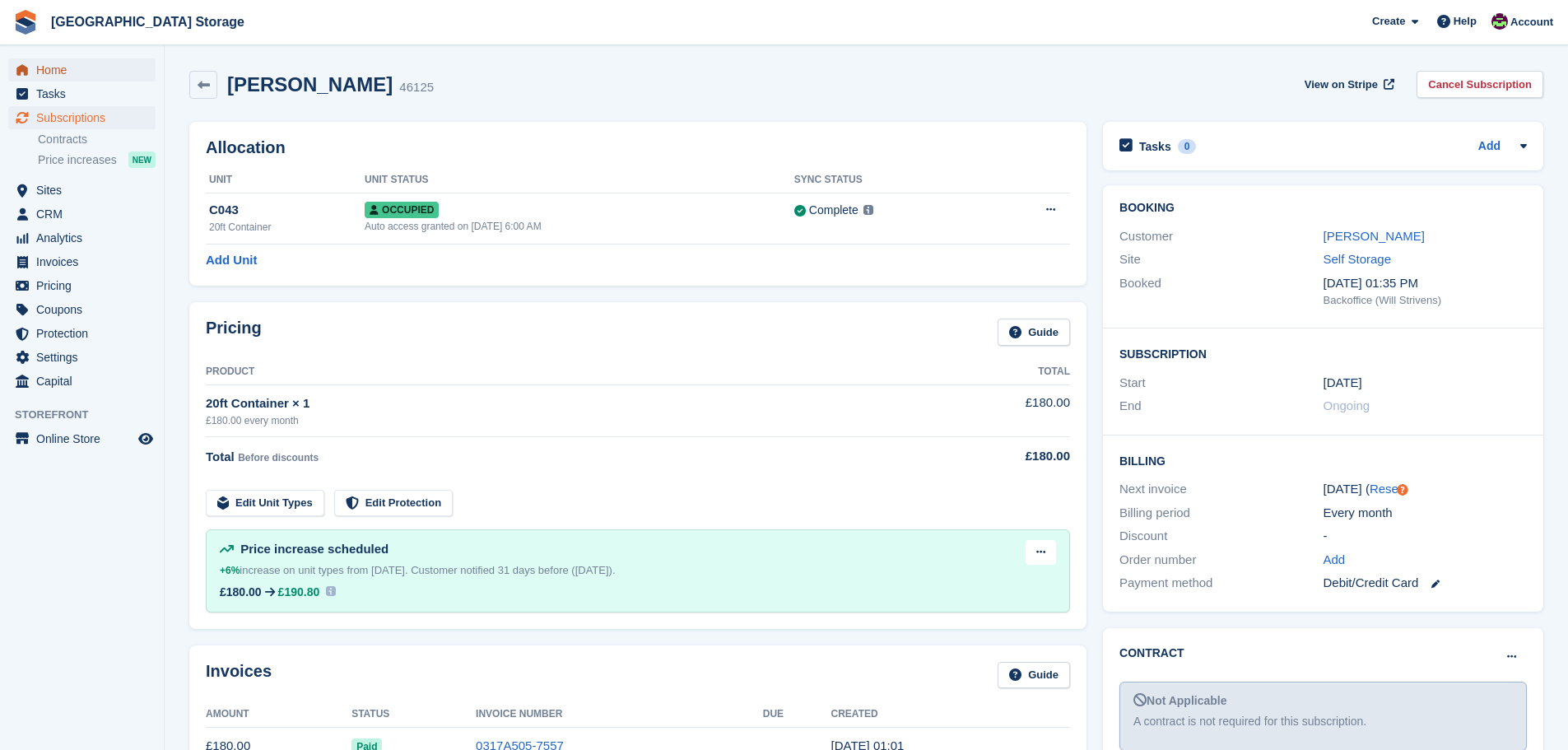
click at [62, 74] on span "Home" at bounding box center [86, 69] width 99 height 23
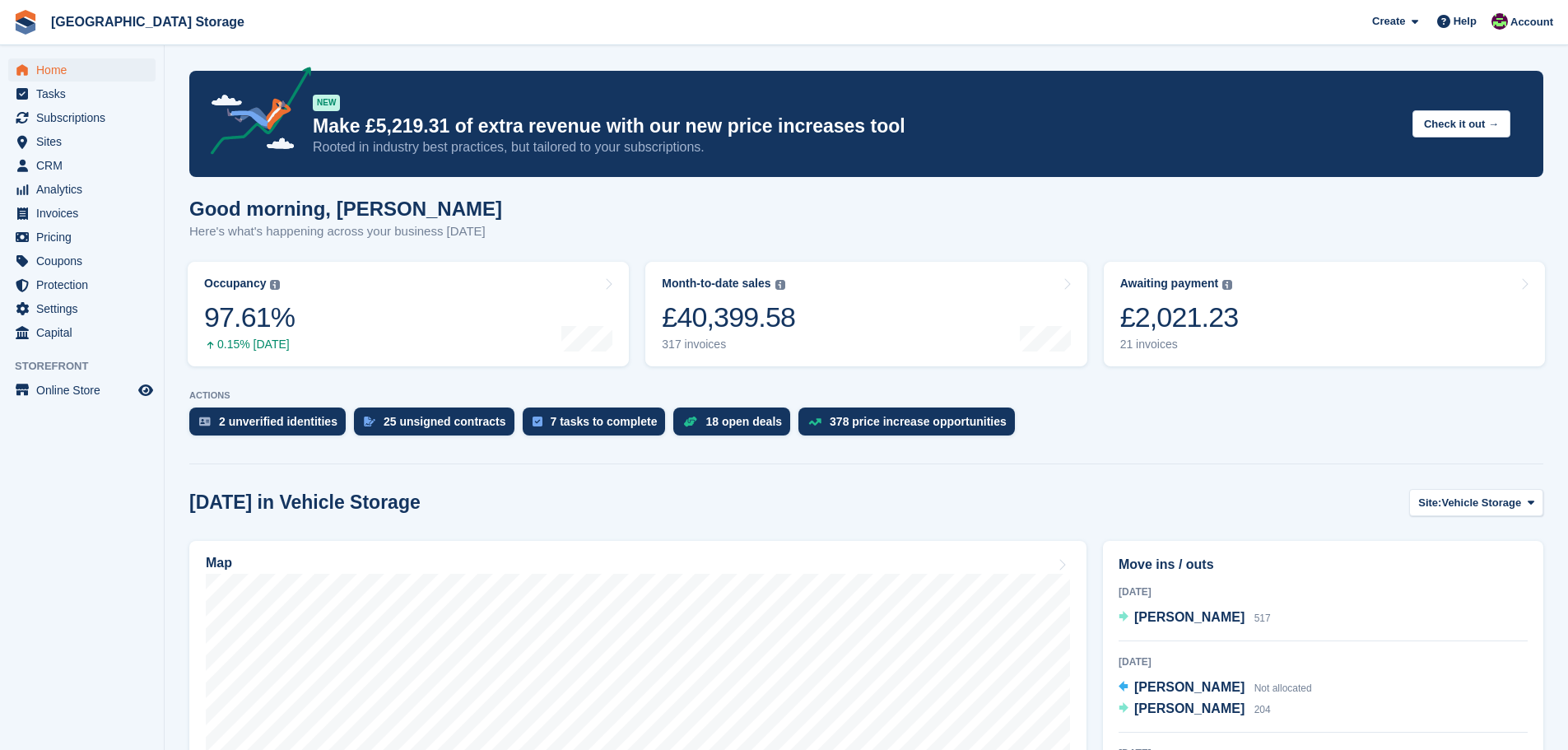
click at [728, 152] on p "Rooted in industry best practices, but tailored to your subscriptions." at bounding box center [855, 147] width 1087 height 18
click at [784, 209] on div "Good morning, [PERSON_NAME] Here's what's happening across your business [DATE]" at bounding box center [866, 229] width 1354 height 63
click at [53, 161] on span "CRM" at bounding box center [86, 165] width 99 height 23
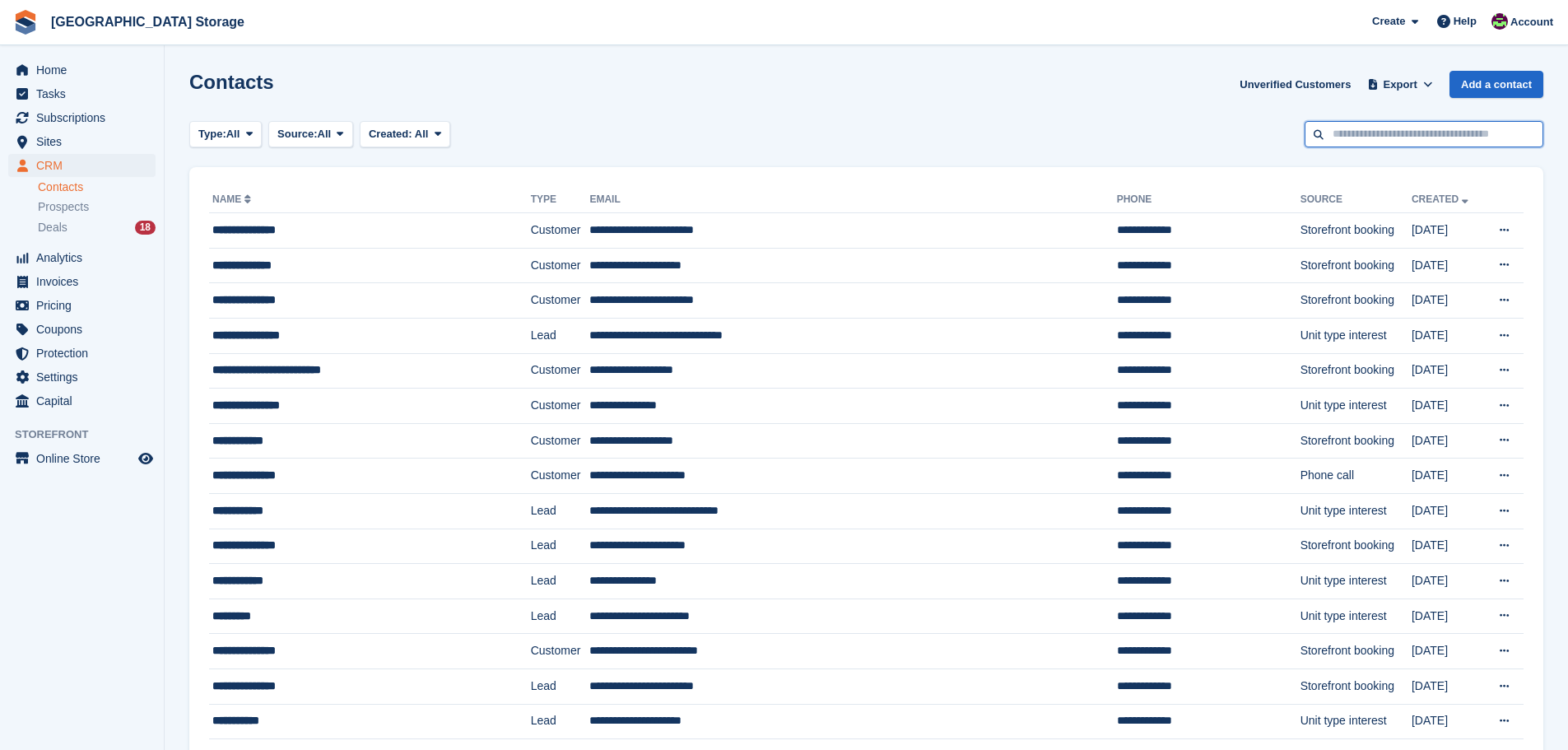
click at [1472, 132] on input "text" at bounding box center [1424, 135] width 239 height 28
type input "****"
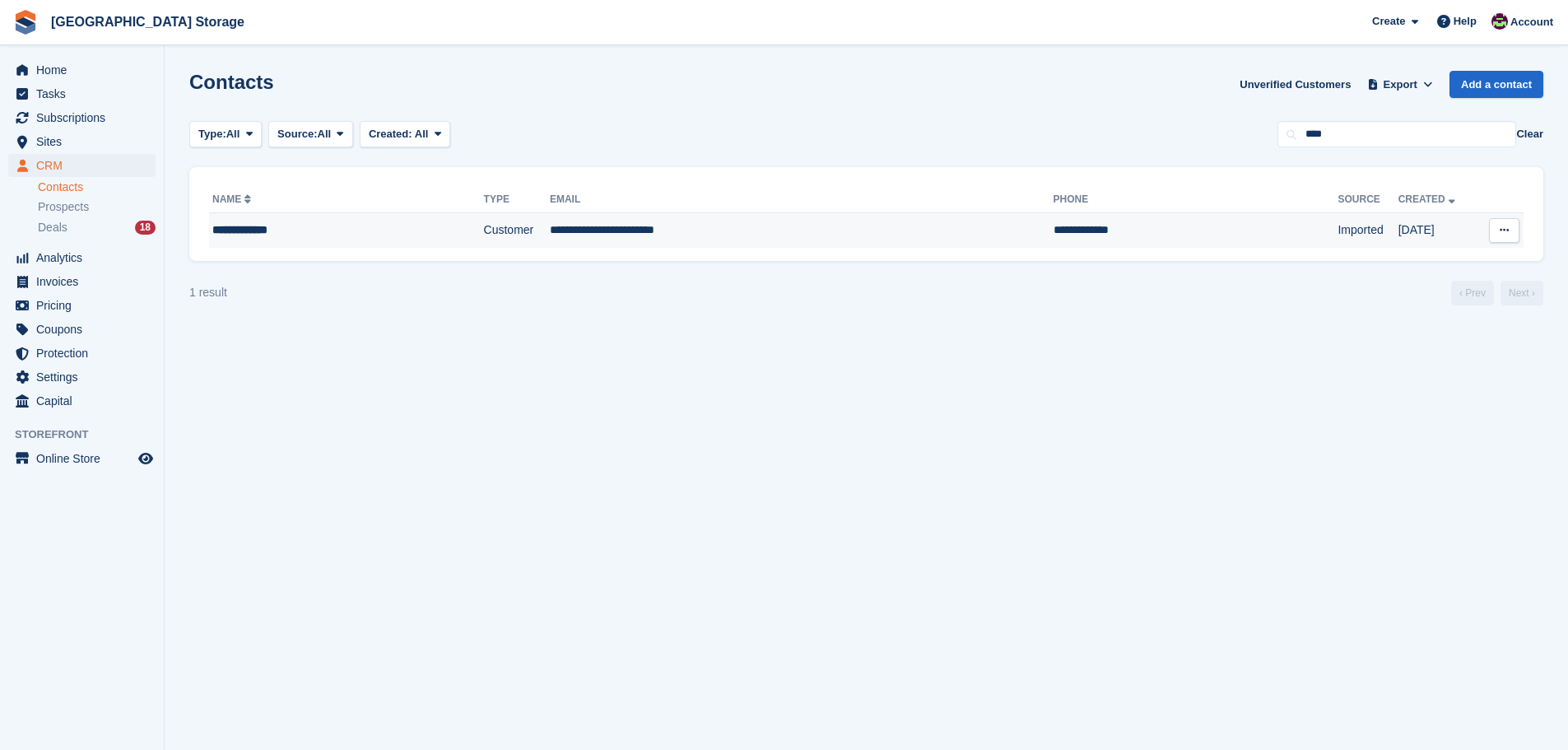
click at [602, 233] on td "**********" at bounding box center [801, 230] width 504 height 34
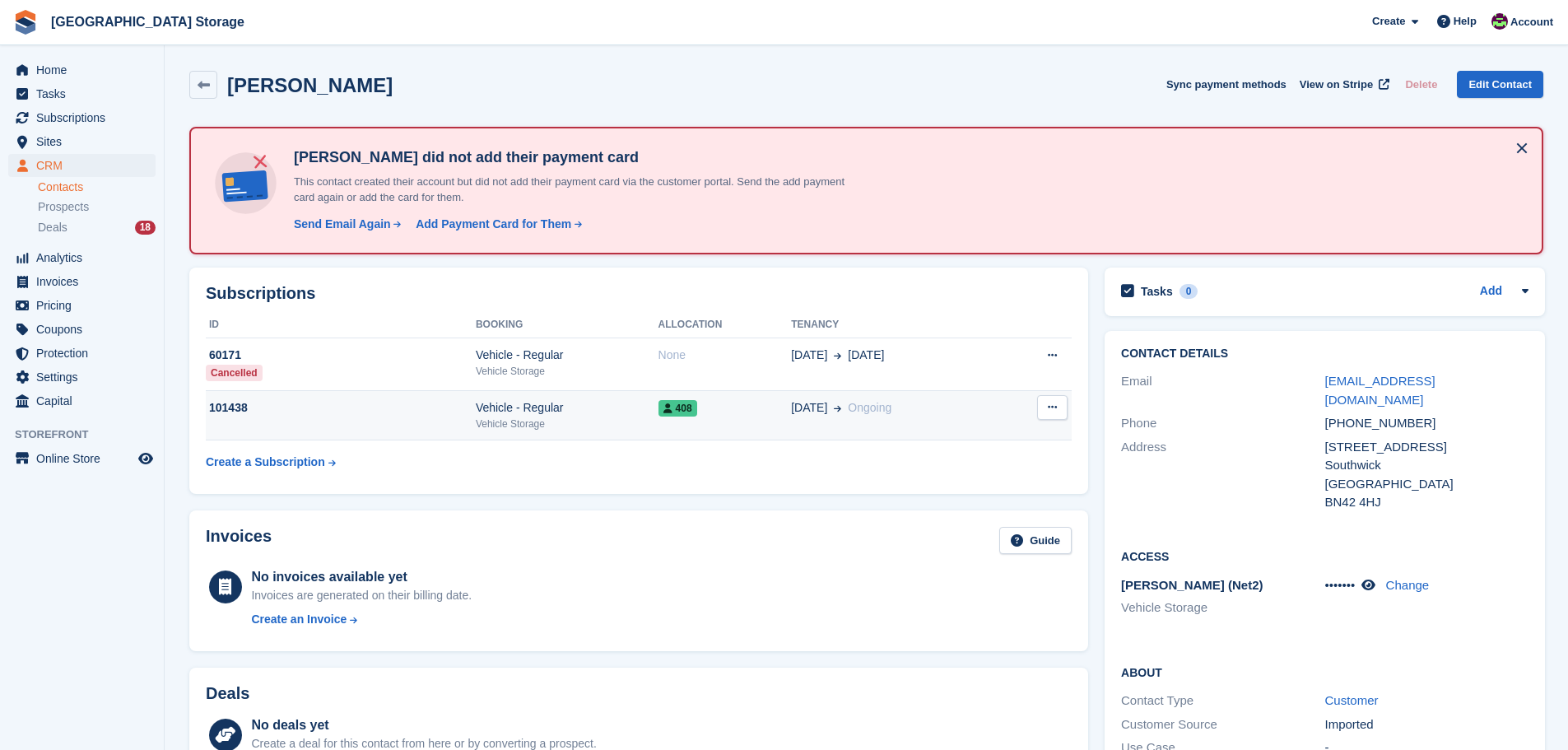
click at [749, 412] on div "408" at bounding box center [724, 408] width 133 height 18
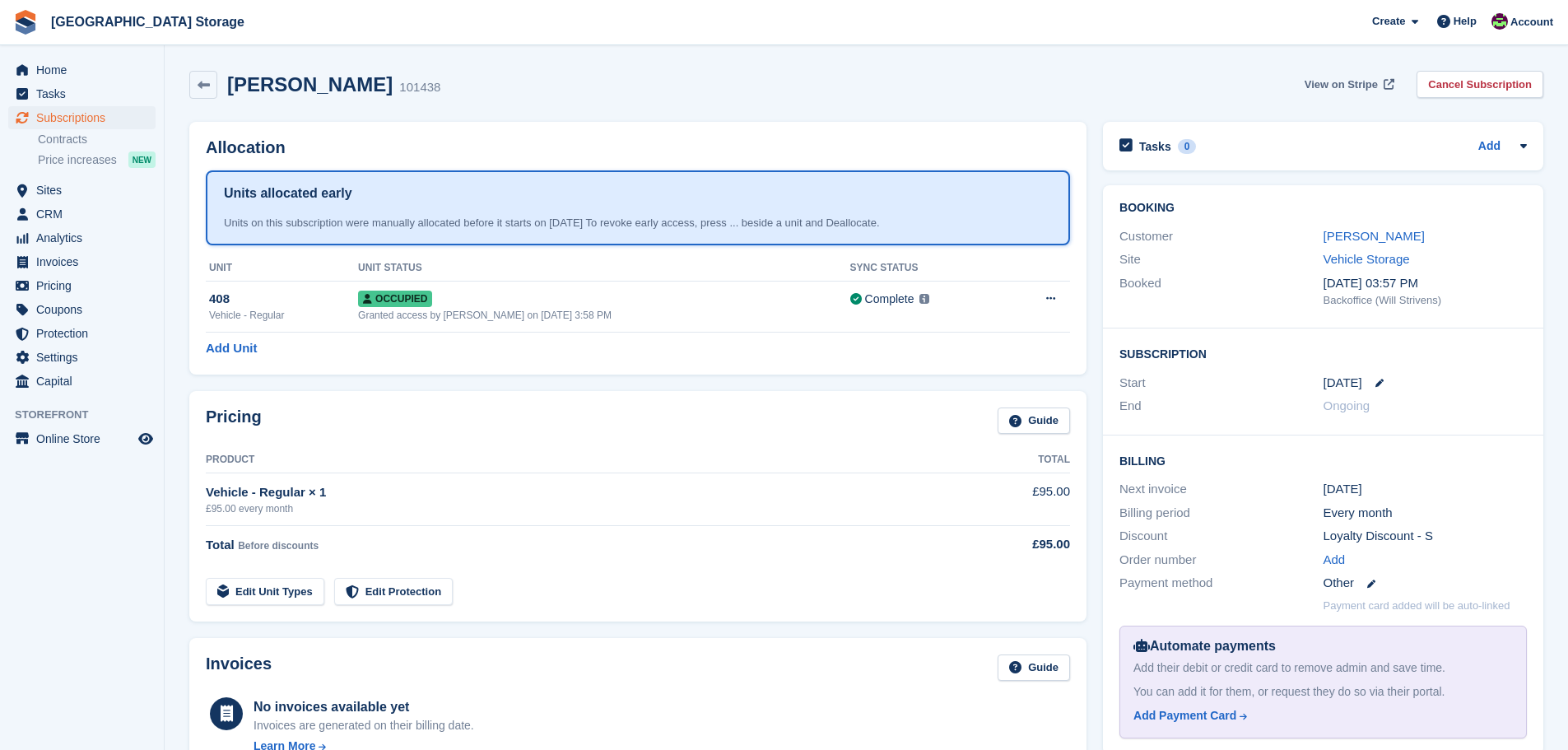
click at [1353, 87] on span "View on Stripe" at bounding box center [1341, 85] width 73 height 17
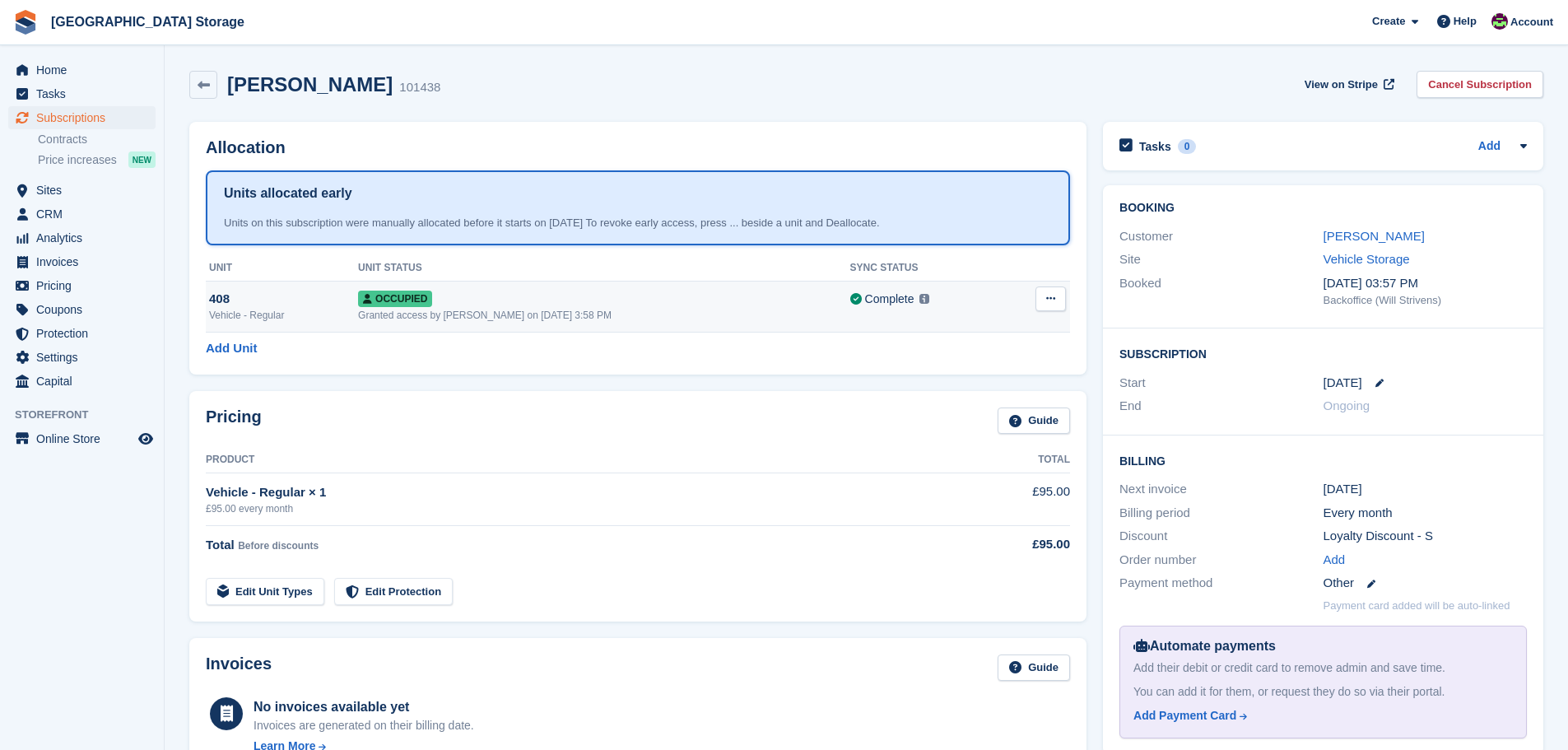
click at [456, 295] on div "Occupied" at bounding box center [603, 299] width 492 height 18
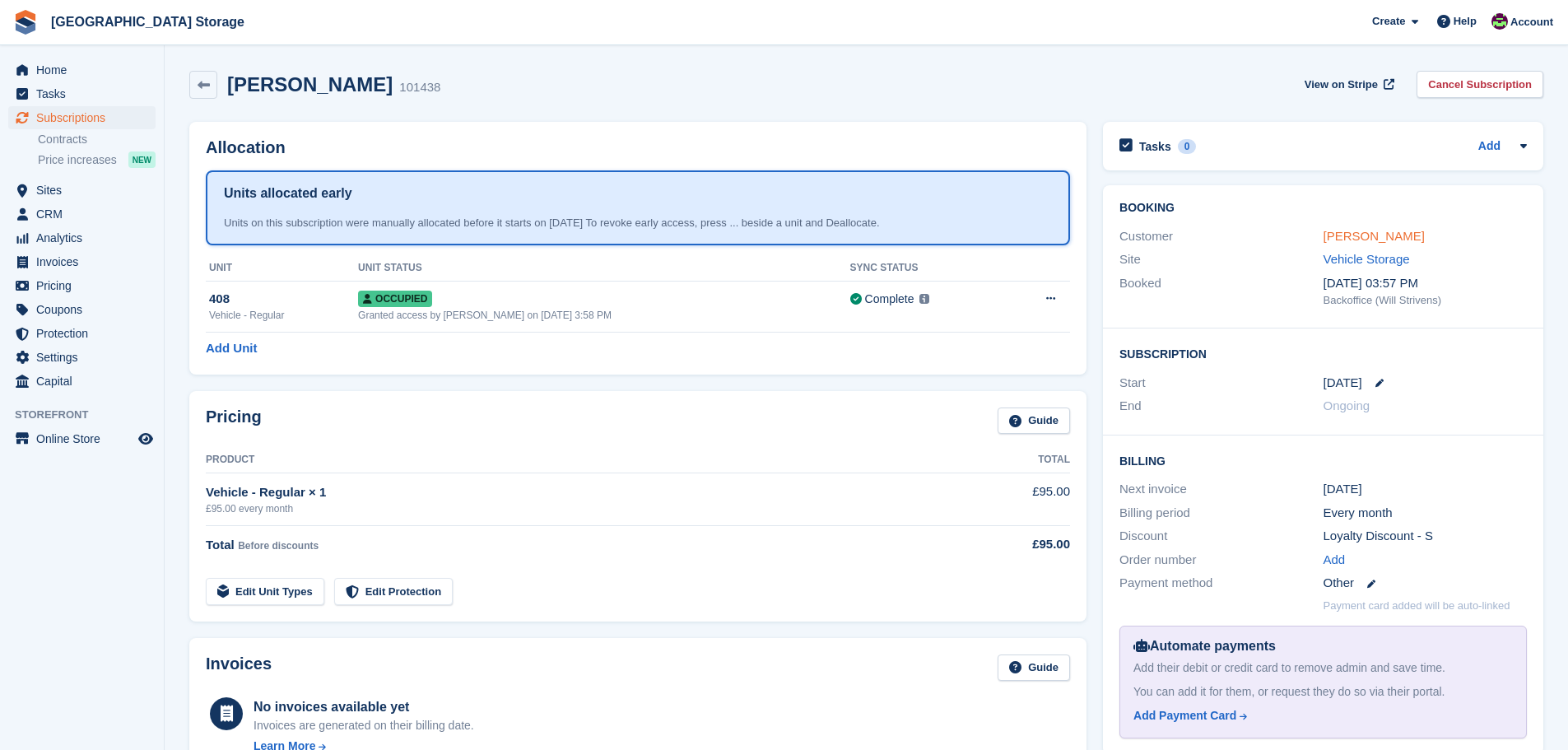
click at [1376, 236] on link "[PERSON_NAME]" at bounding box center [1374, 236] width 102 height 14
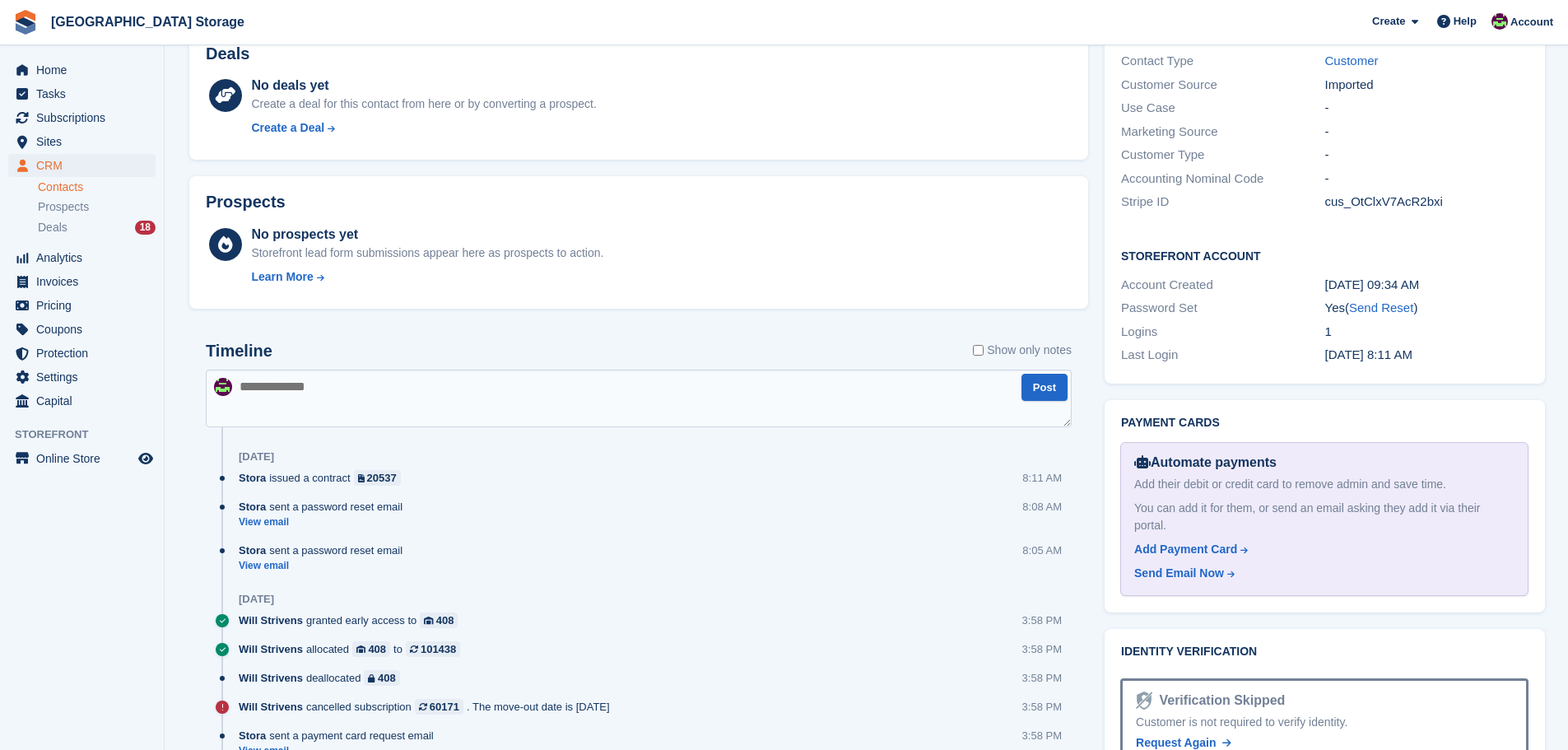
scroll to position [658, 0]
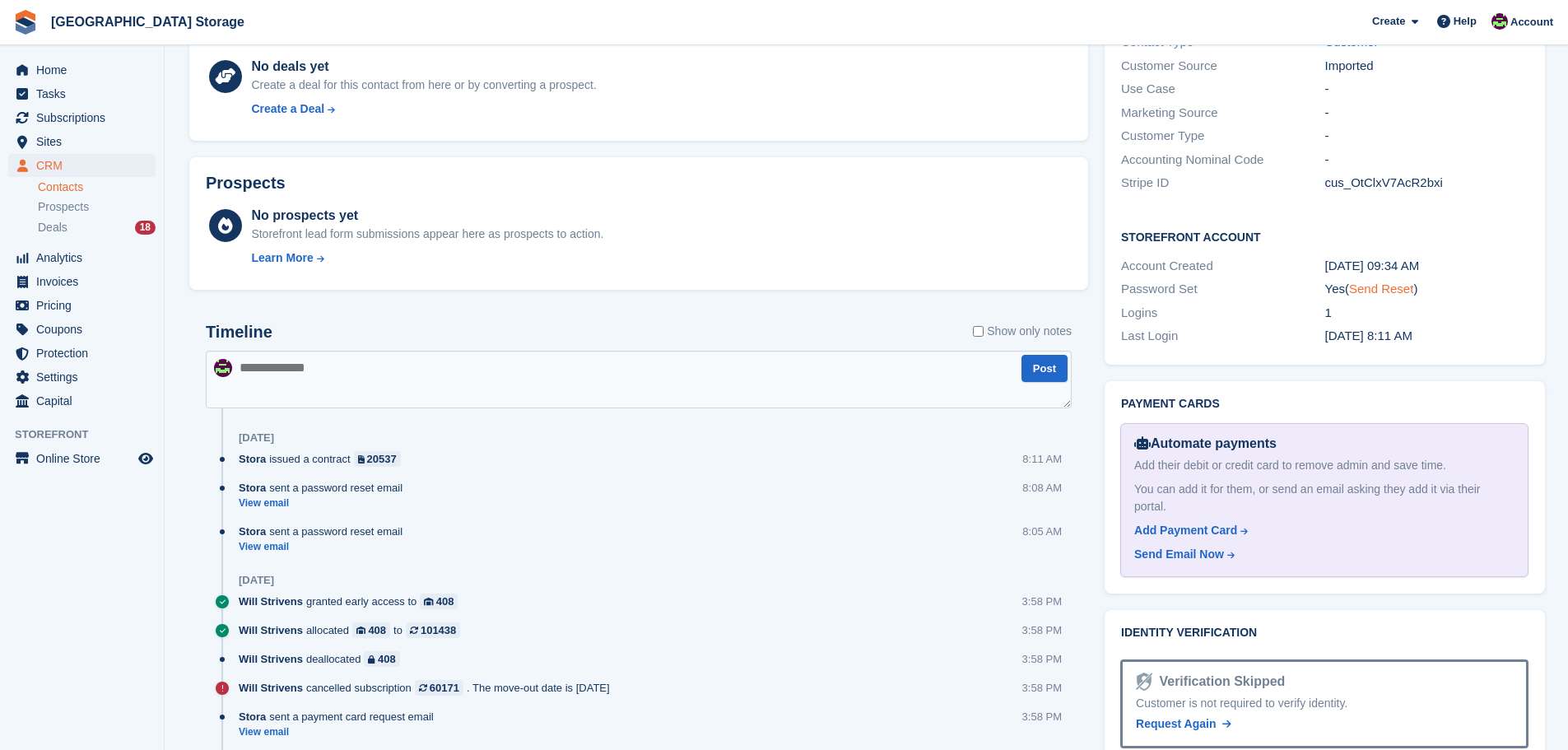
click at [1383, 282] on link "Send Reset" at bounding box center [1381, 289] width 64 height 14
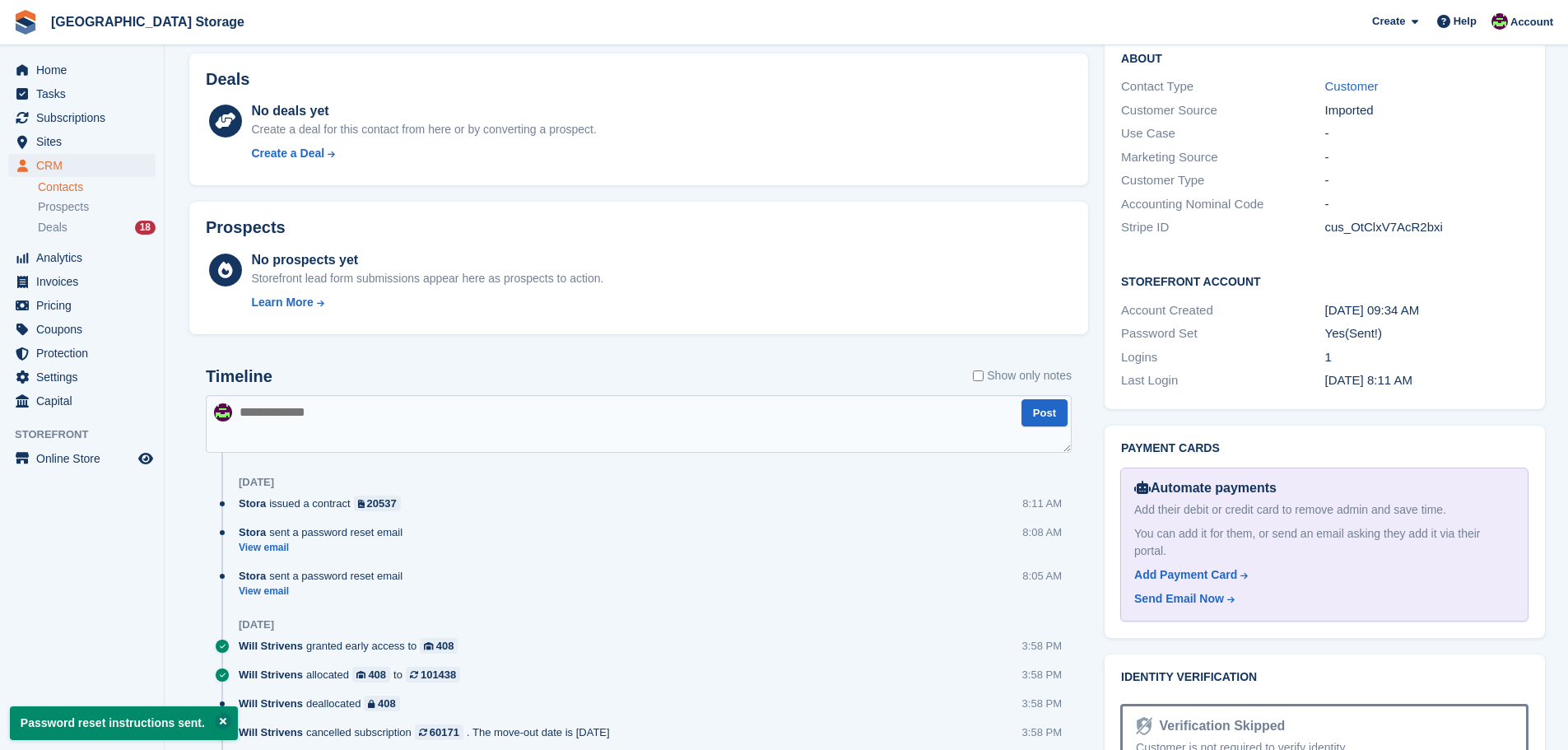
scroll to position [577, 0]
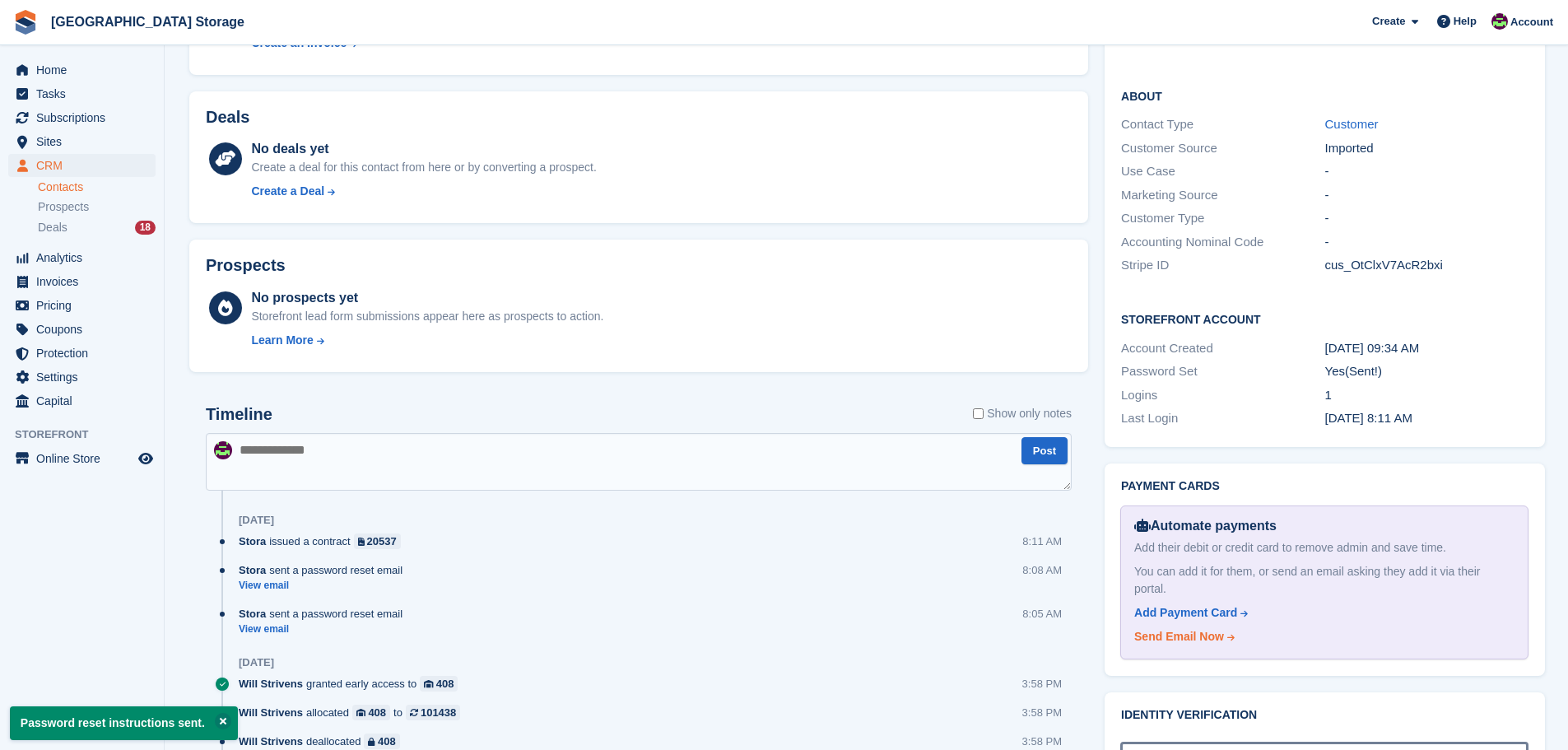
click at [1202, 628] on div "Send Email Now" at bounding box center [1179, 637] width 90 height 18
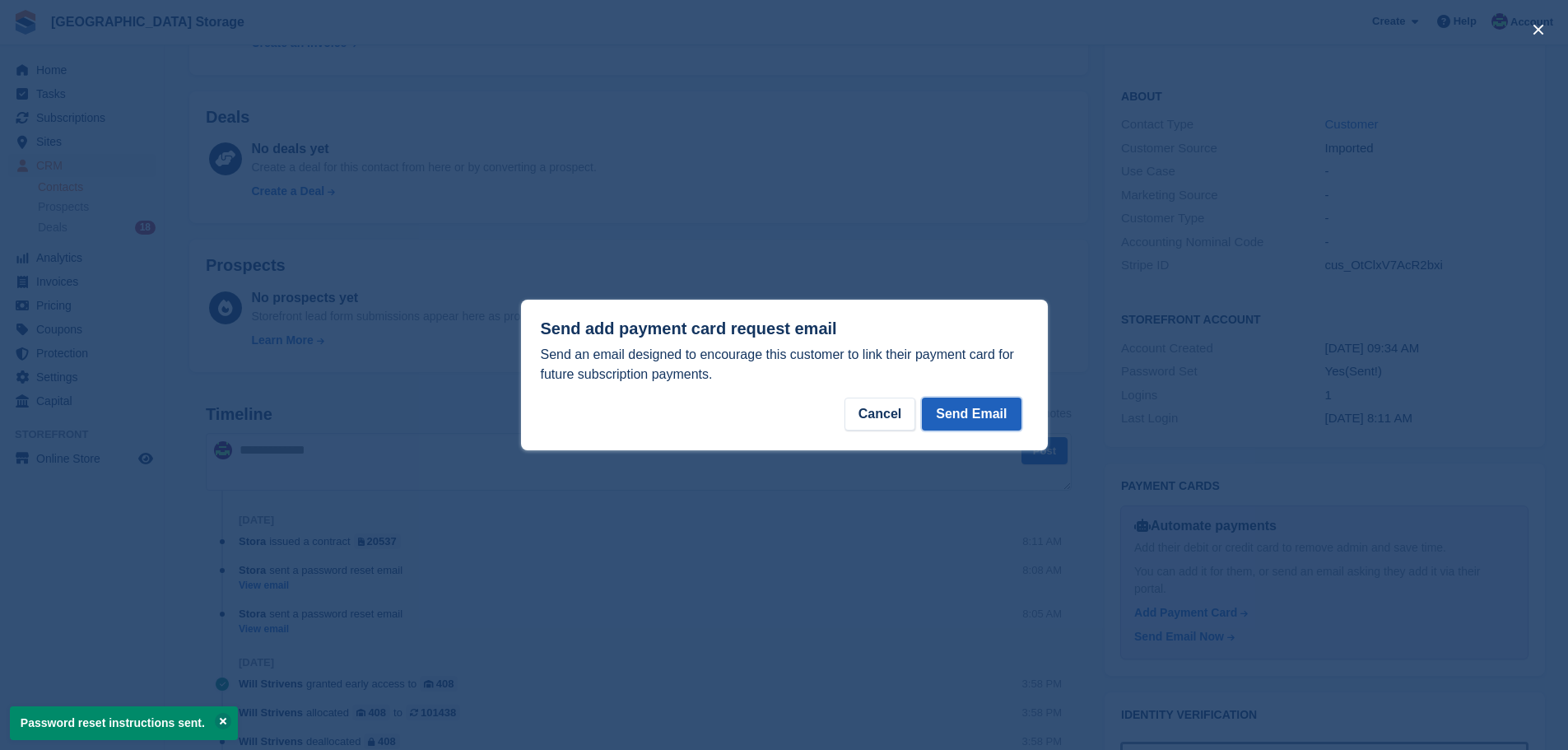
click at [998, 416] on button "Send Email" at bounding box center [972, 413] width 99 height 33
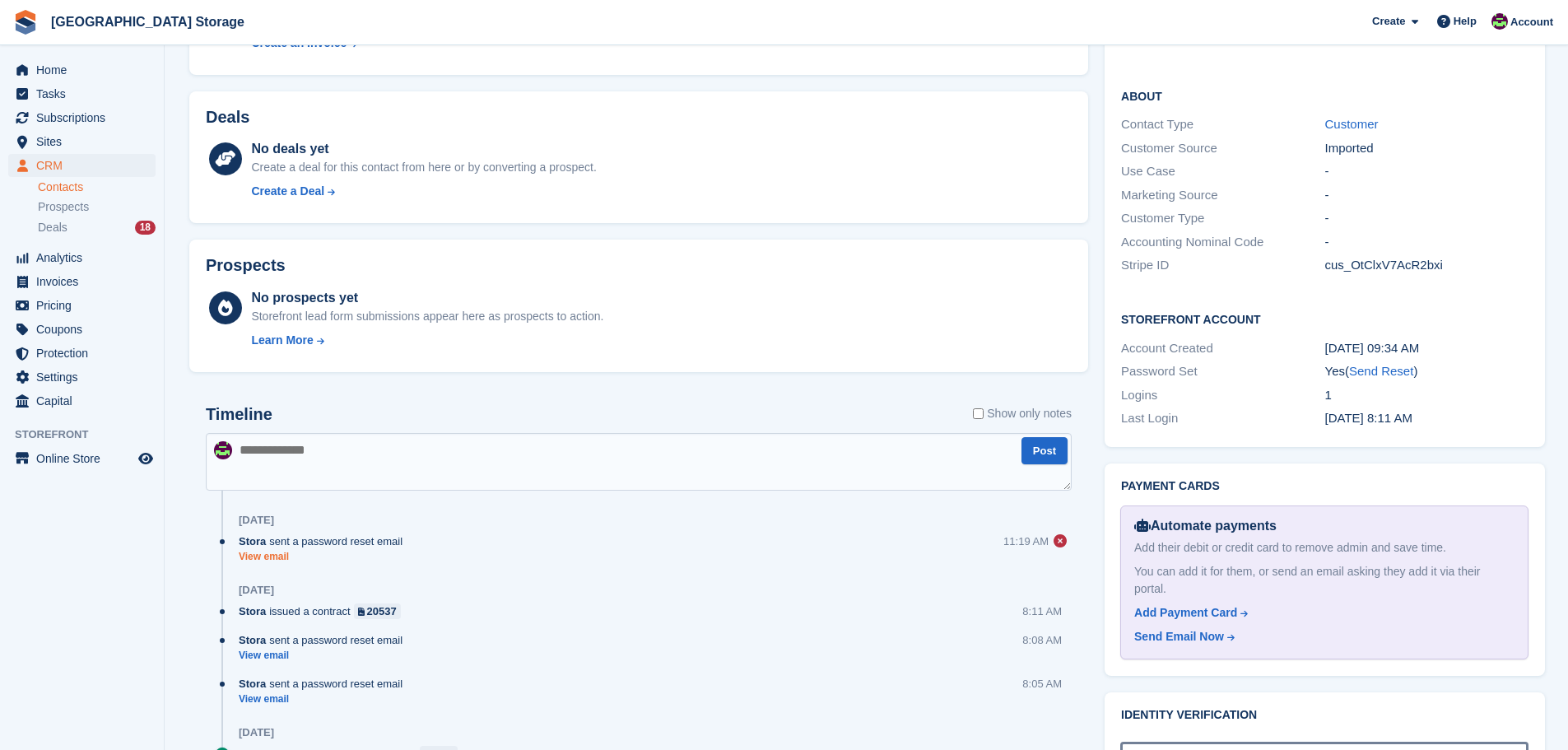
click at [269, 555] on link "View email" at bounding box center [324, 557] width 172 height 14
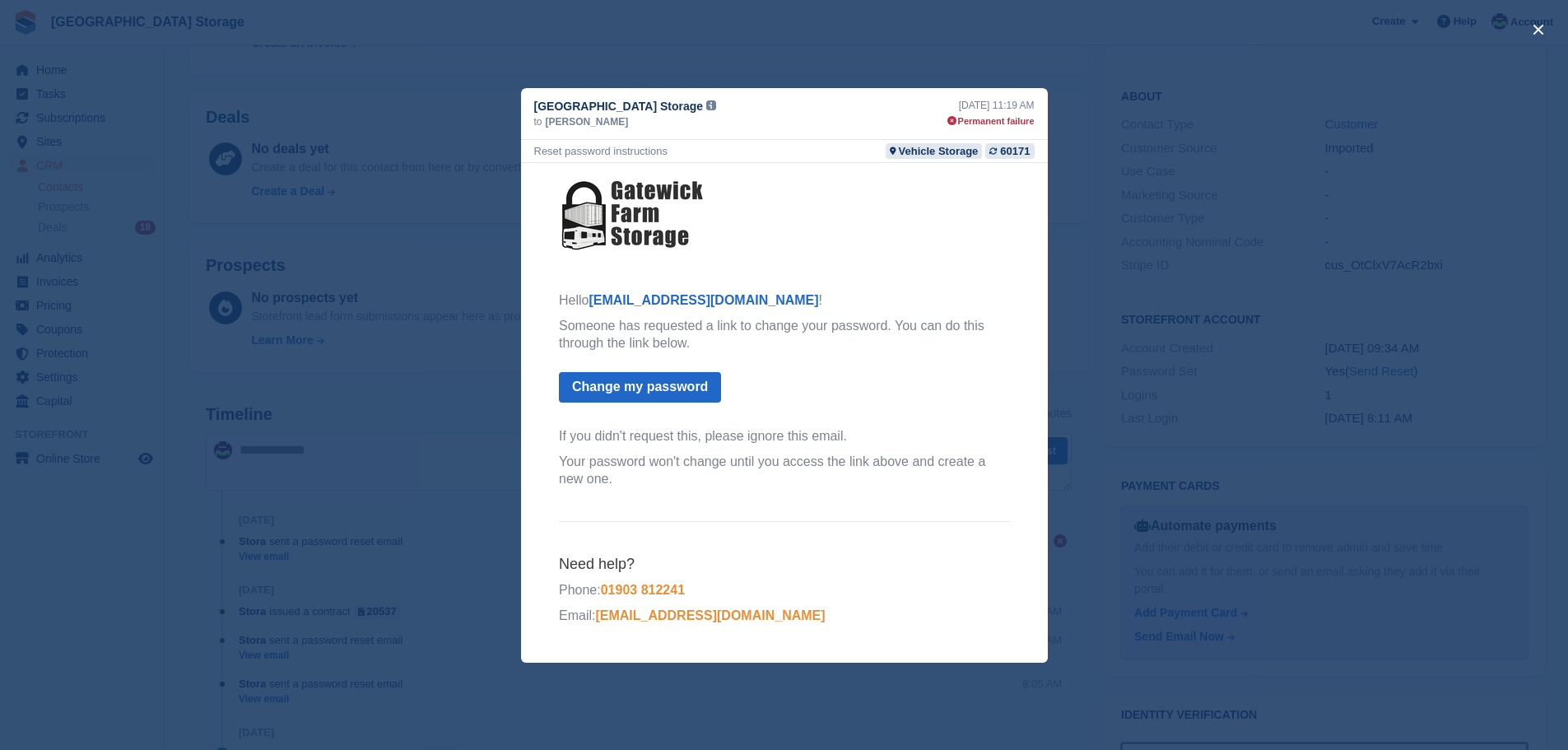
scroll to position [0, 0]
click at [1537, 25] on button "close" at bounding box center [1538, 30] width 27 height 27
